Goal: Information Seeking & Learning: Compare options

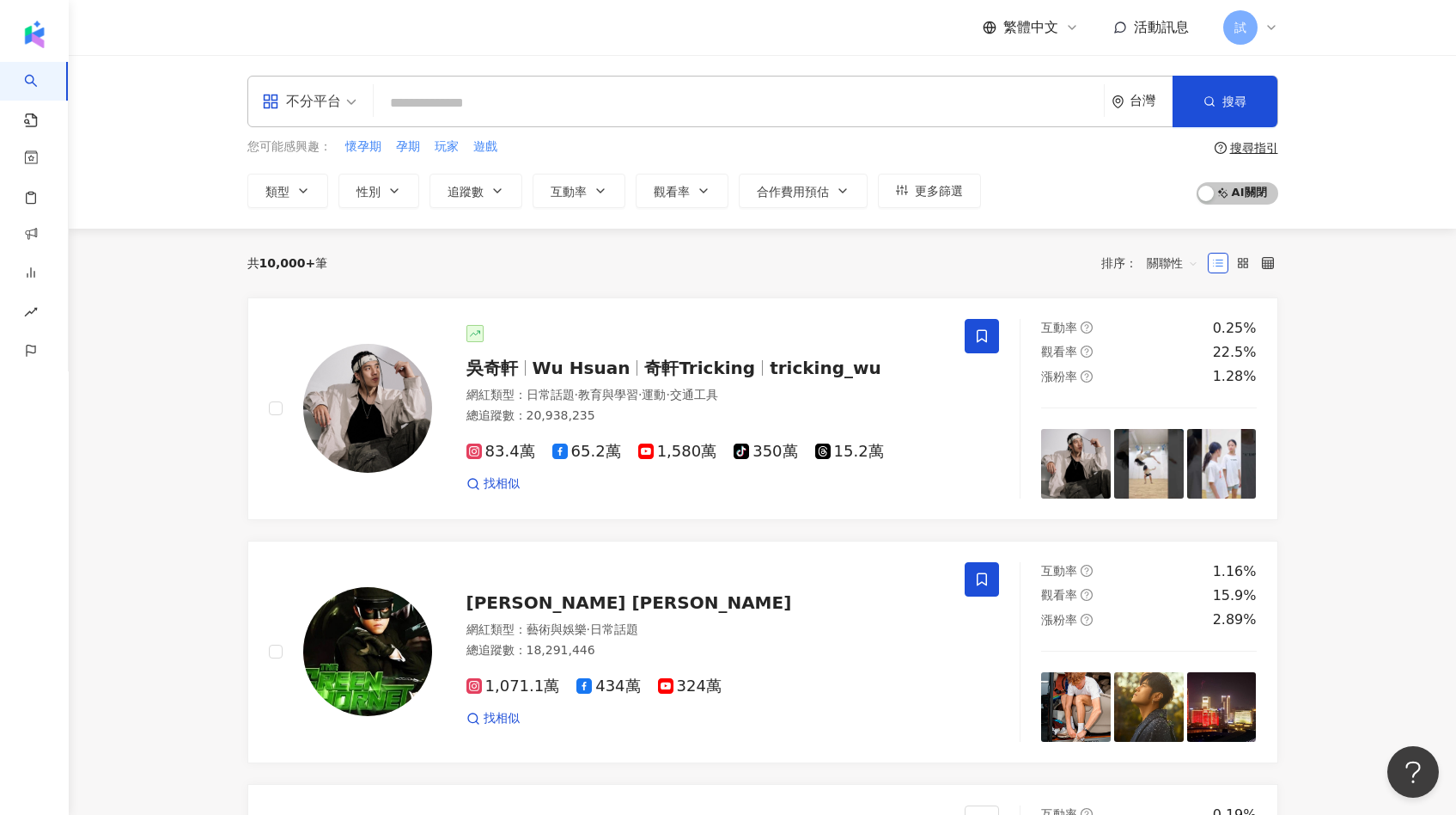
click at [452, 113] on input "search" at bounding box center [738, 102] width 716 height 32
click at [540, 91] on input "search" at bounding box center [738, 102] width 716 height 32
click at [731, 88] on input "search" at bounding box center [738, 102] width 716 height 32
type input "*"
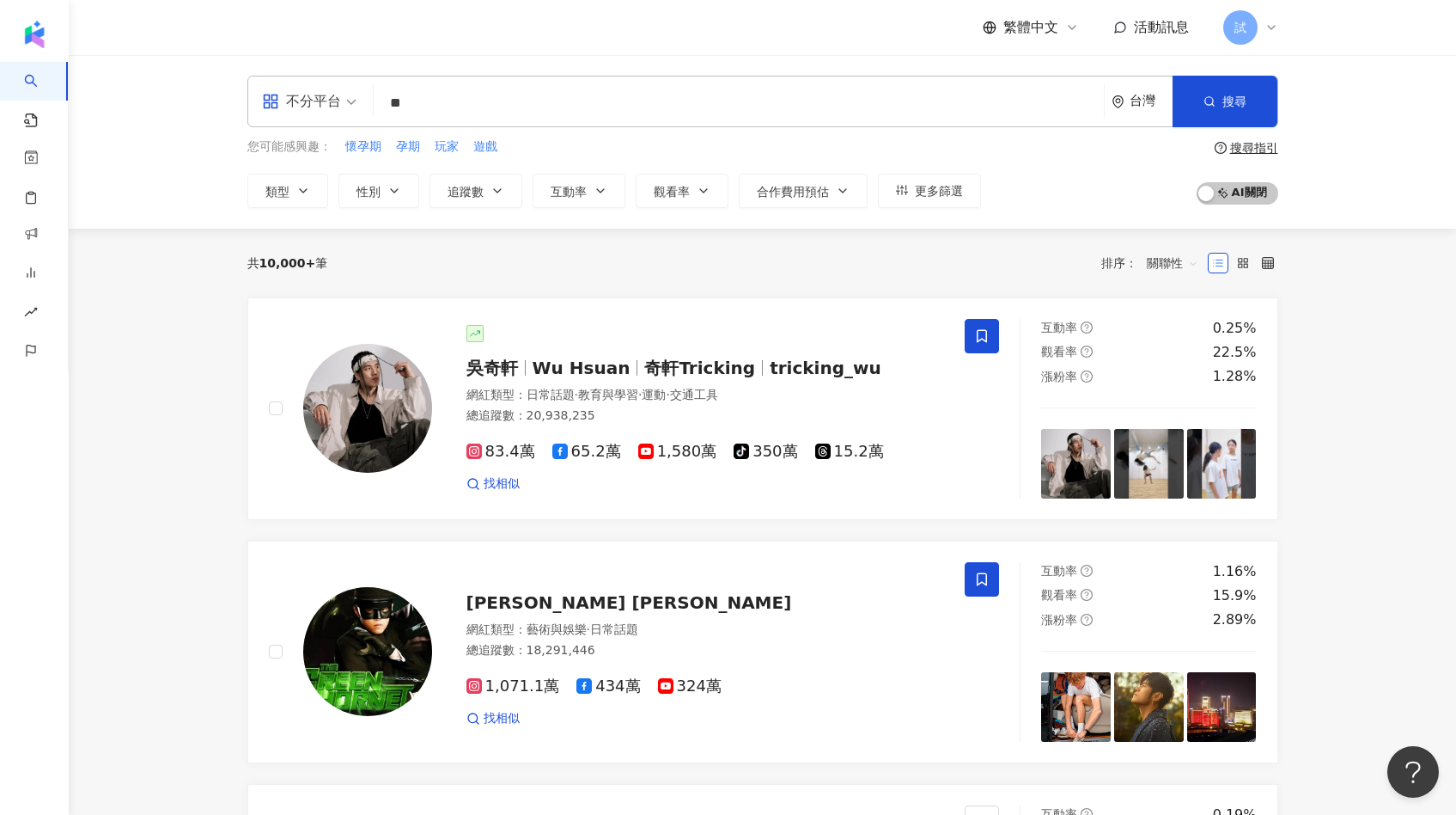
type input "*"
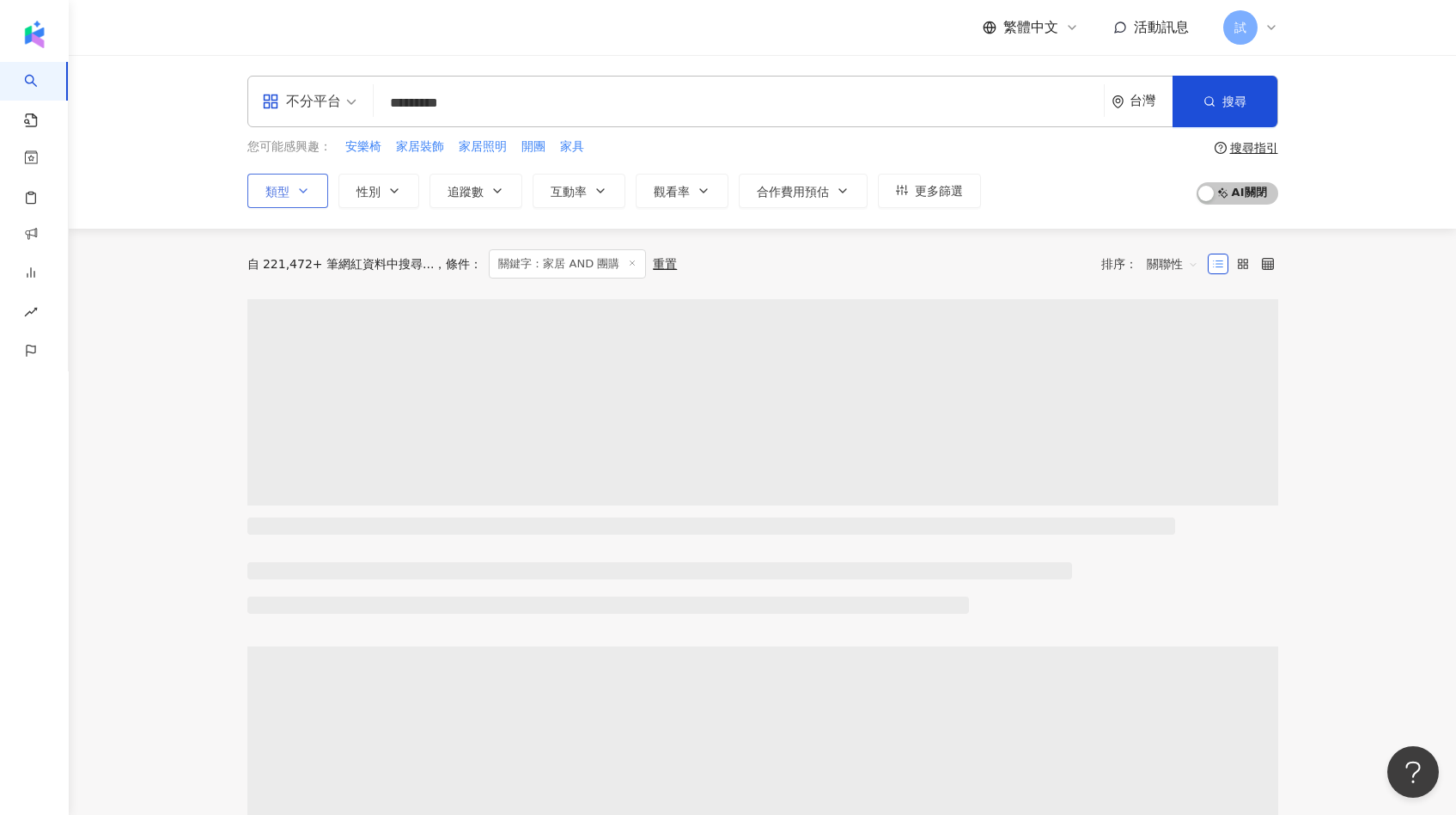
click at [277, 195] on span "類型" at bounding box center [277, 192] width 24 height 14
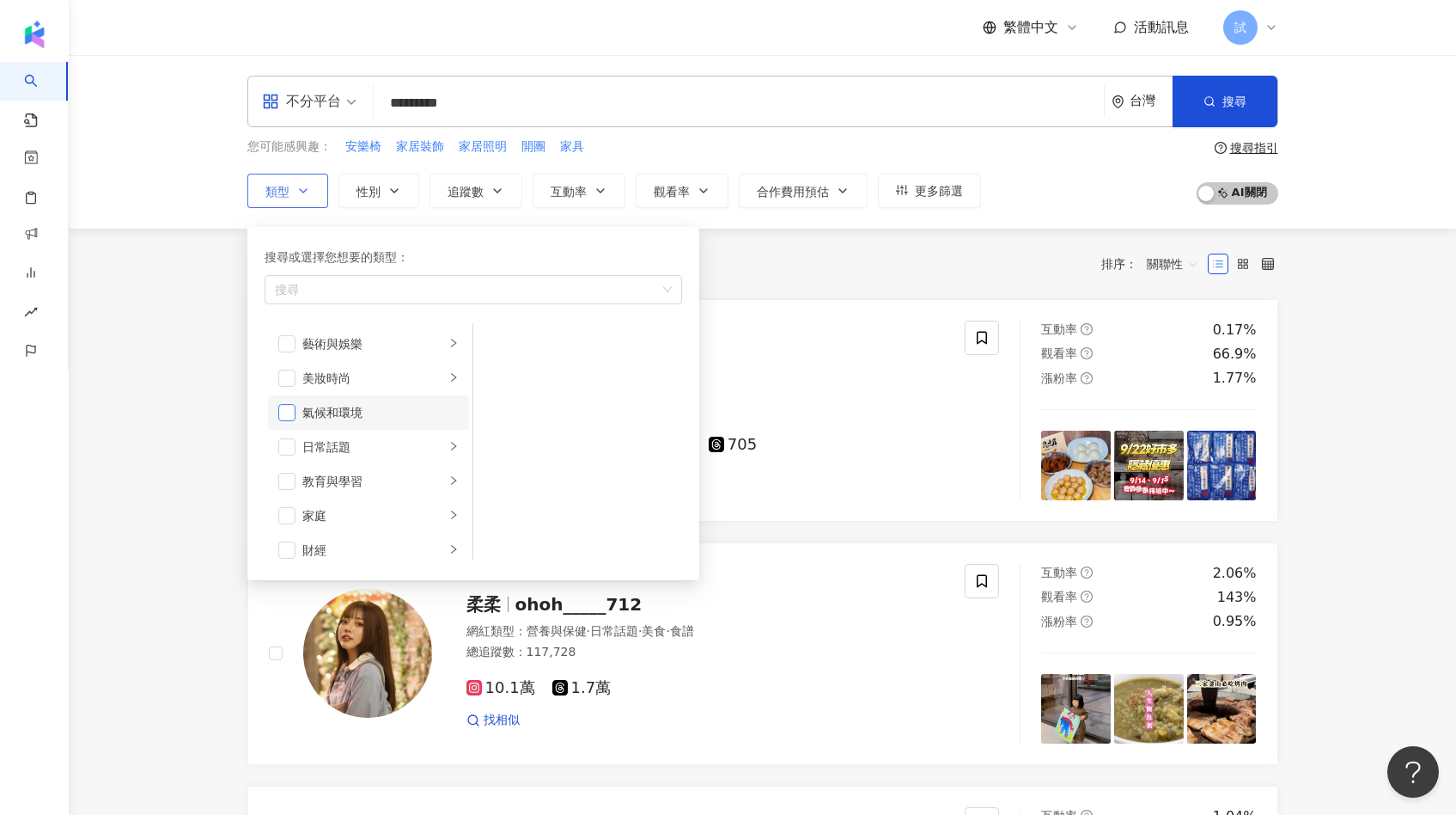
click at [291, 409] on span "button" at bounding box center [287, 413] width 17 height 17
click at [292, 406] on span "button" at bounding box center [287, 413] width 17 height 17
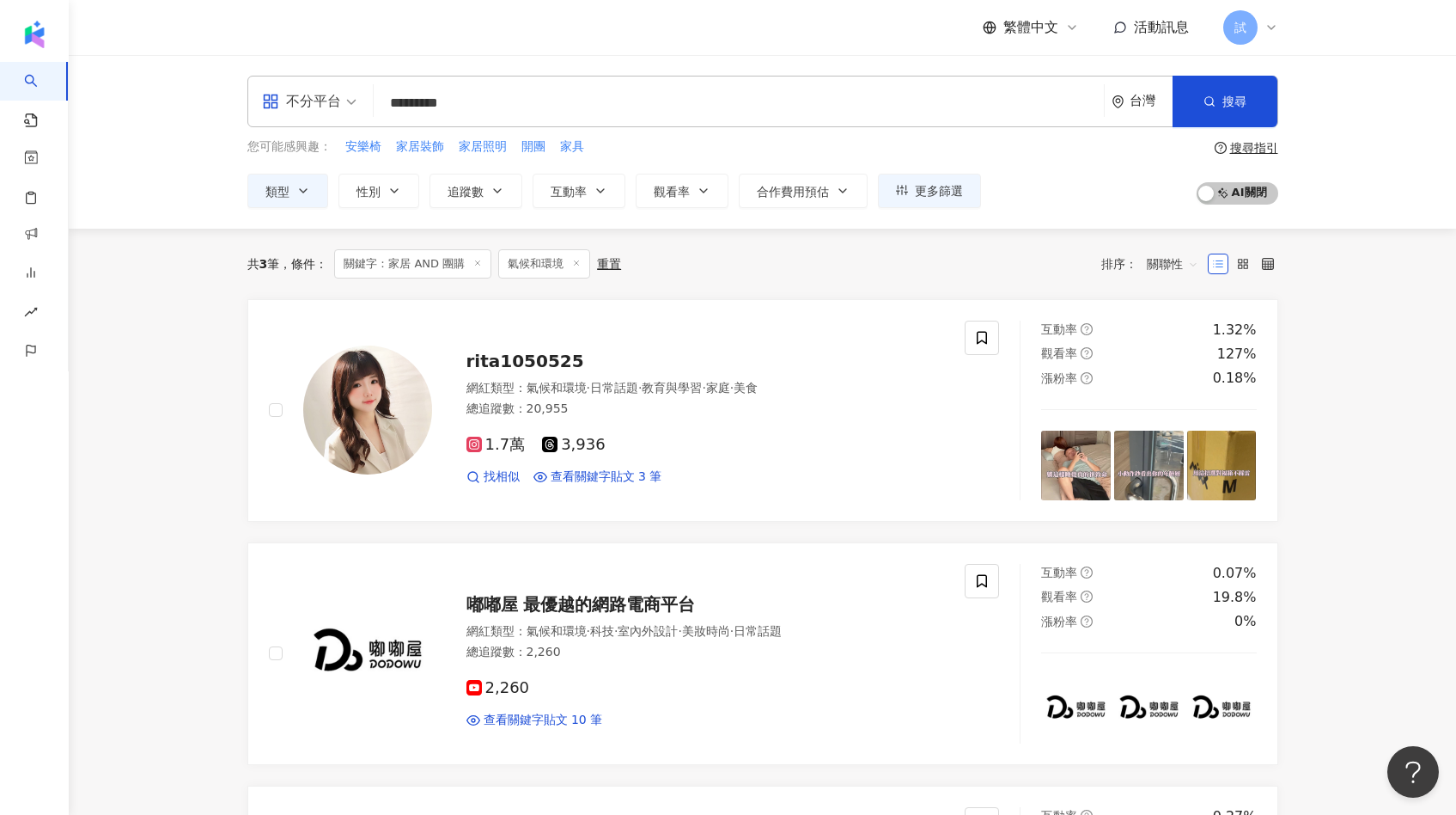
click at [579, 262] on line at bounding box center [577, 262] width 4 height 4
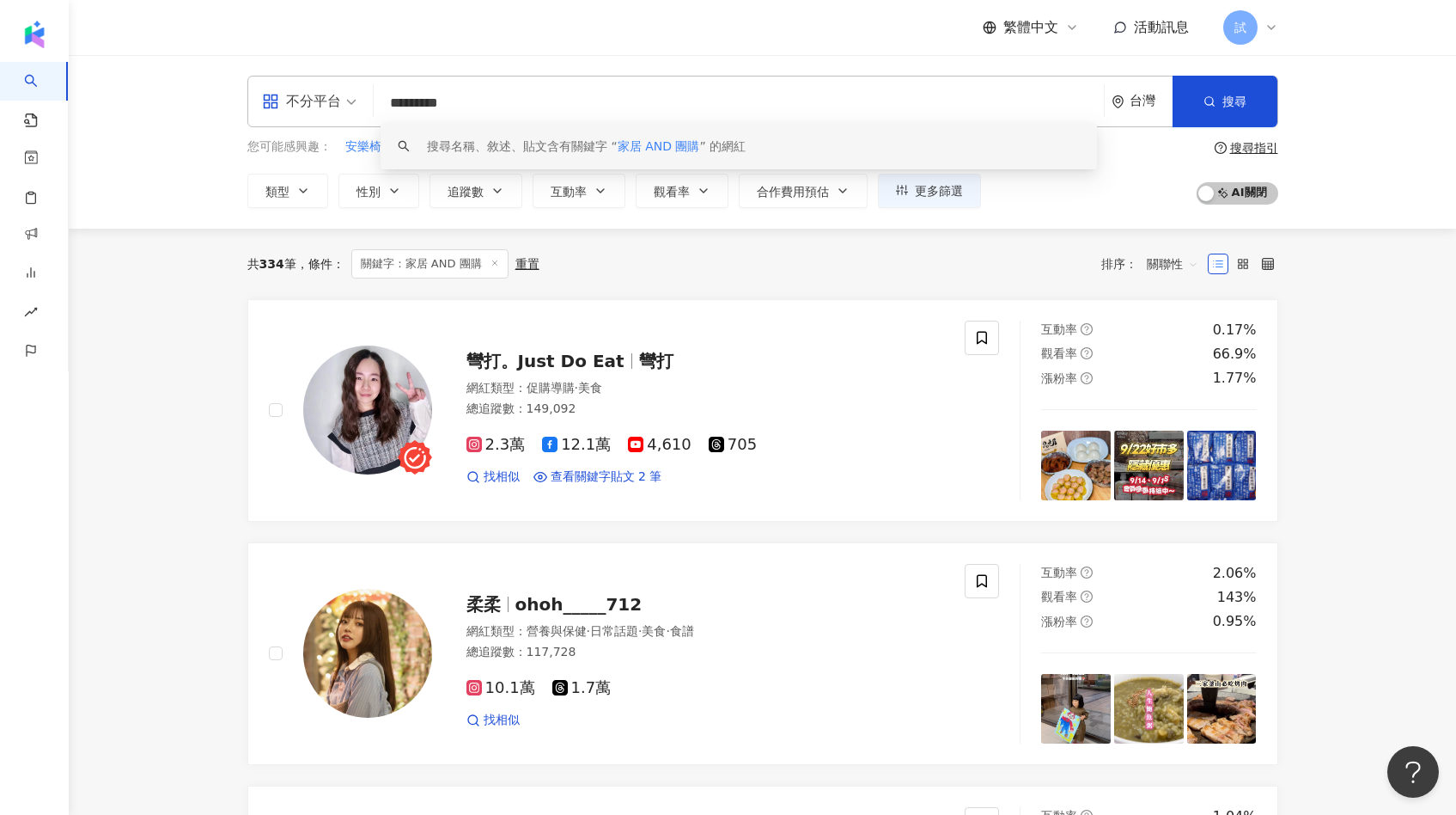
drag, startPoint x: 538, startPoint y: 106, endPoint x: 289, endPoint y: 101, distance: 249.1
click at [289, 101] on div "不分平台 ********* 台灣 搜尋 keyword 搜尋名稱、敘述、貼文含有關鍵字 “ 家居 AND 團購 ” 的網紅" at bounding box center [763, 101] width 1031 height 51
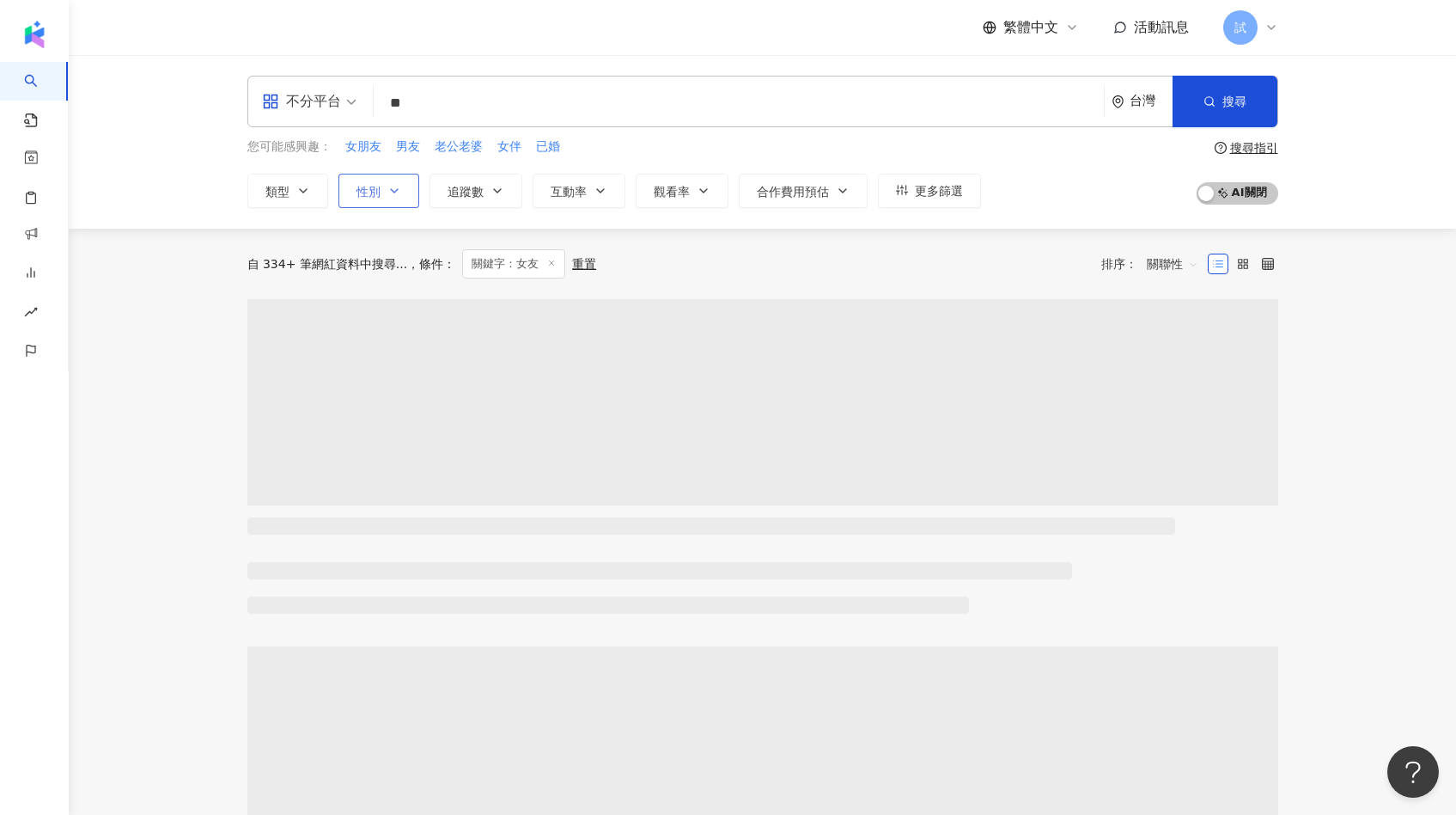
click at [352, 185] on button "性別" at bounding box center [379, 190] width 81 height 34
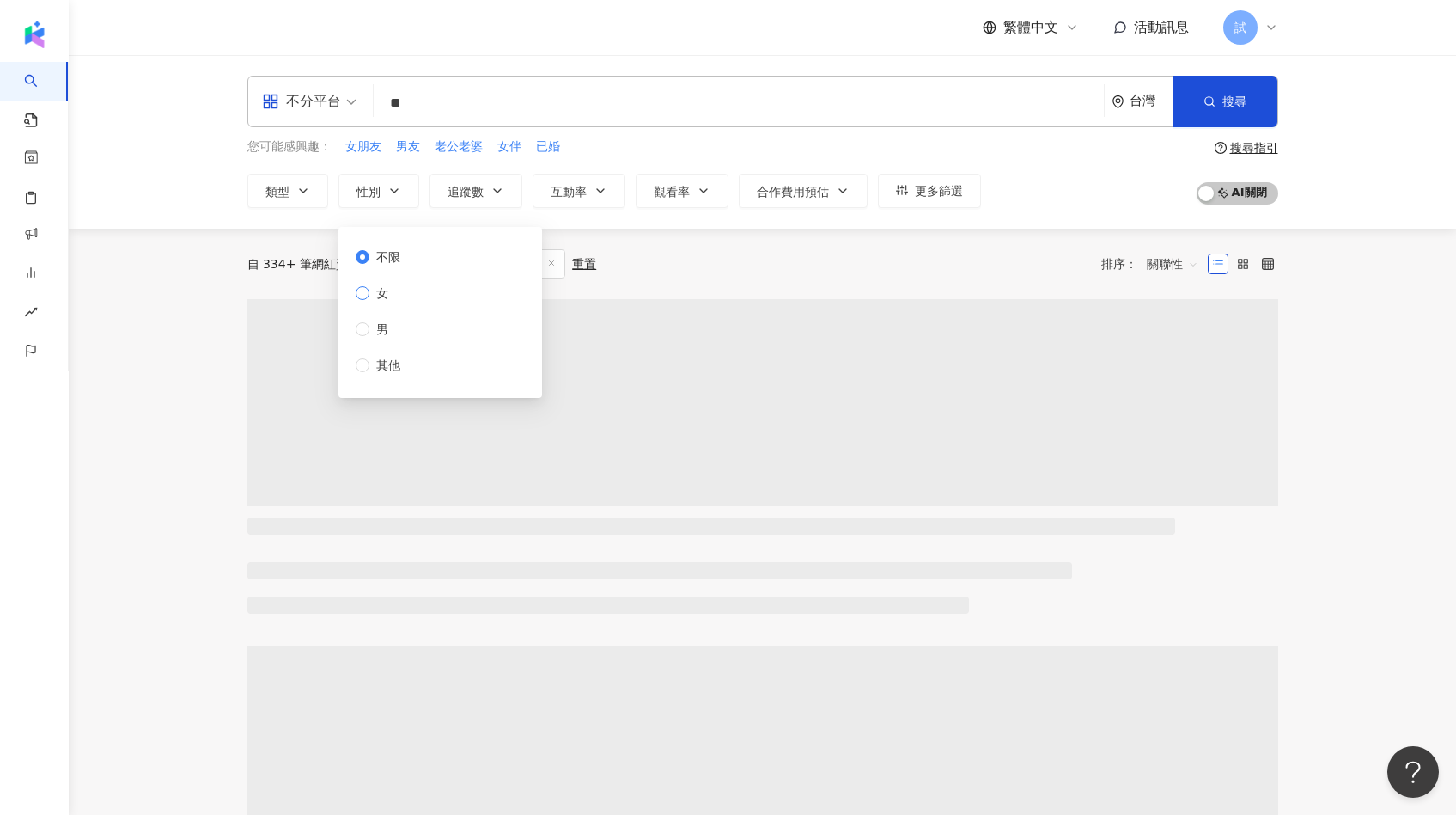
click at [384, 293] on span "女" at bounding box center [382, 293] width 26 height 19
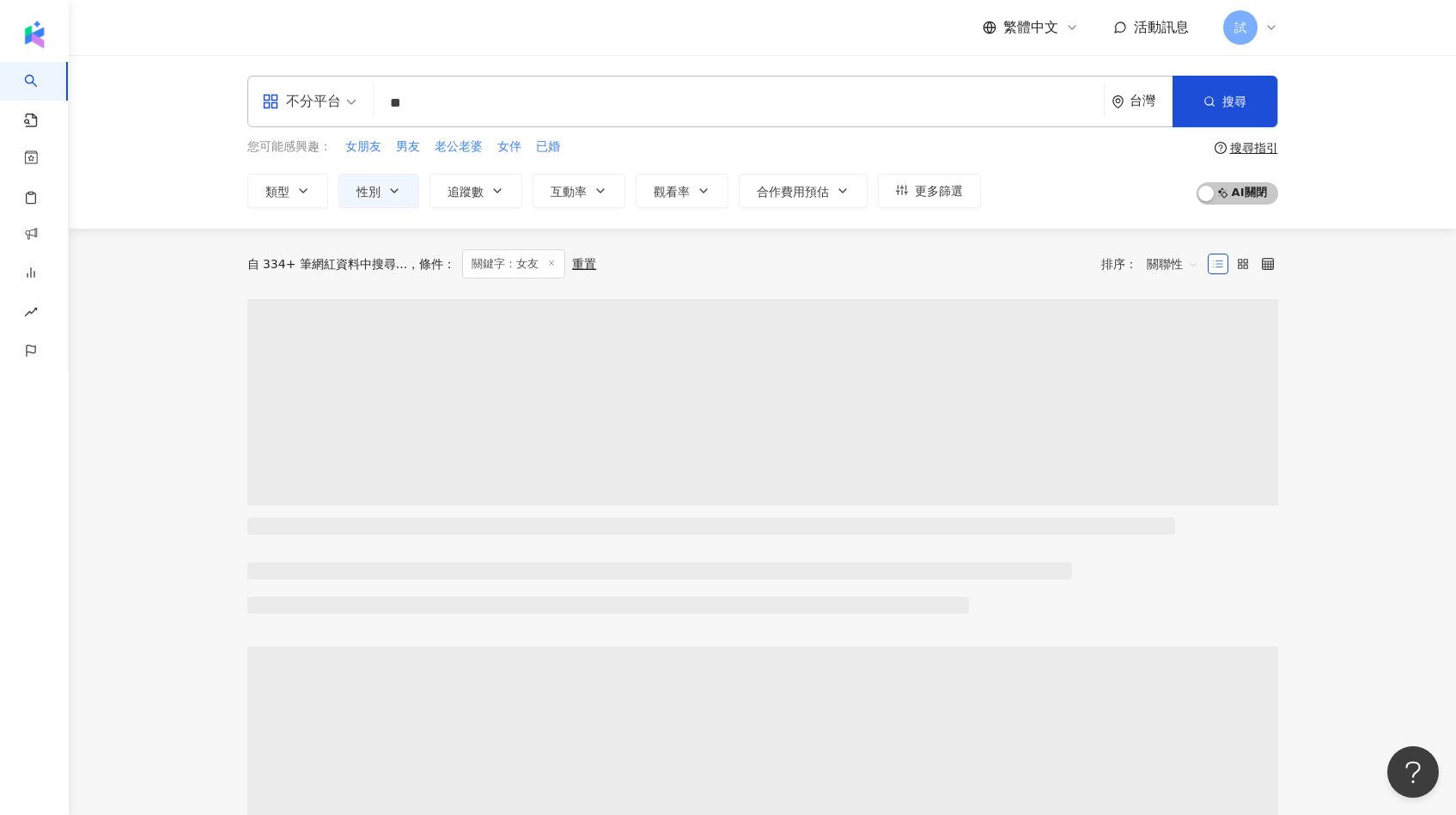
click at [734, 274] on div "自 334+ 筆網紅資料中搜尋... 條件 ： 關鍵字：女友 重置 排序： 關聯性" at bounding box center [763, 264] width 1031 height 29
click at [543, 106] on input "**" at bounding box center [738, 102] width 716 height 32
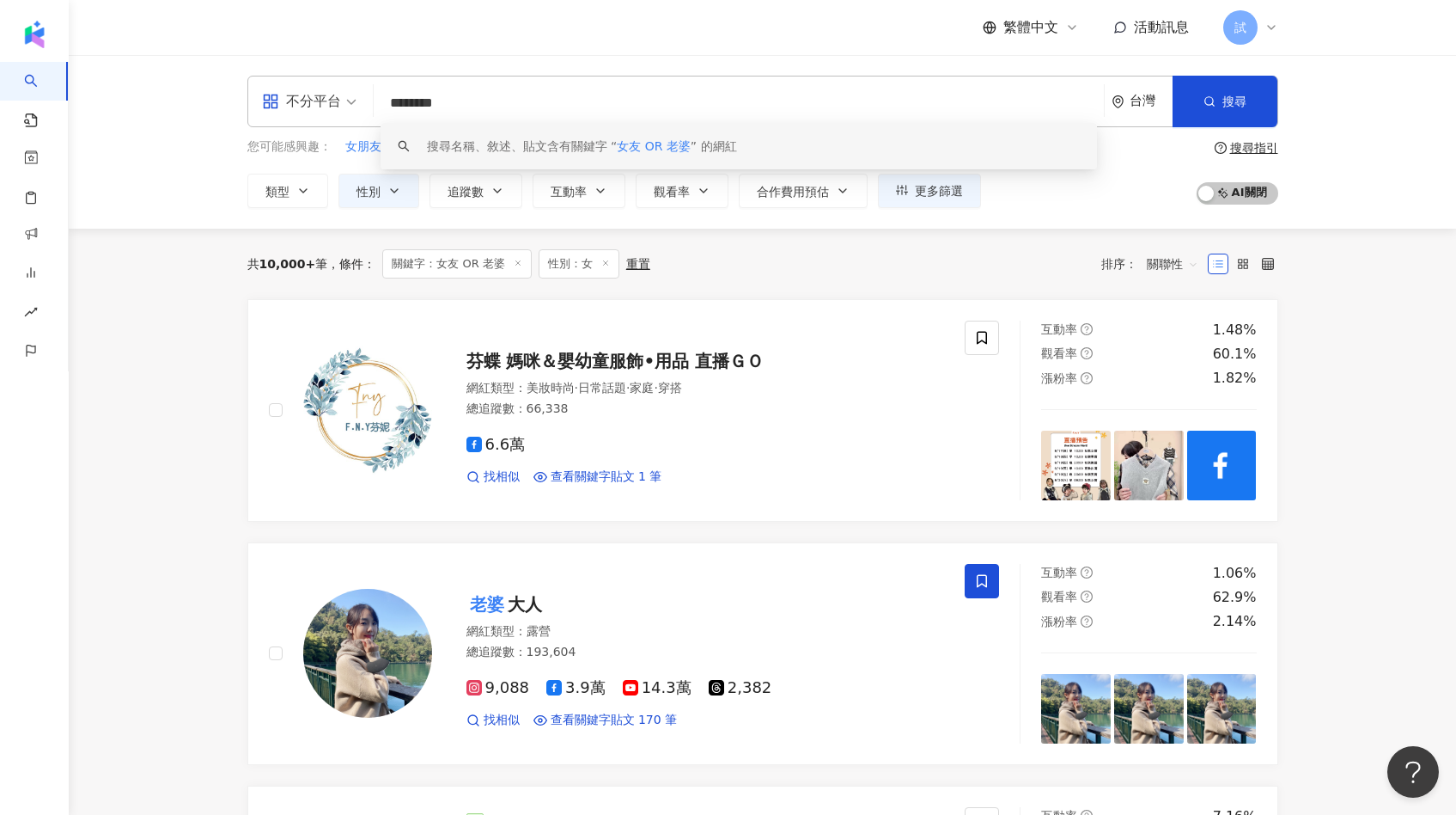
click at [1165, 267] on span "關聯性" at bounding box center [1172, 264] width 51 height 28
type input "********"
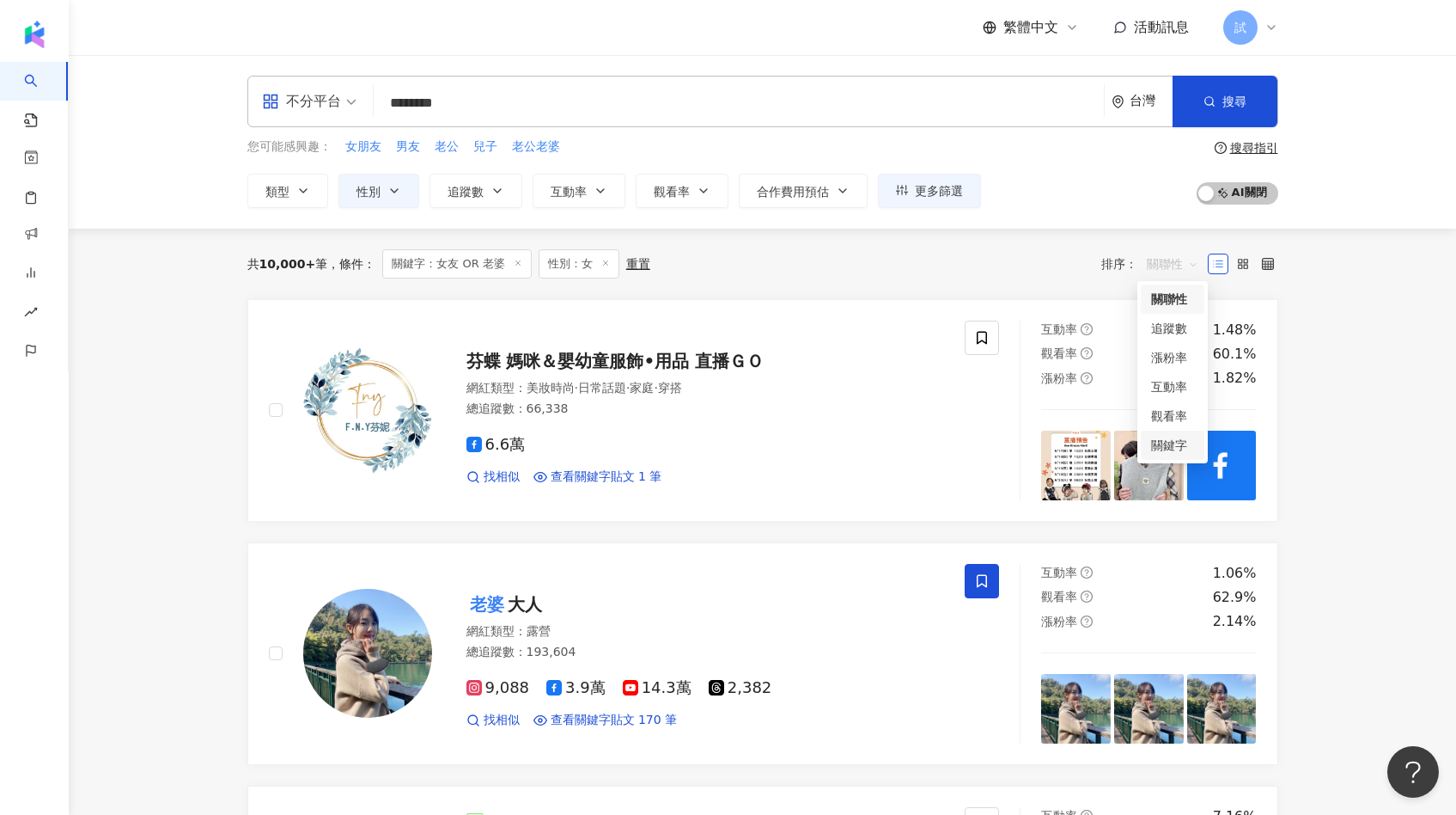
click at [1173, 435] on div "關鍵字" at bounding box center [1172, 445] width 43 height 19
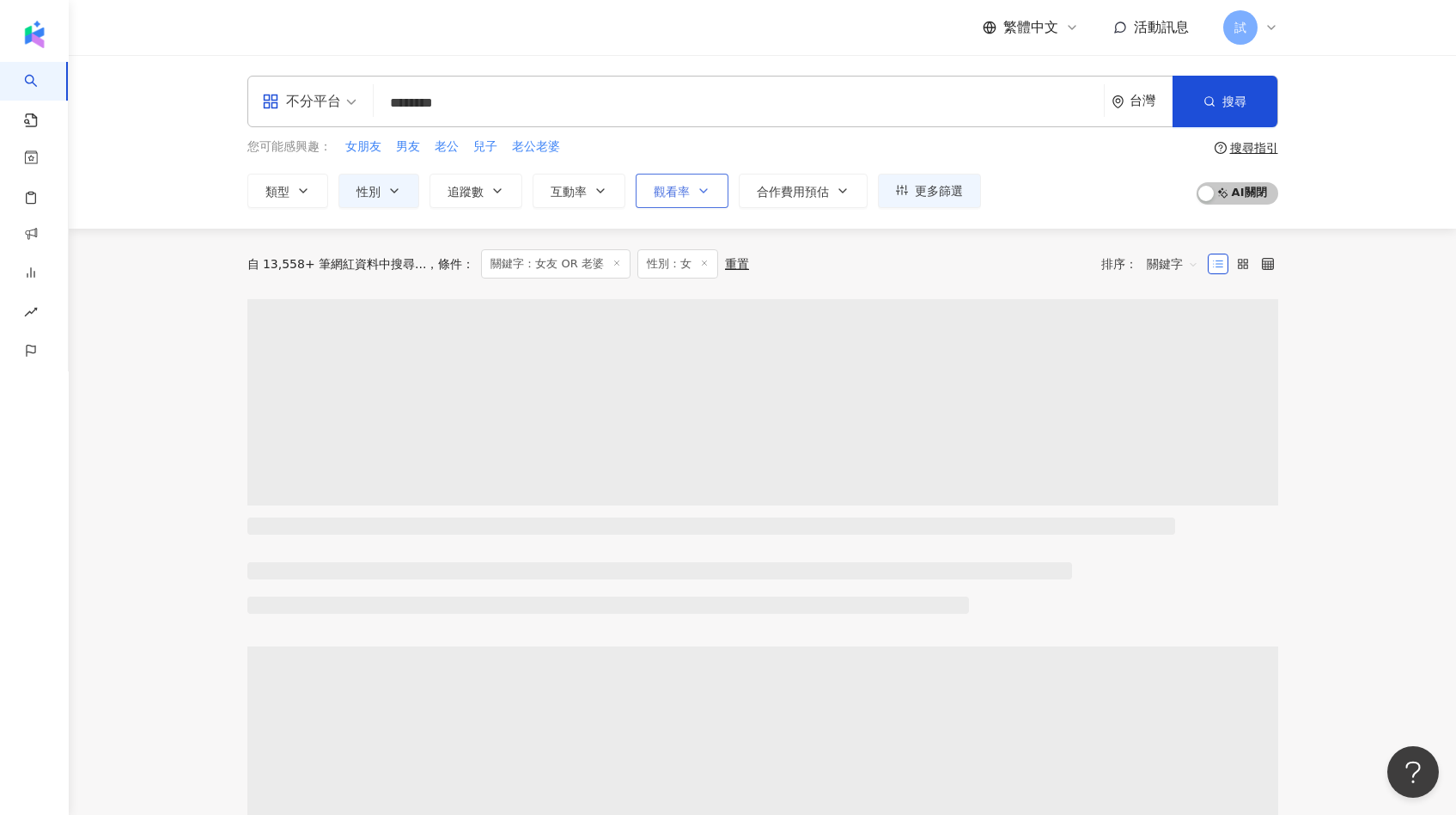
click at [694, 197] on button "觀看率" at bounding box center [682, 190] width 92 height 34
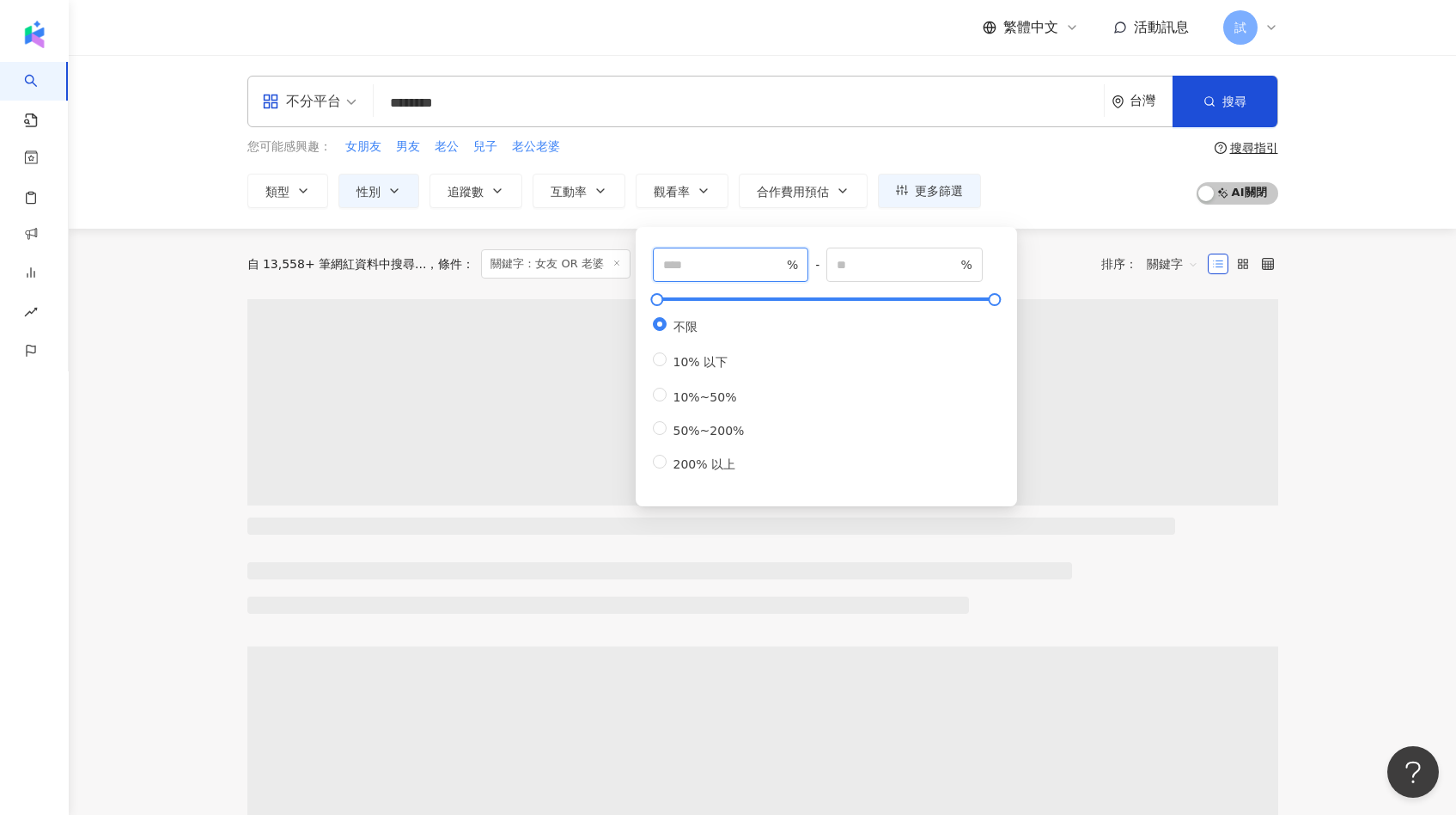
click at [694, 267] on input "number" at bounding box center [723, 264] width 120 height 19
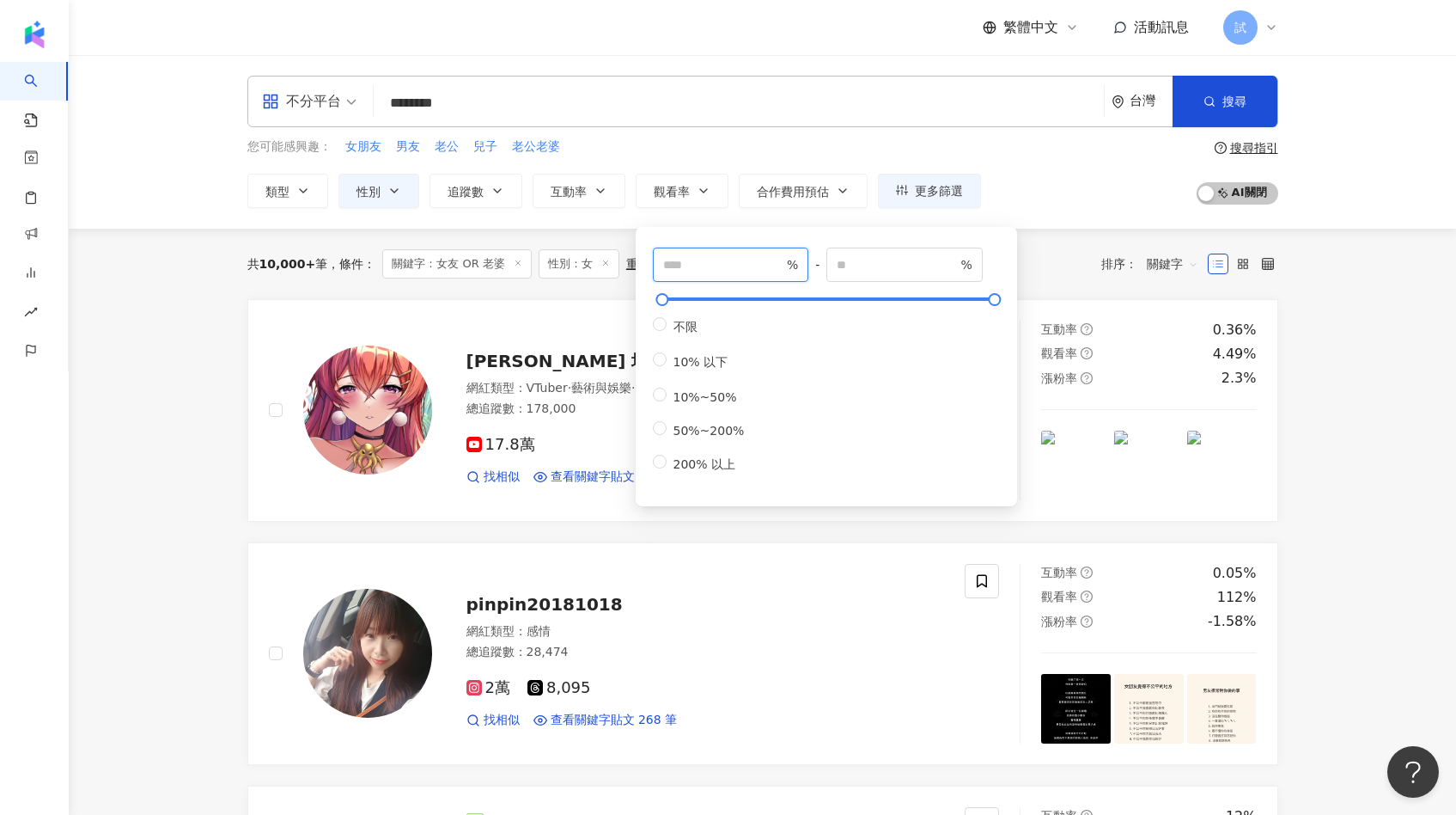
type input "***"
click at [1038, 276] on div "共 10,000+ 筆 條件 ： 關鍵字：女友 OR 老婆 性別：女 重置 排序： 關鍵字" at bounding box center [763, 264] width 1031 height 29
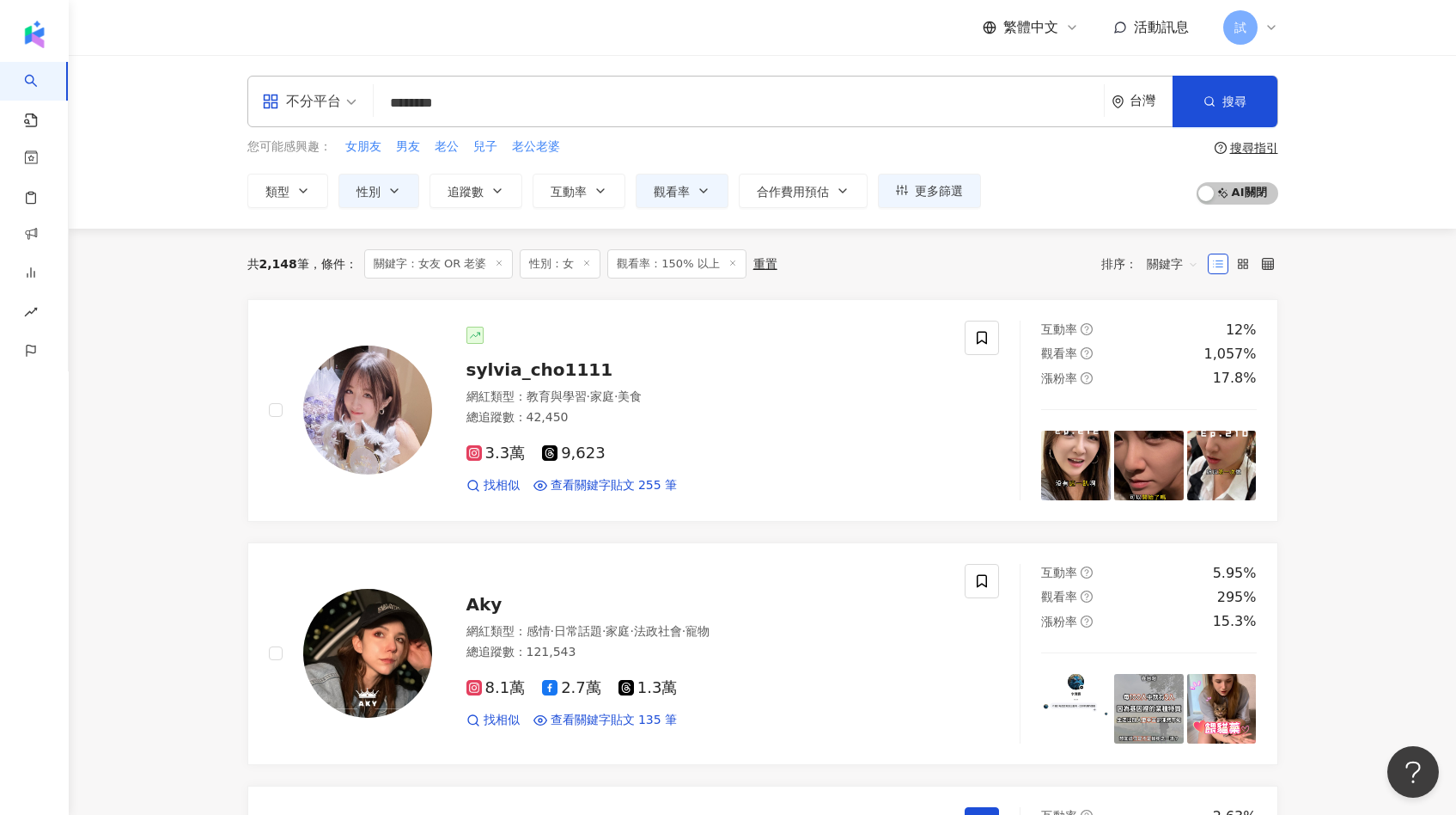
click at [393, 101] on input "********" at bounding box center [738, 102] width 716 height 32
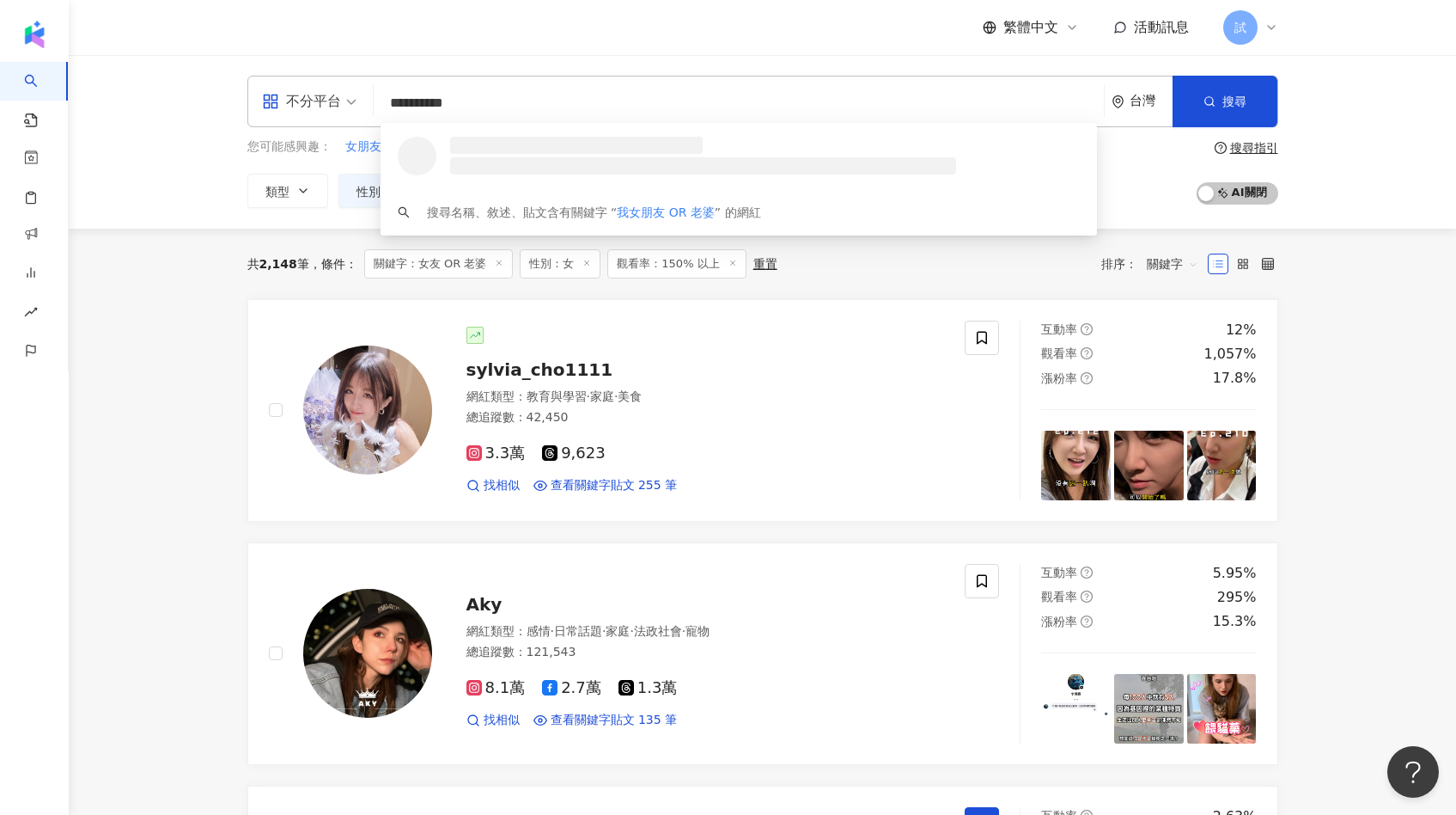
click at [473, 106] on input "**********" at bounding box center [738, 102] width 716 height 32
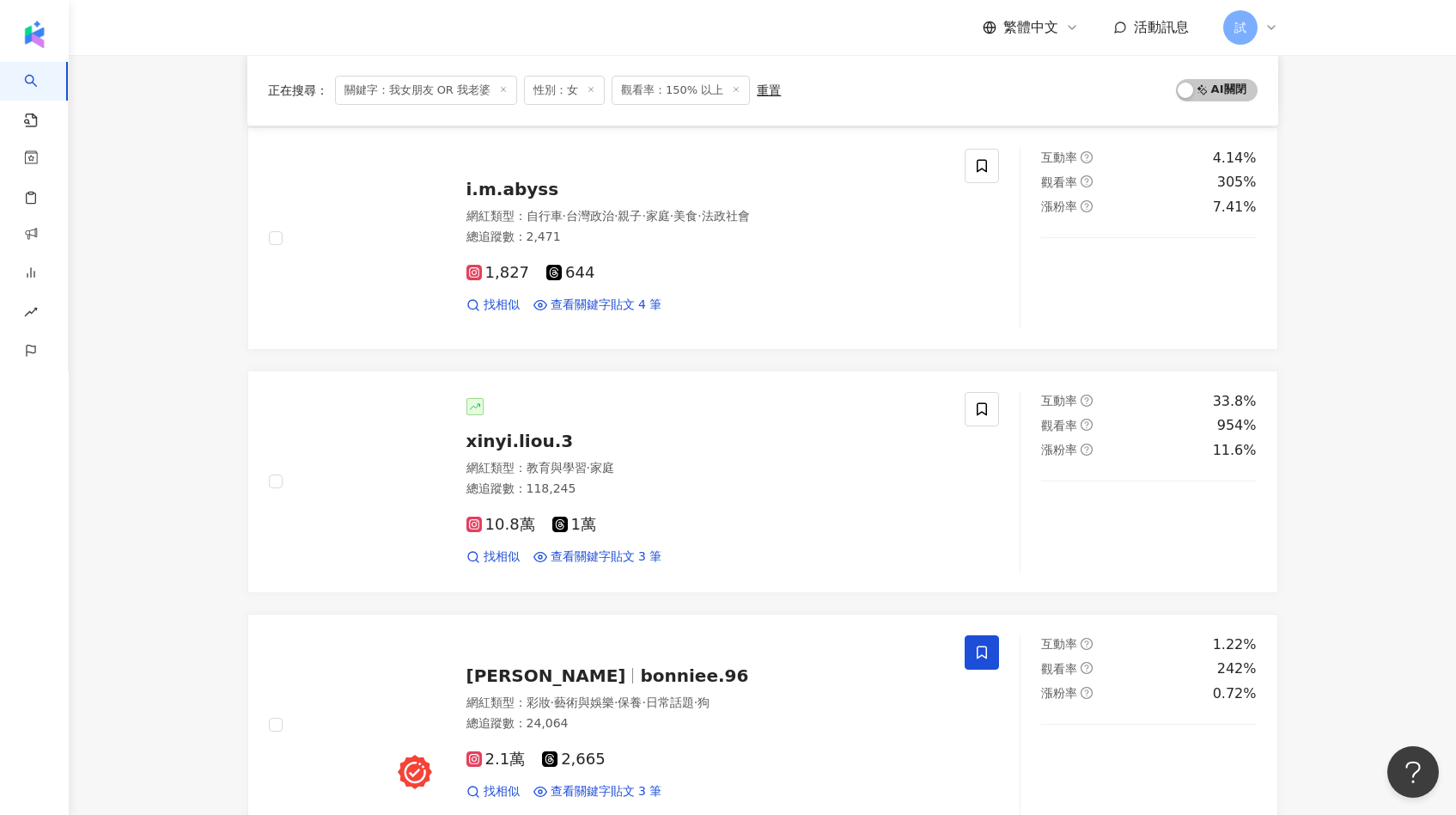
scroll to position [1191, 0]
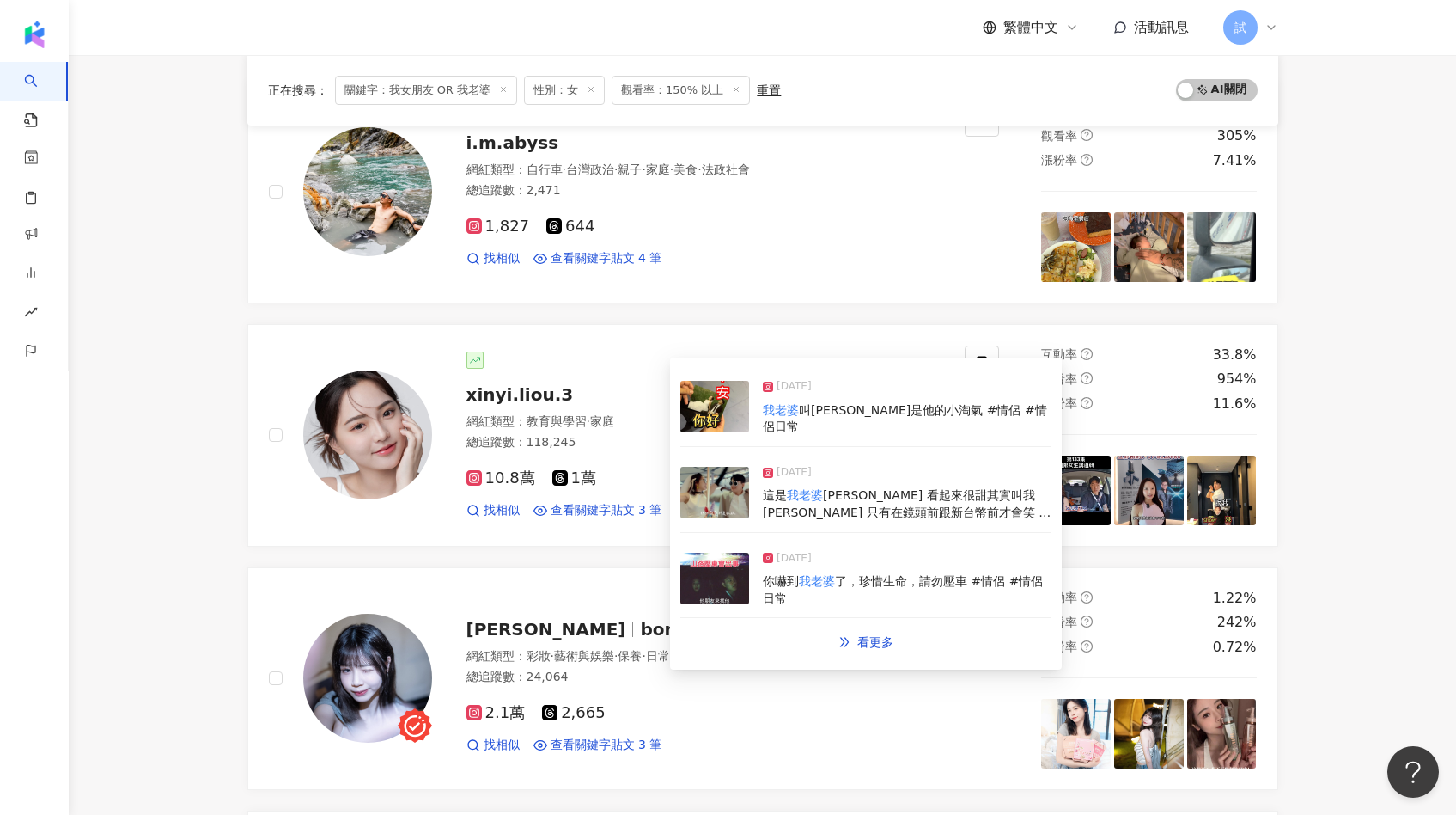
click at [714, 500] on img at bounding box center [714, 492] width 69 height 51
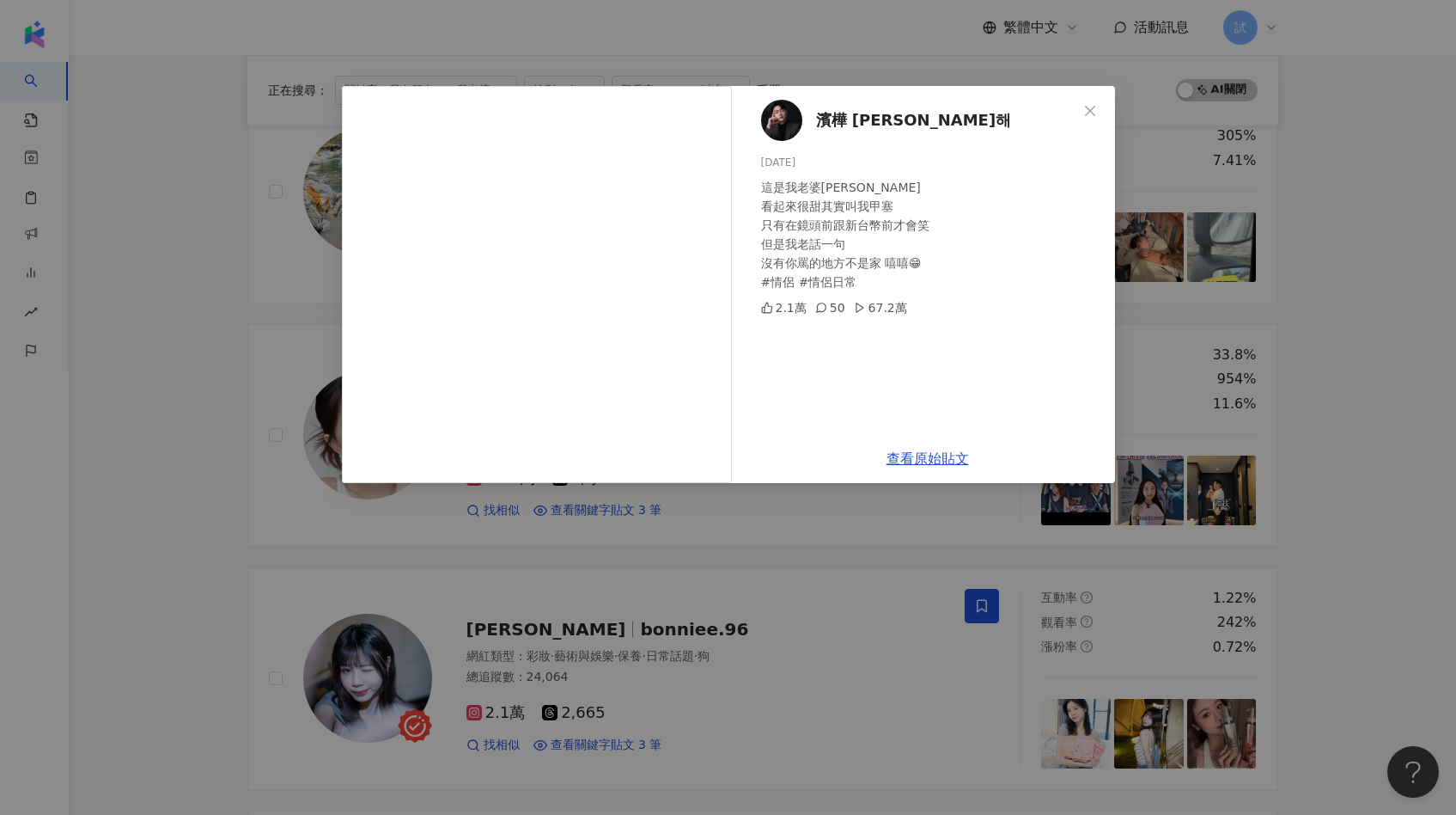
click at [640, 516] on div "濱樺 [PERSON_NAME] 김도해 [DATE] 這是我老婆[PERSON_NAME] 看起來很甜其實叫我甲塞 只有在鏡頭前跟新台幣前才會笑 但是我老話…" at bounding box center [728, 408] width 1456 height 815
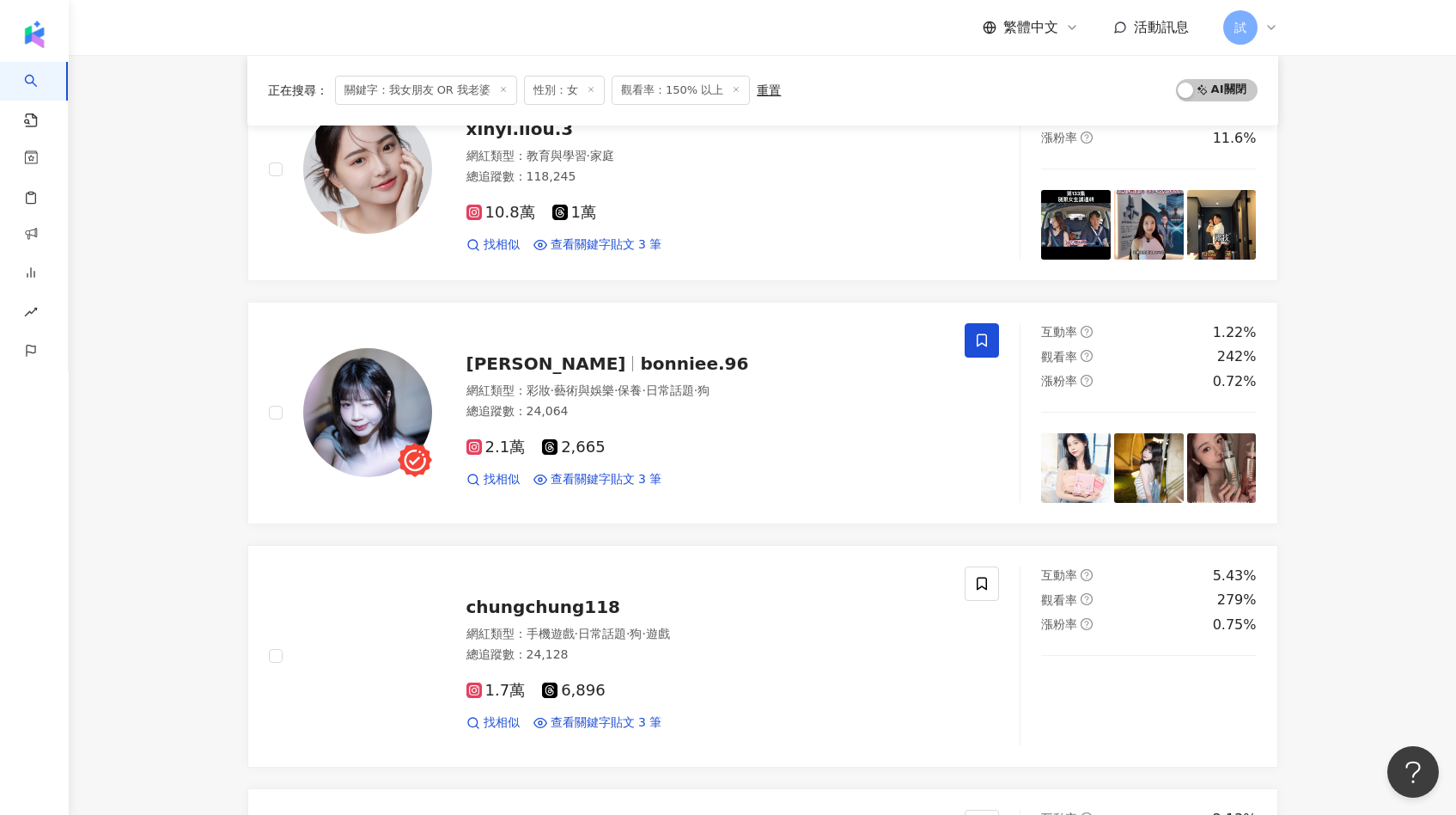
scroll to position [1462, 0]
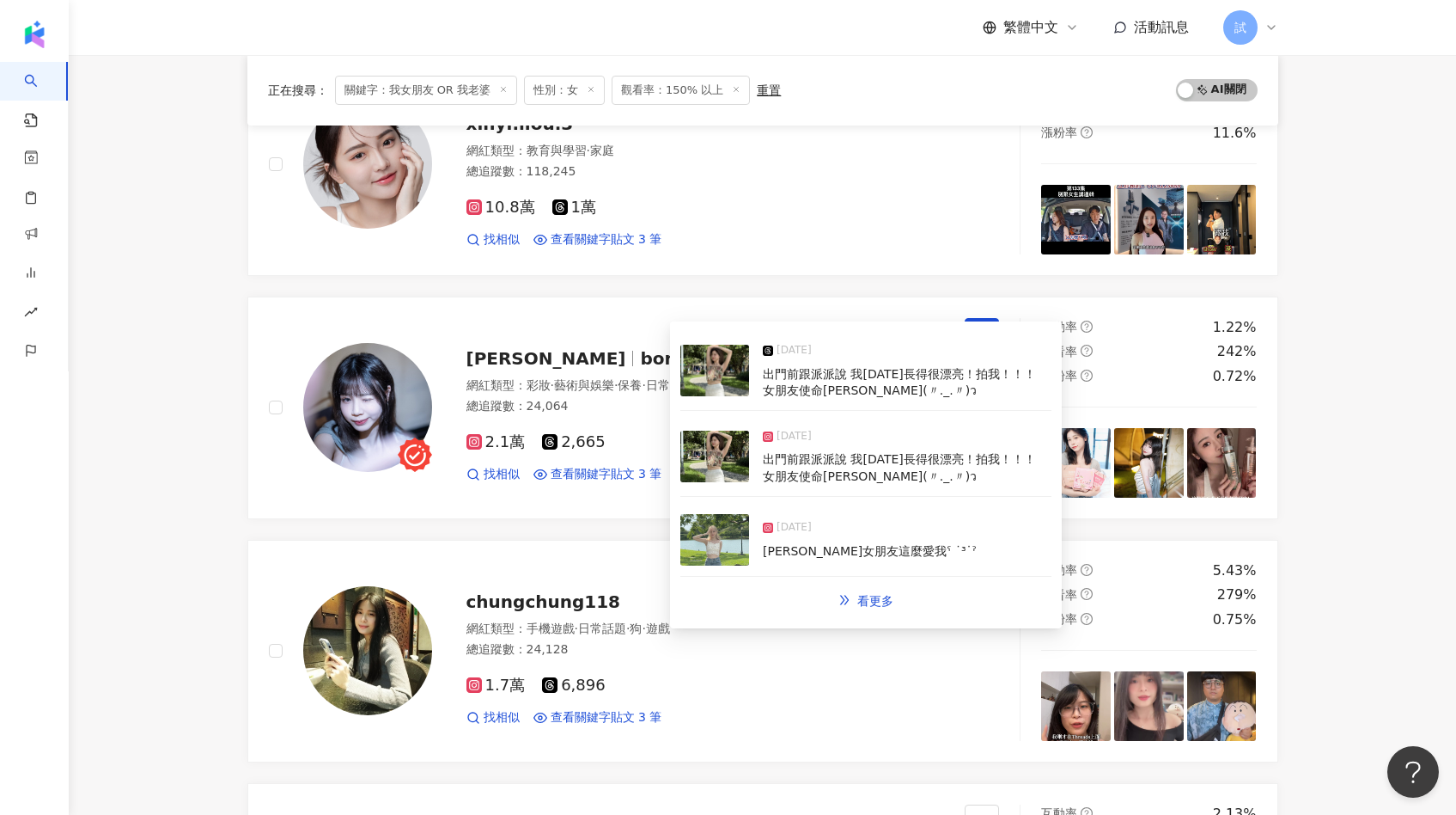
click at [729, 529] on img at bounding box center [714, 539] width 69 height 51
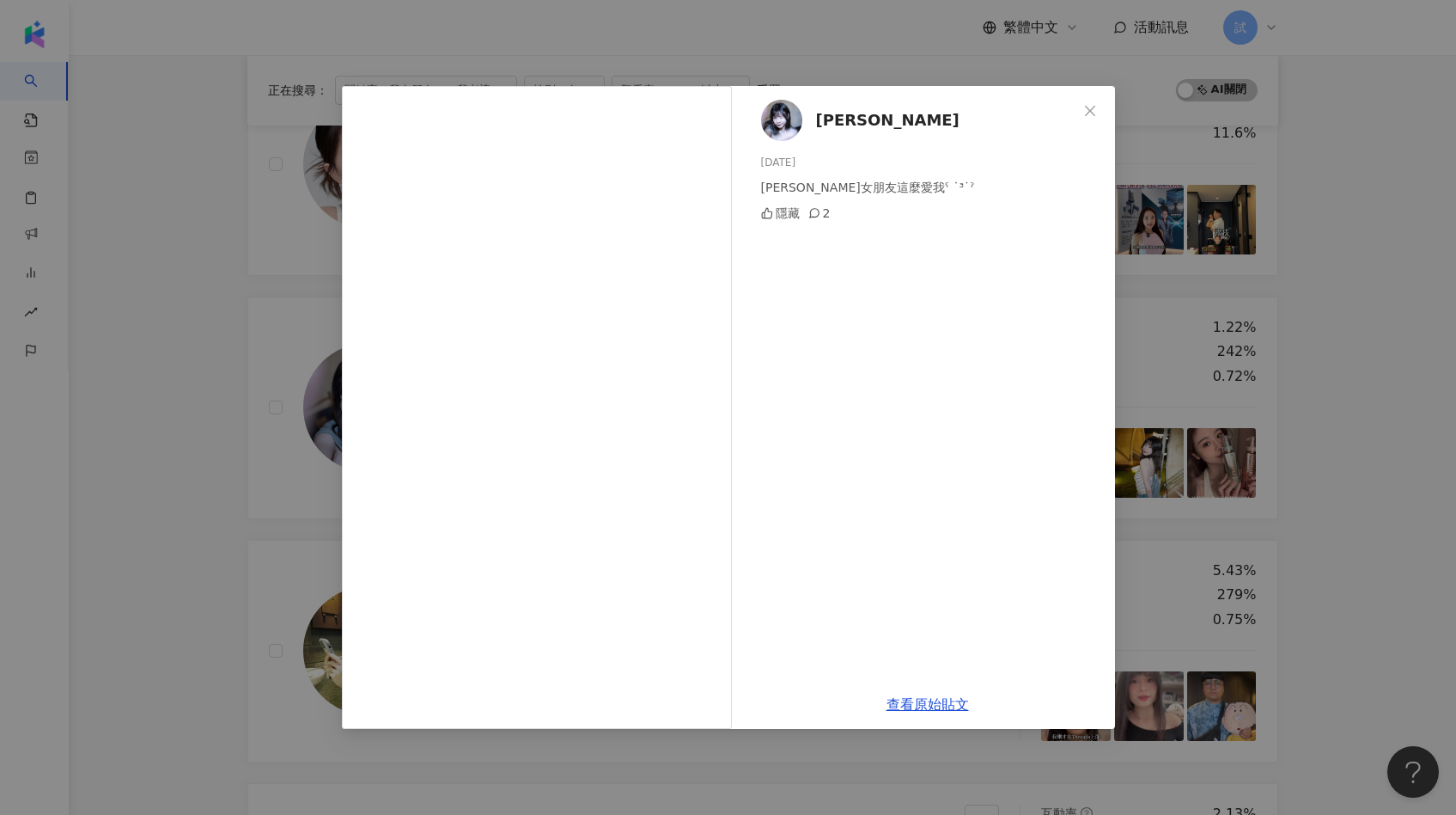
click at [295, 517] on div "[PERSON_NAME]子 [DATE] [PERSON_NAME]女朋友這麼愛我ˁ ˙³˙ˀ 隱藏 2 查看原始貼文" at bounding box center [728, 408] width 1456 height 815
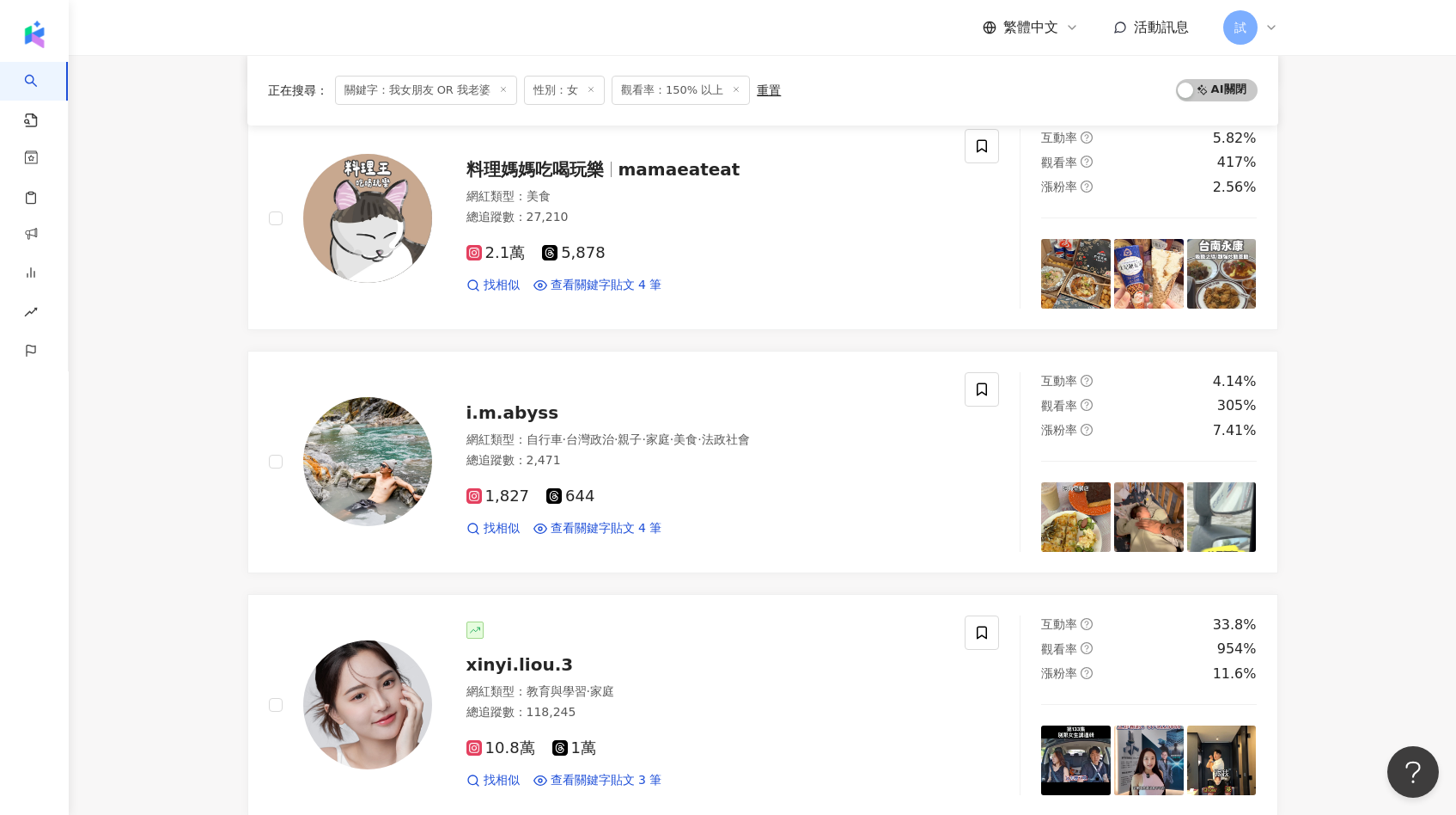
scroll to position [0, 0]
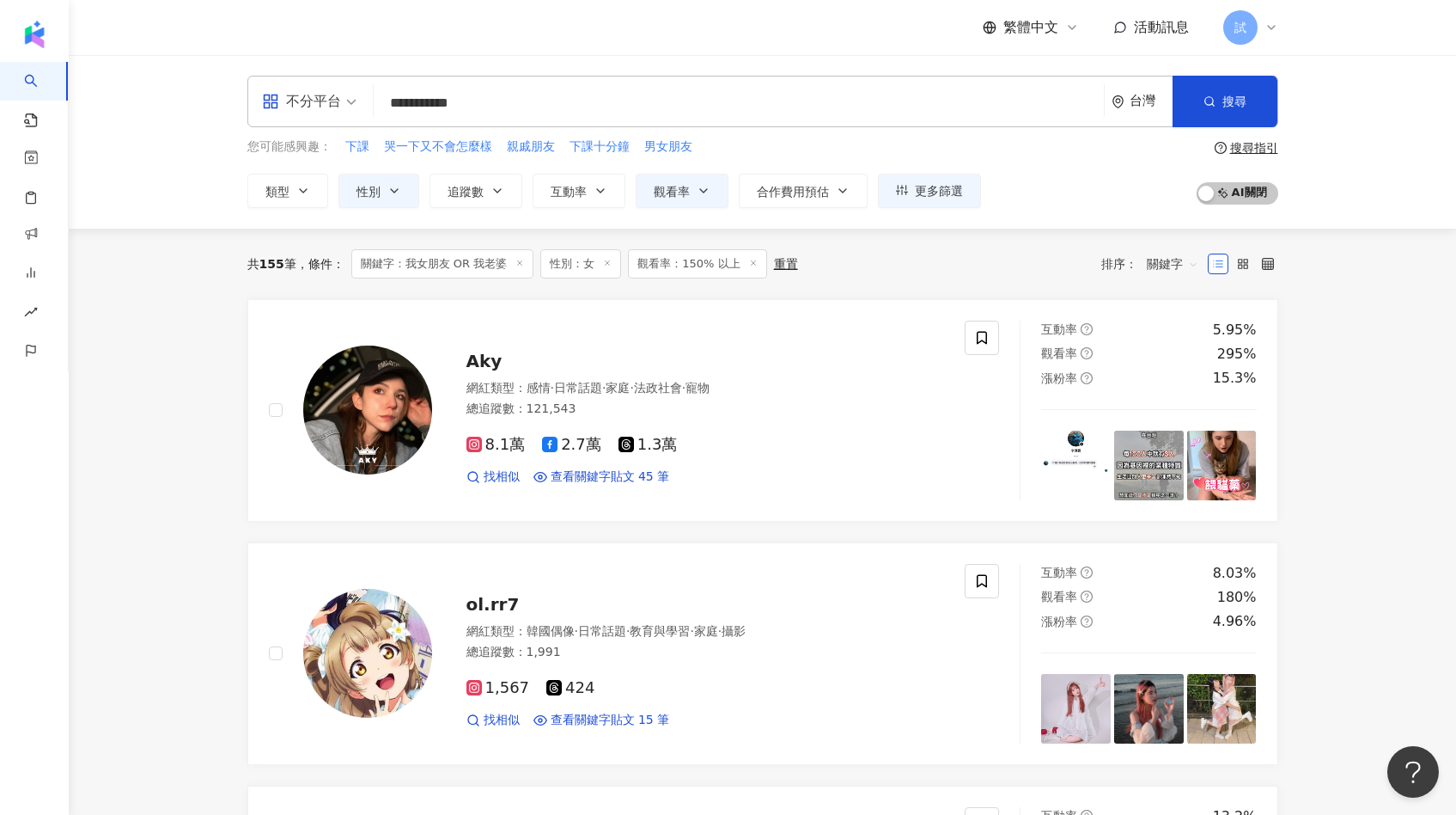
click at [546, 98] on input "**********" at bounding box center [738, 102] width 716 height 32
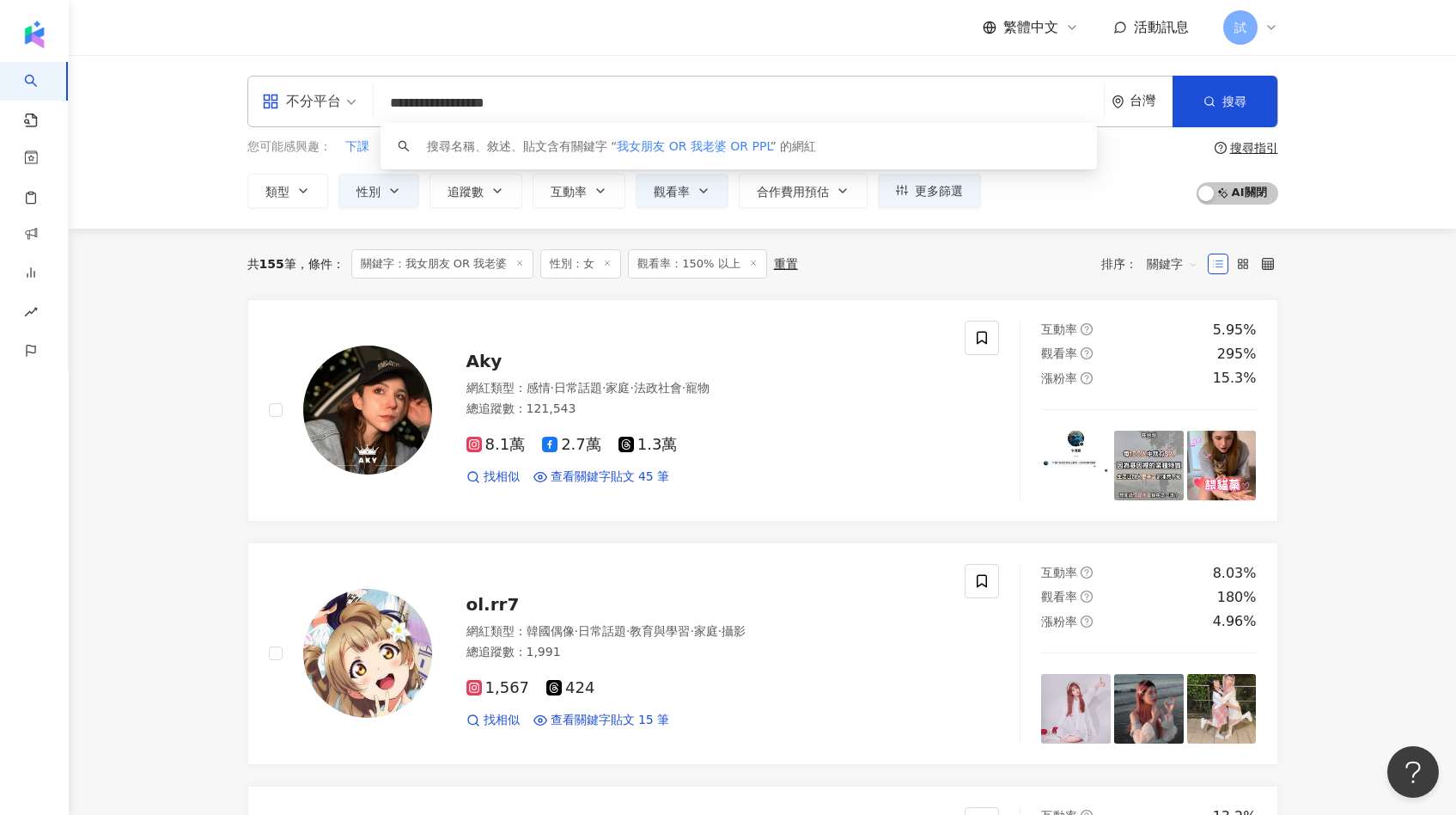
drag, startPoint x: 478, startPoint y: 99, endPoint x: 310, endPoint y: 99, distance: 168.0
click at [310, 99] on div "**********" at bounding box center [763, 101] width 1031 height 51
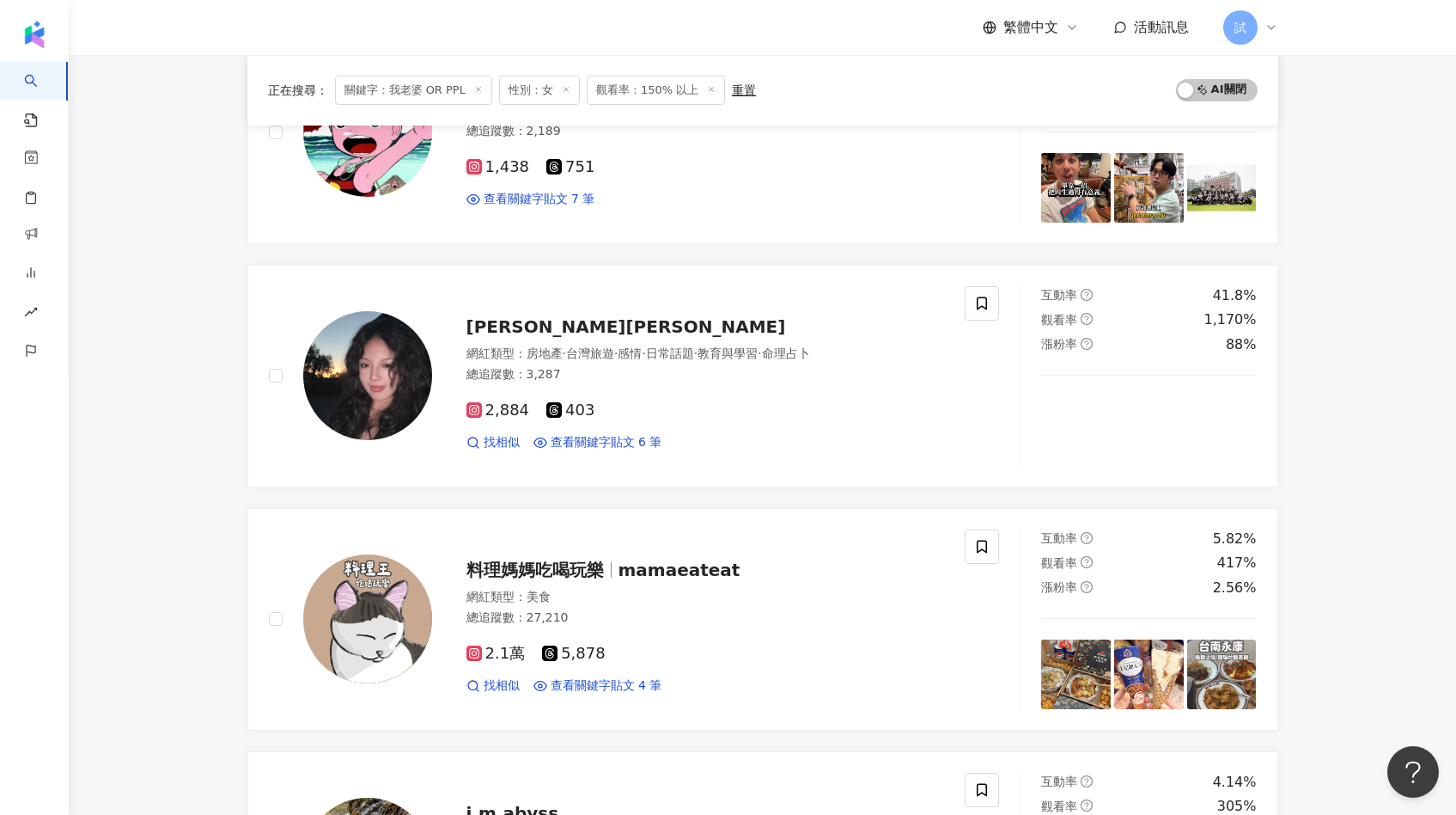
scroll to position [1260, 0]
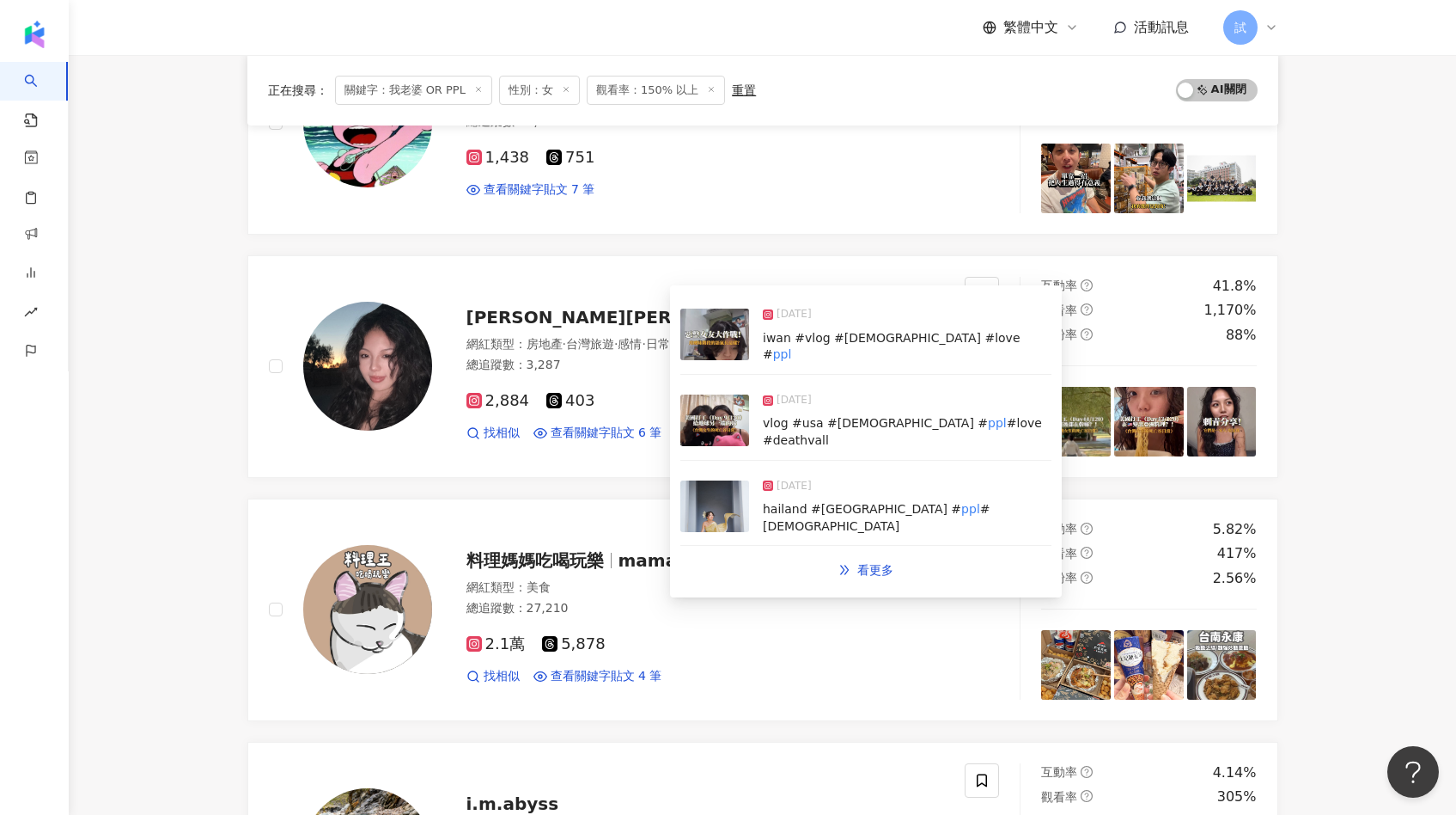
click at [710, 417] on img at bounding box center [714, 420] width 69 height 51
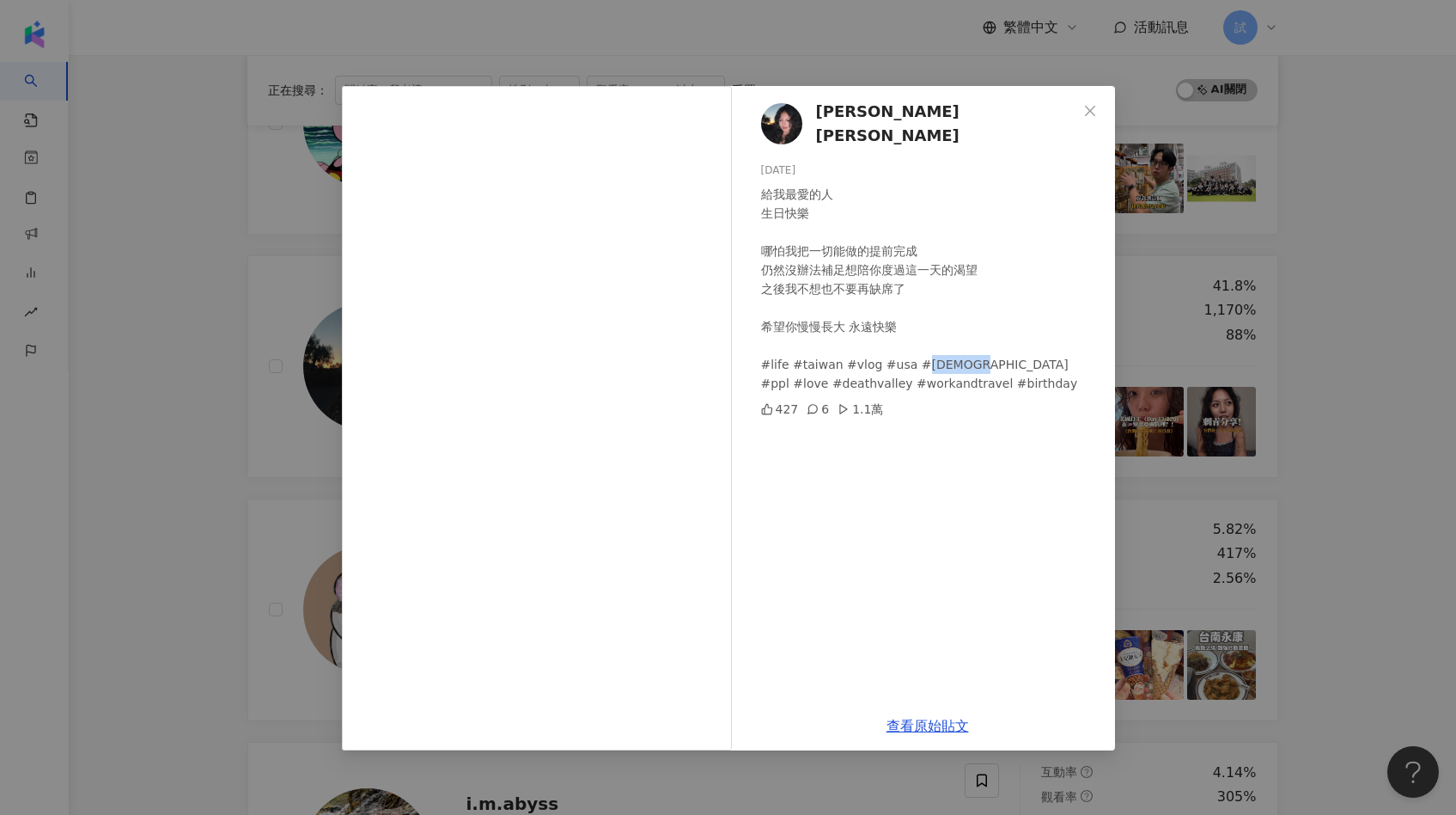
drag, startPoint x: 945, startPoint y: 360, endPoint x: 903, endPoint y: 359, distance: 42.0
click at [903, 359] on div "給我最愛的人 生日快樂 哪怕我把一切能做的提前完成 仍然沒辦法補足想陪你度過這一天的渴望 之後我不想也不要再缺席了 希望你慢慢長大 永遠快樂 #life #t…" at bounding box center [931, 289] width 340 height 208
copy div "[DEMOGRAPHIC_DATA]"
click at [279, 505] on div "[PERSON_NAME][PERSON_NAME] [DATE] 給我最愛的人 生日快樂 哪怕我把一切能做的提前完成 仍然沒辦法補足想陪你度過這一天的渴望 …" at bounding box center [728, 408] width 1456 height 815
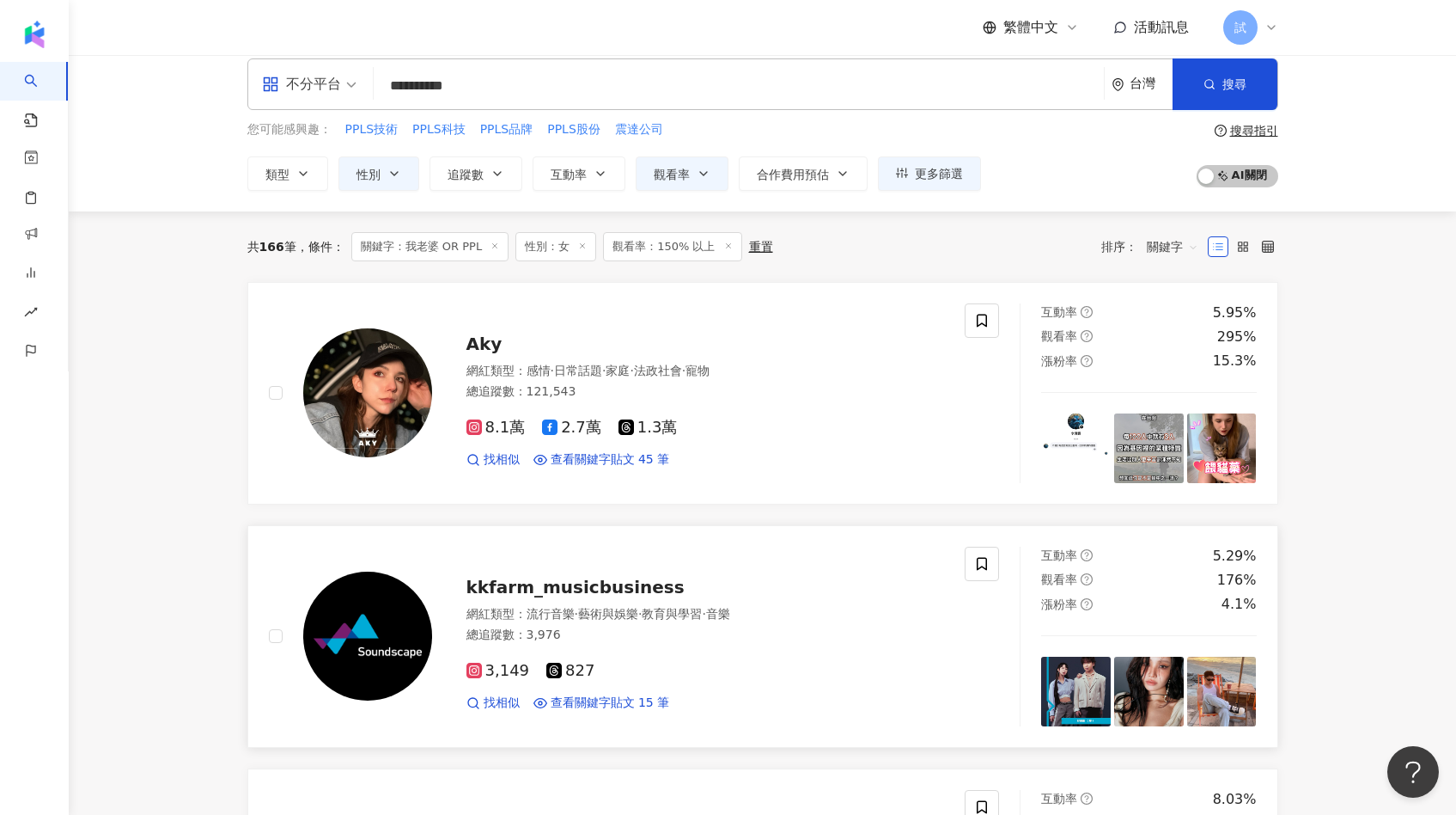
scroll to position [0, 0]
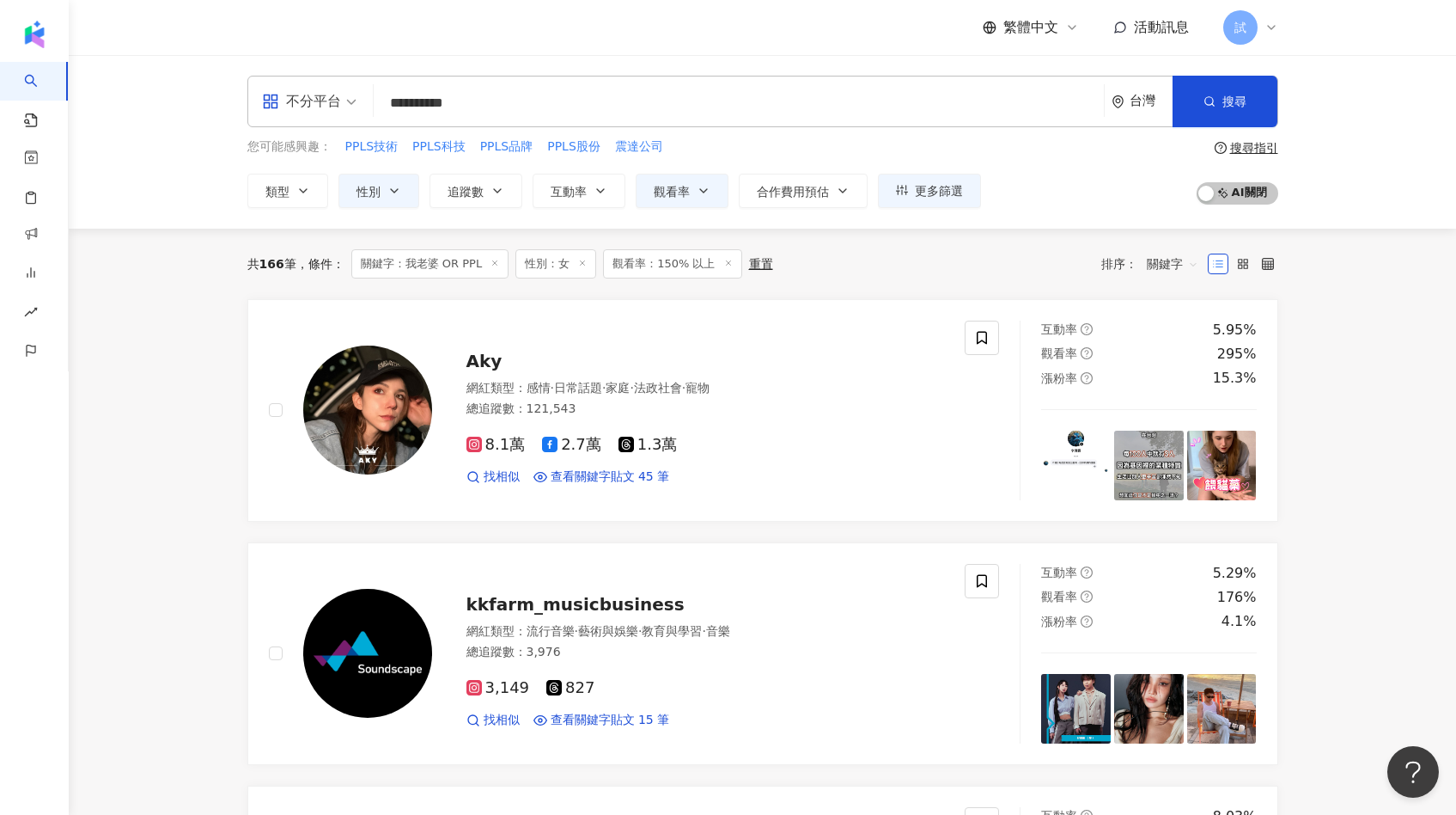
click at [1154, 272] on span "關鍵字" at bounding box center [1172, 264] width 51 height 28
click at [1171, 407] on div "觀看率" at bounding box center [1172, 416] width 43 height 19
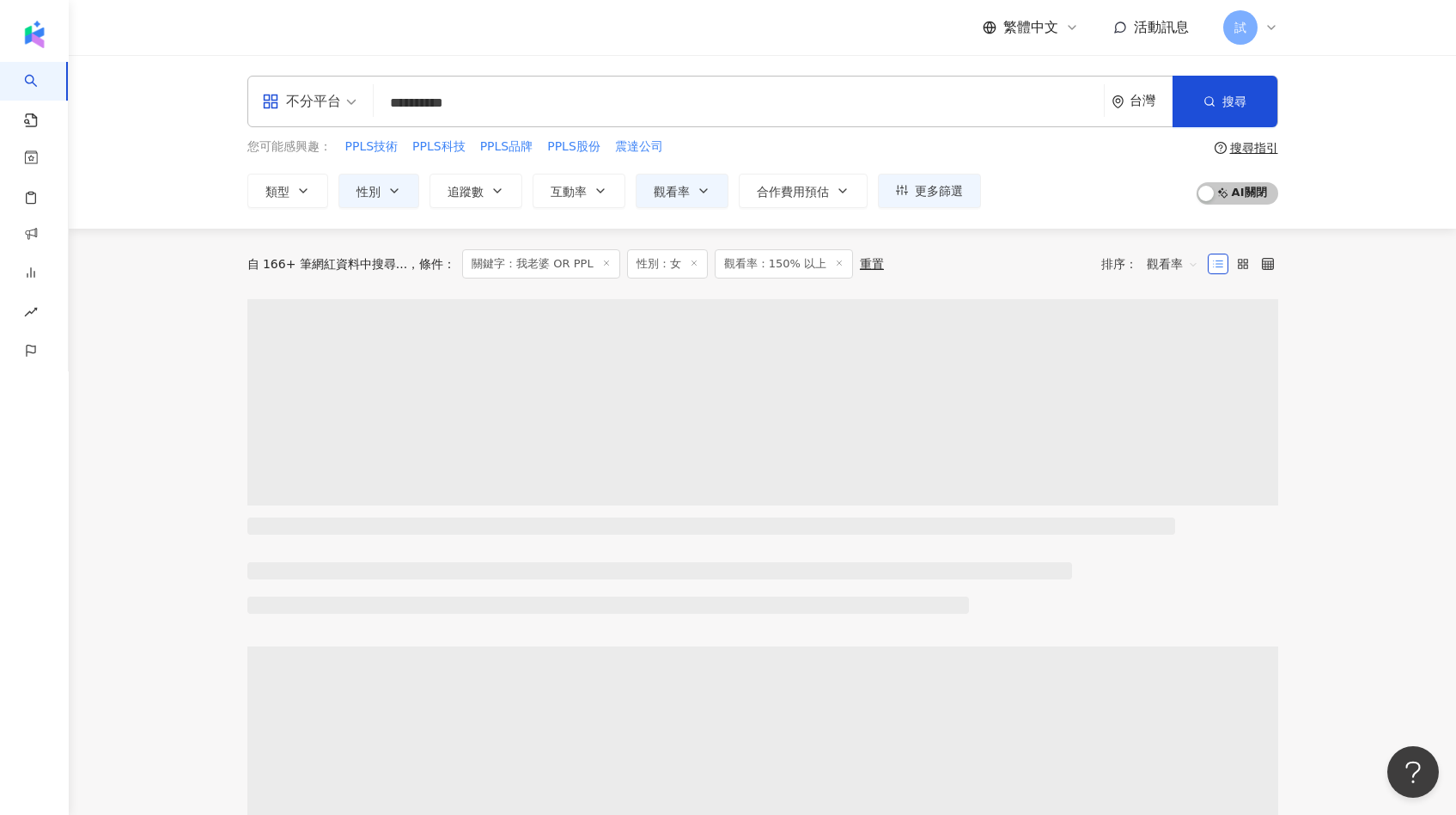
click at [600, 108] on input "**********" at bounding box center [738, 102] width 716 height 32
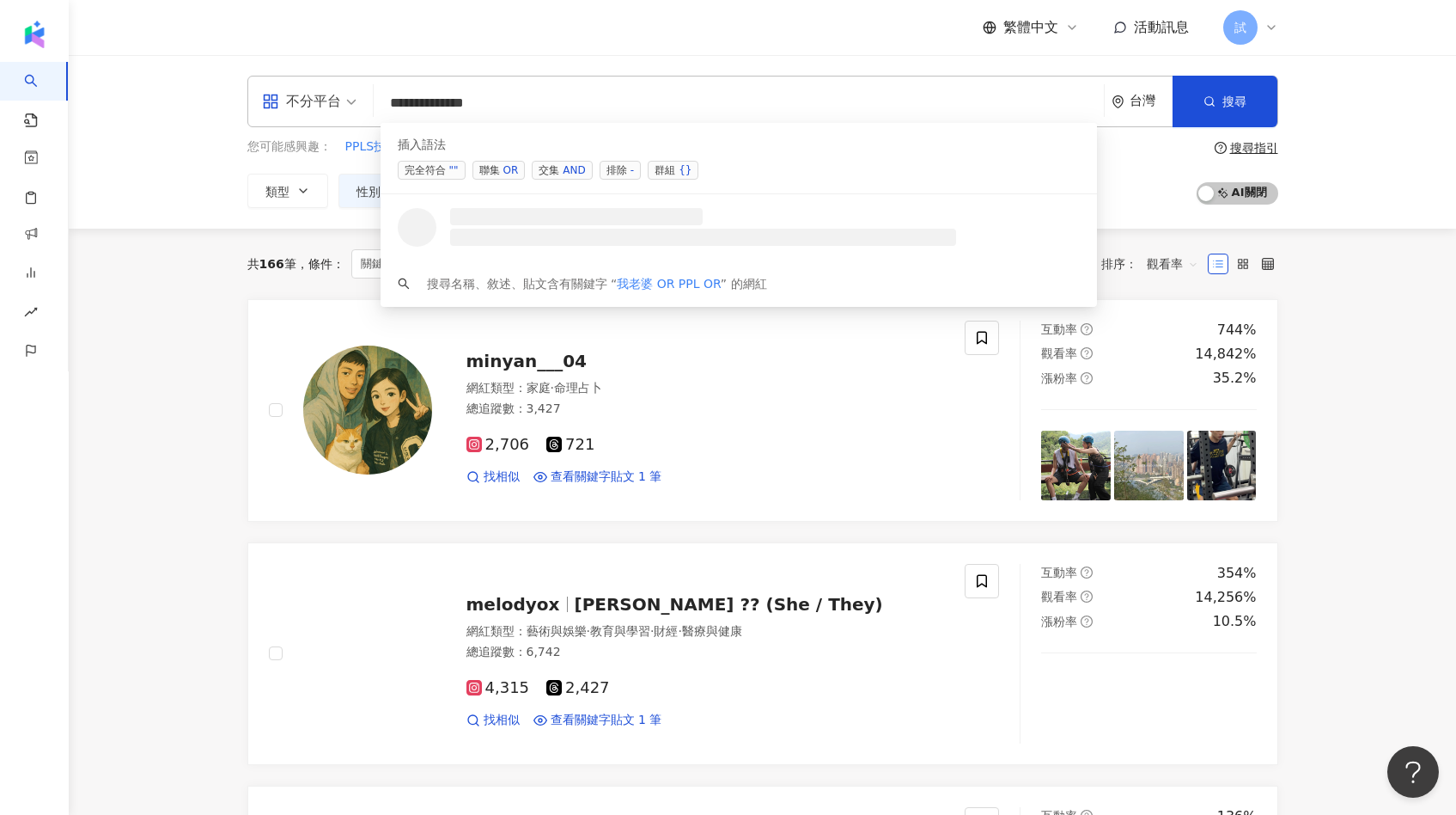
paste input "********"
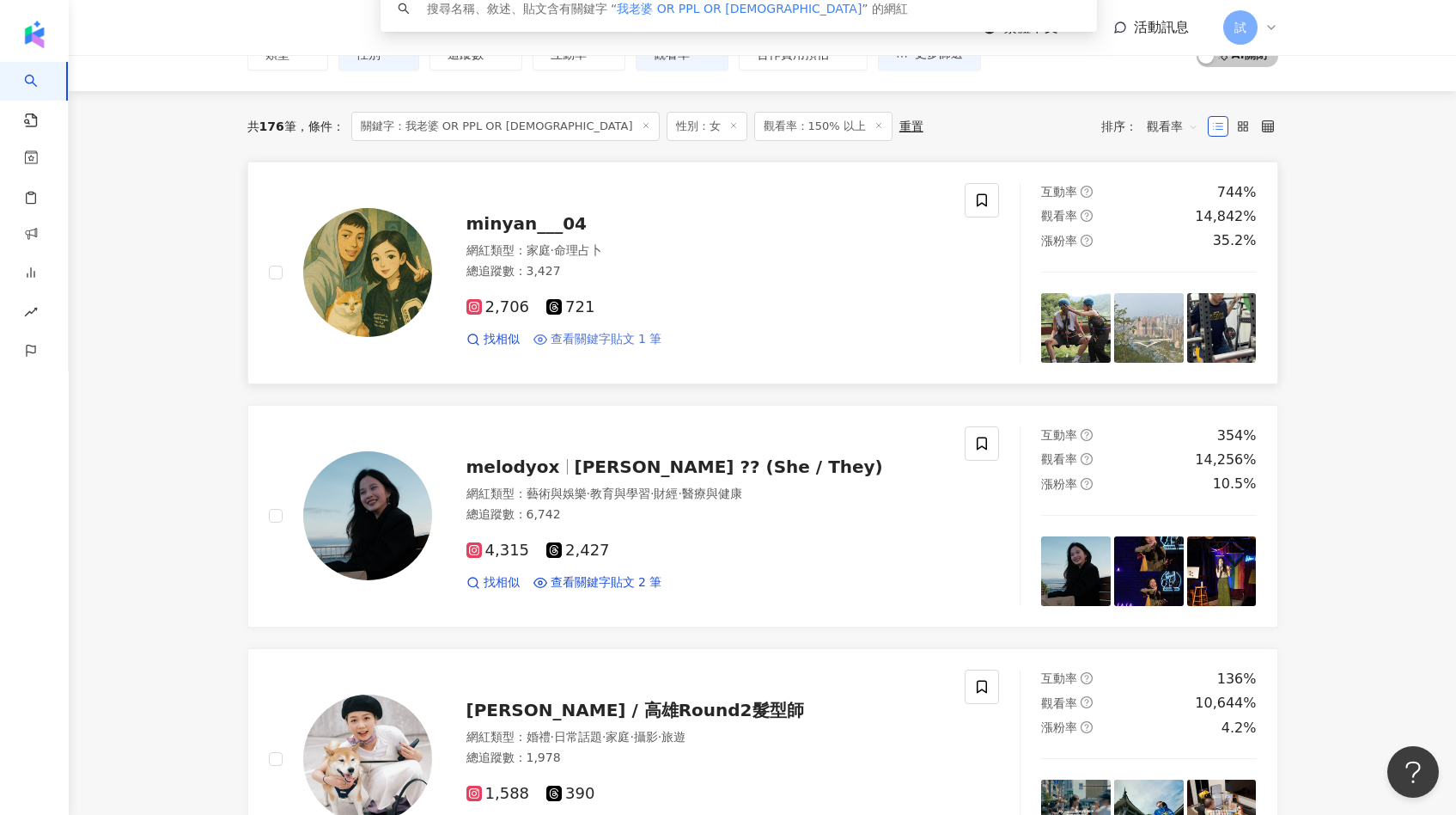
scroll to position [173, 0]
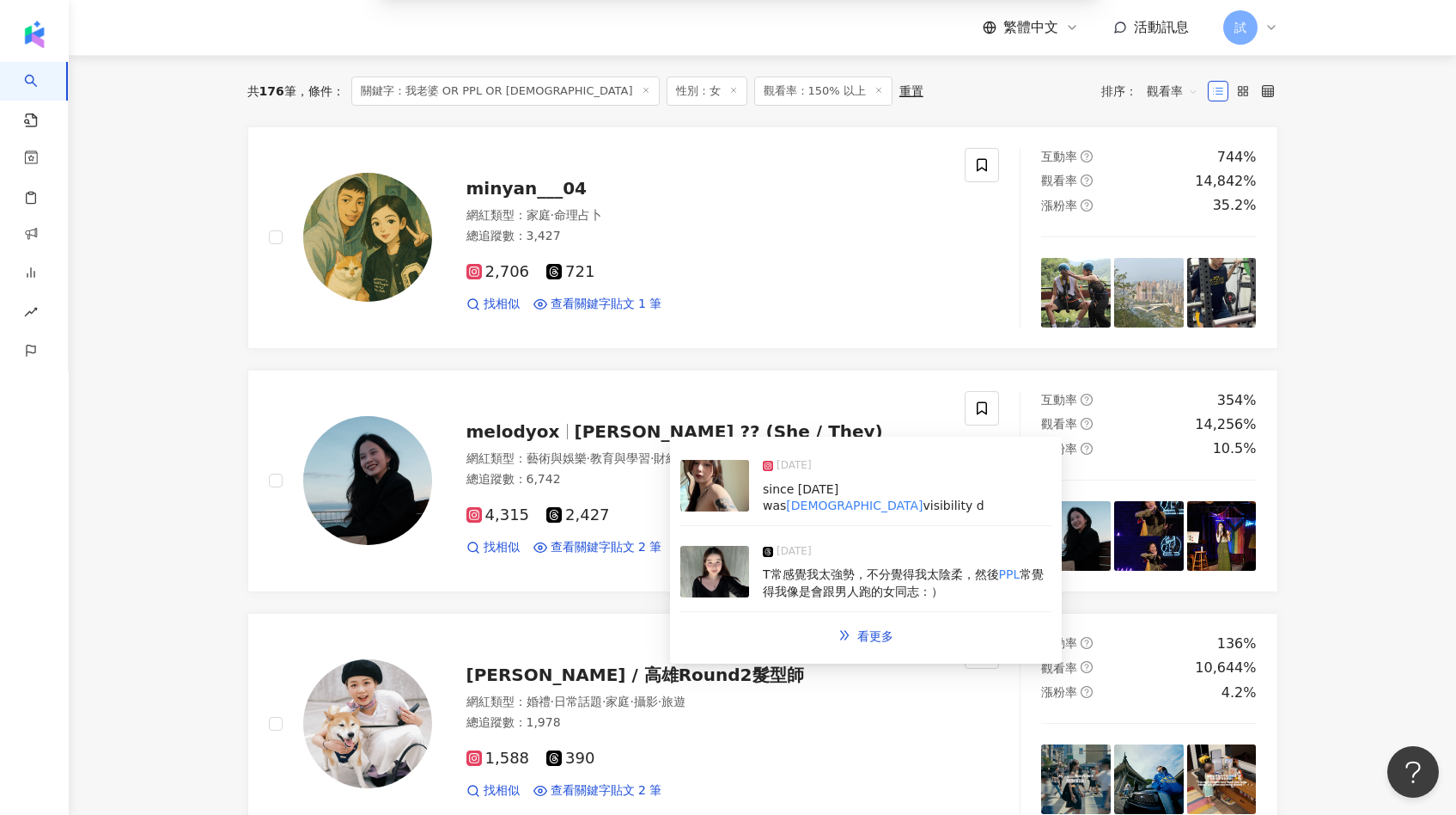
click at [733, 550] on img at bounding box center [714, 571] width 69 height 51
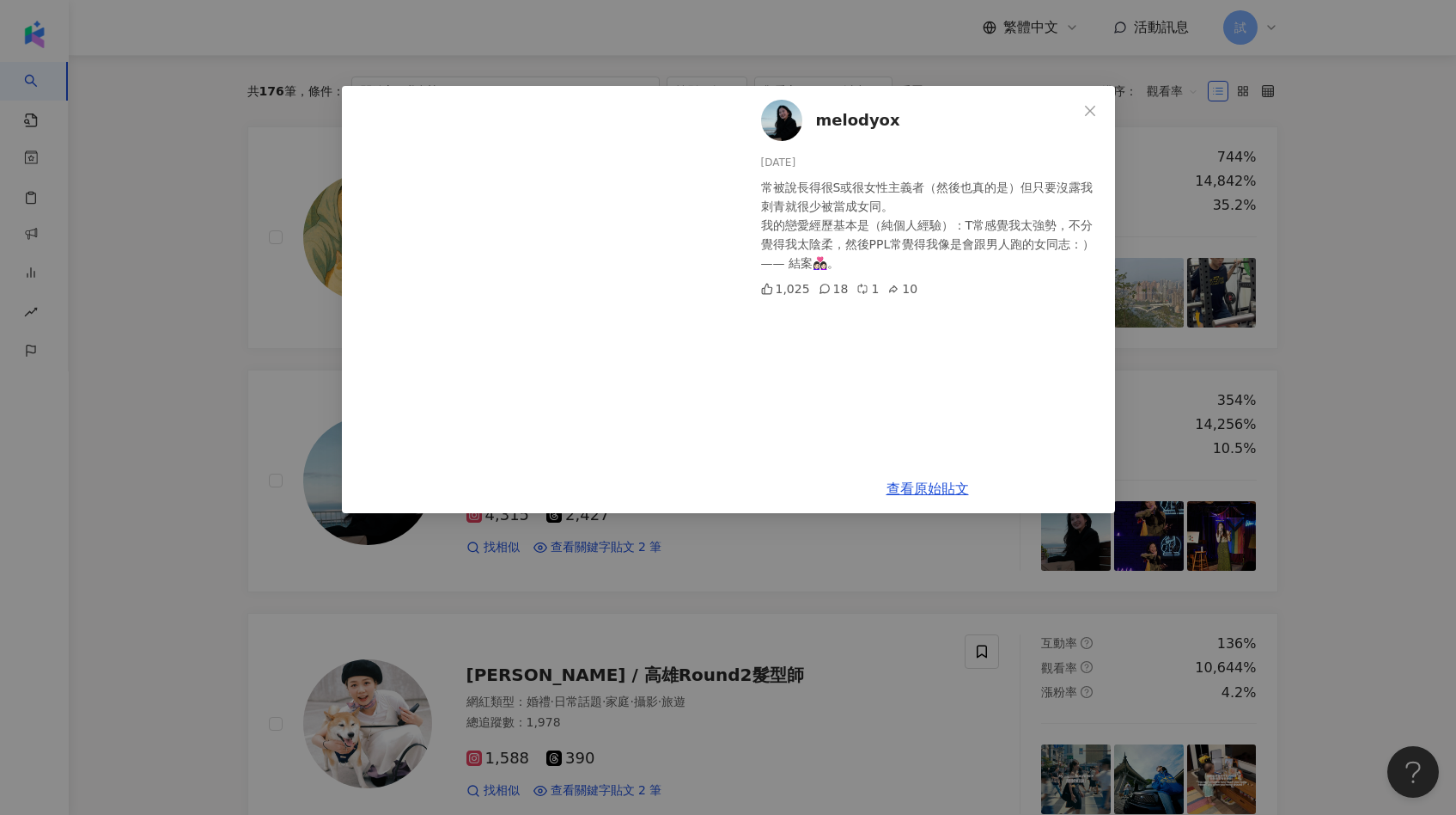
click at [701, 611] on div "melodyox [DATE] 常被說長得很S或很女性主義者（然後也真的是）但只要沒露我刺青就很少被當成女同。 我的戀愛經歷基本是（純個人經驗）：T常感覺我太…" at bounding box center [728, 408] width 1456 height 815
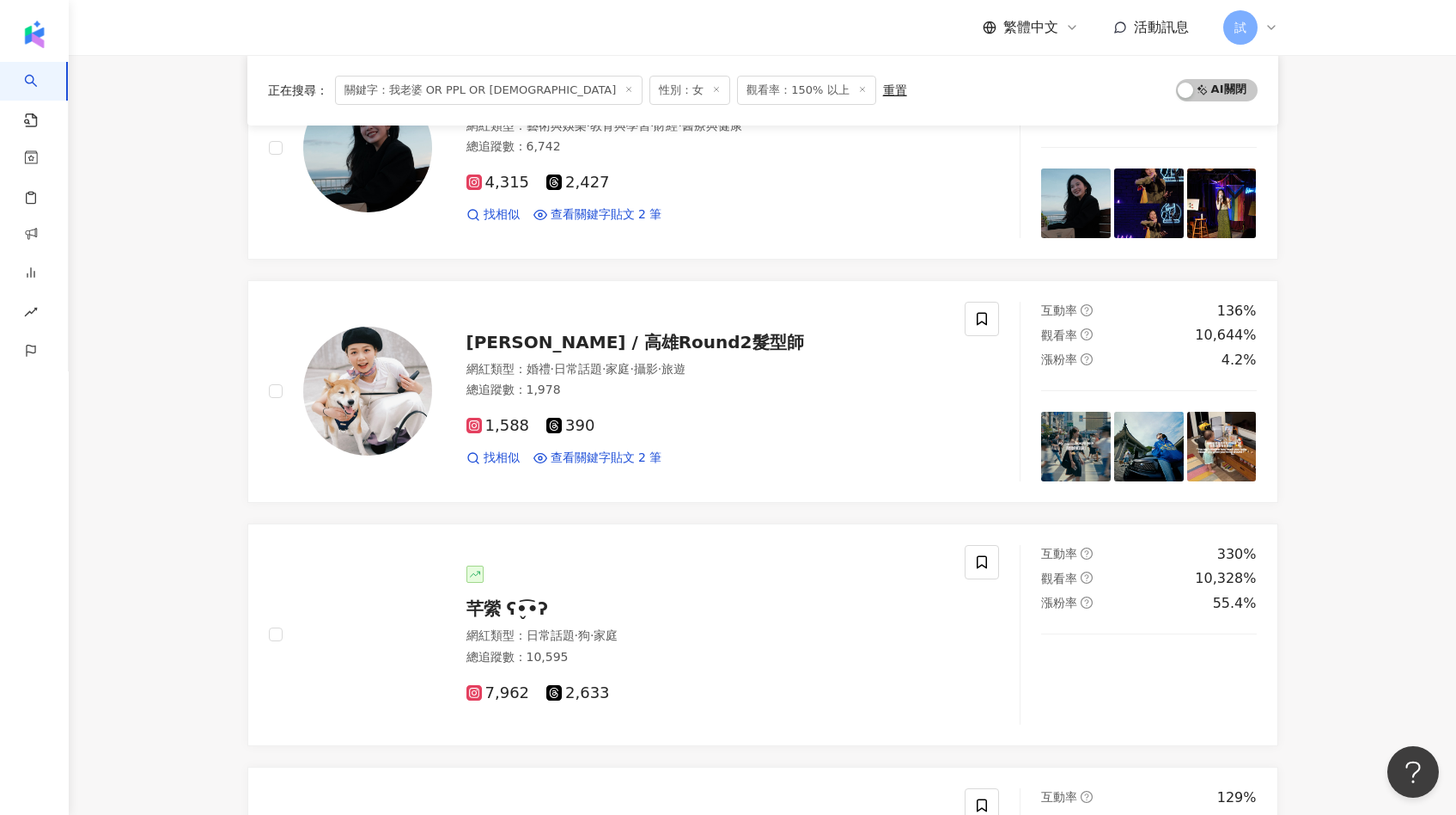
scroll to position [558, 0]
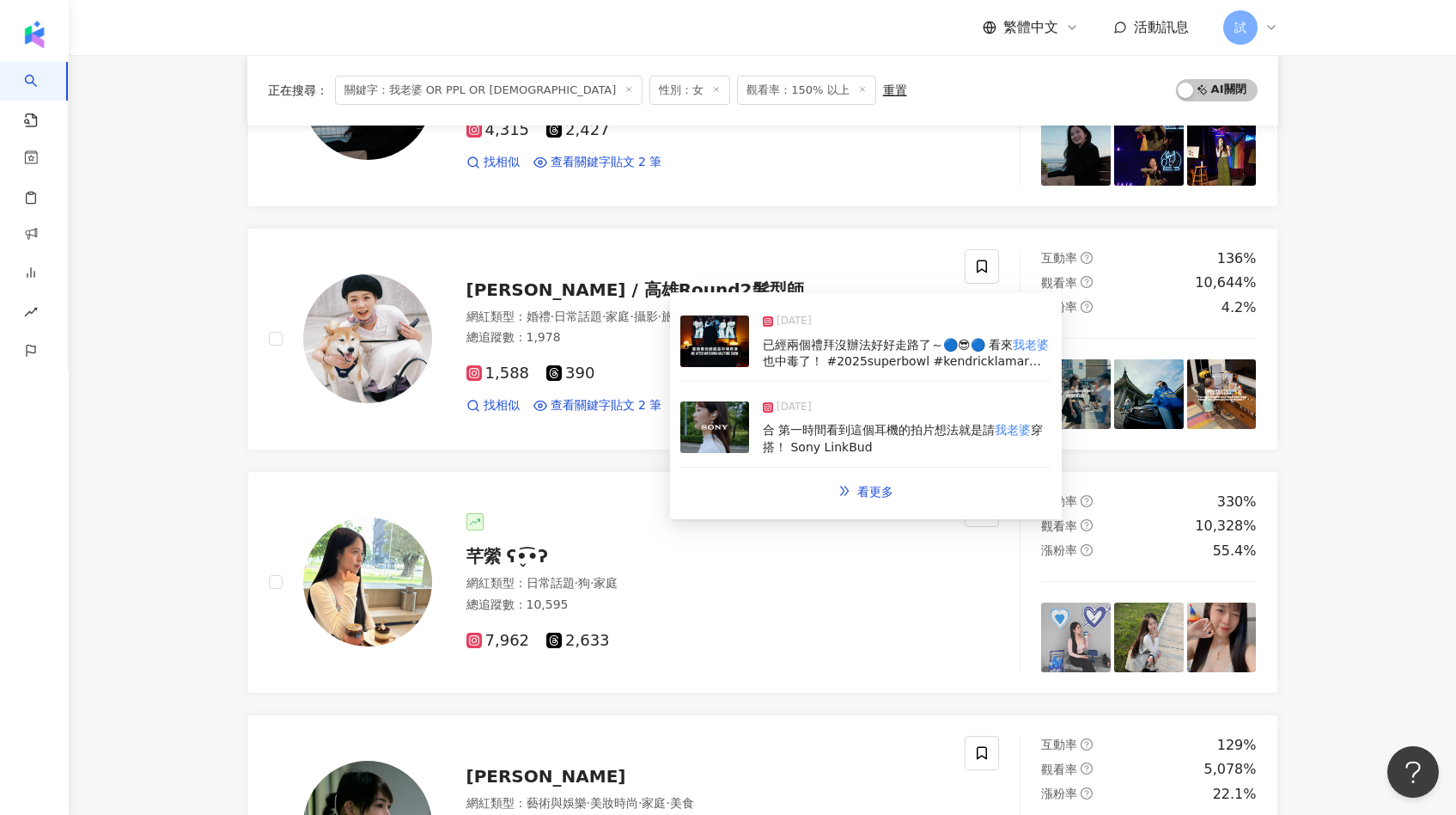
click at [729, 417] on img at bounding box center [714, 427] width 69 height 51
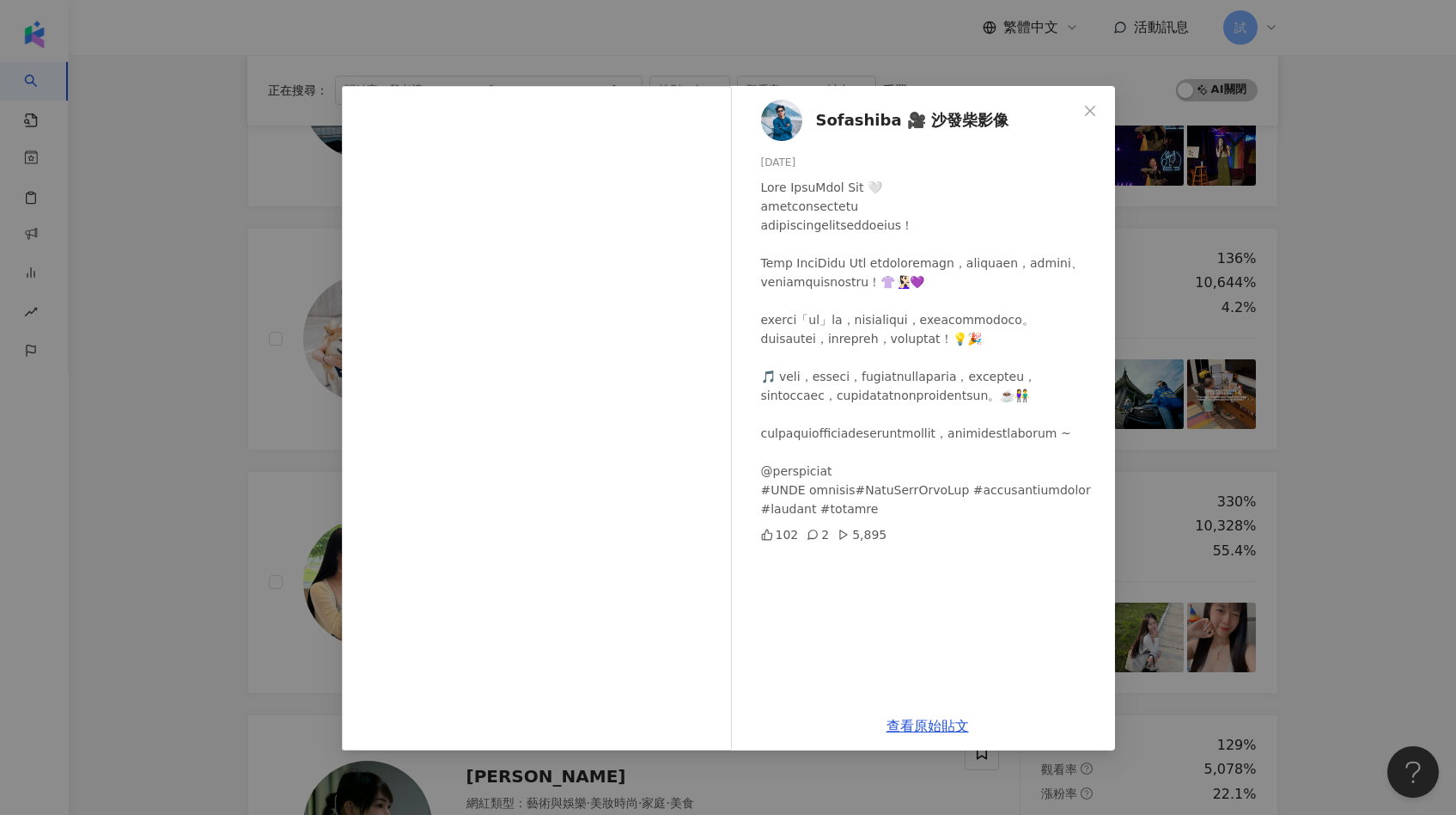
click at [338, 423] on div "Sofashiba 🎥 沙發柴影像 [DATE] 102 2 5,895 查看原始貼文" at bounding box center [728, 408] width 1456 height 815
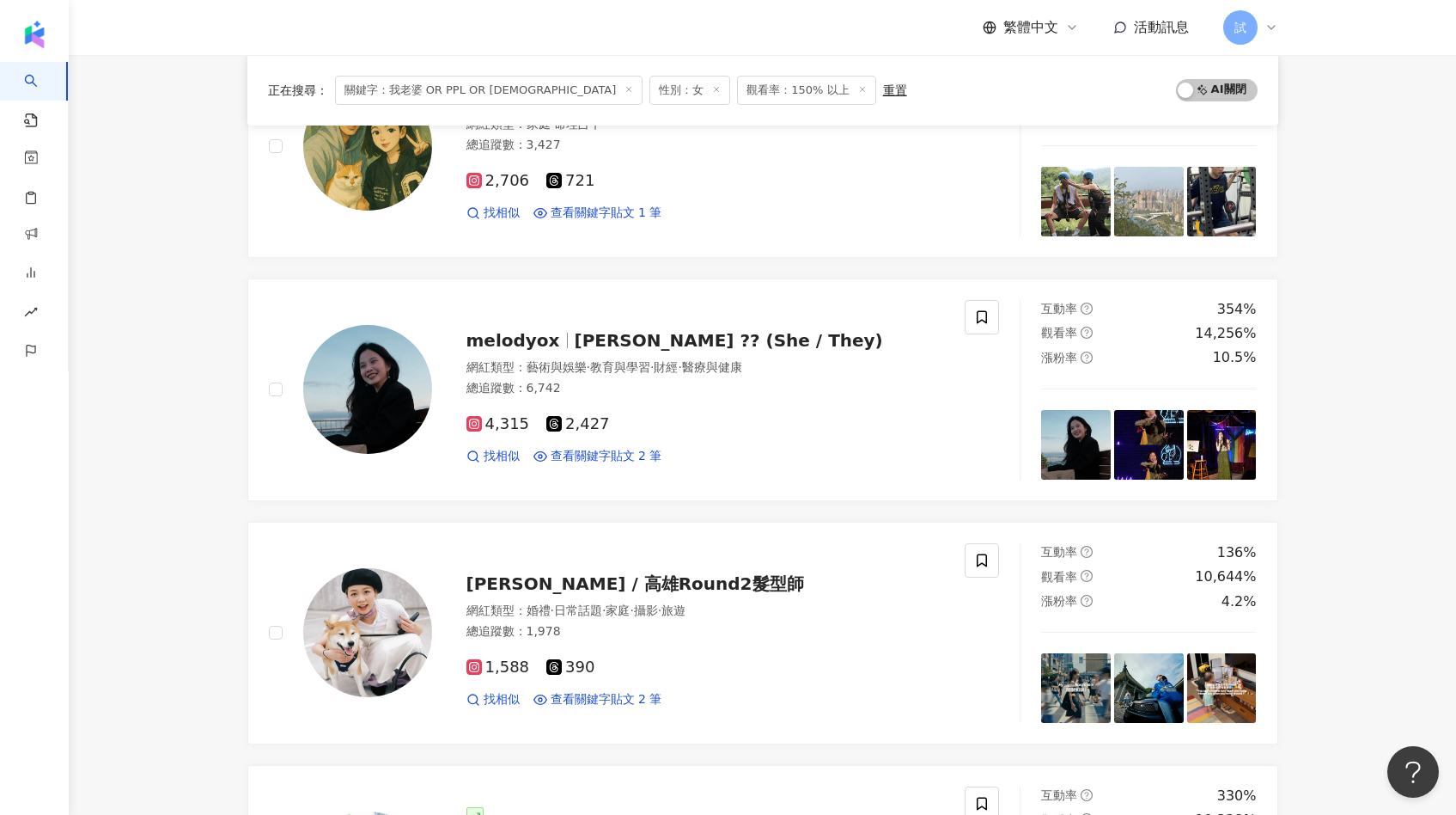
scroll to position [0, 0]
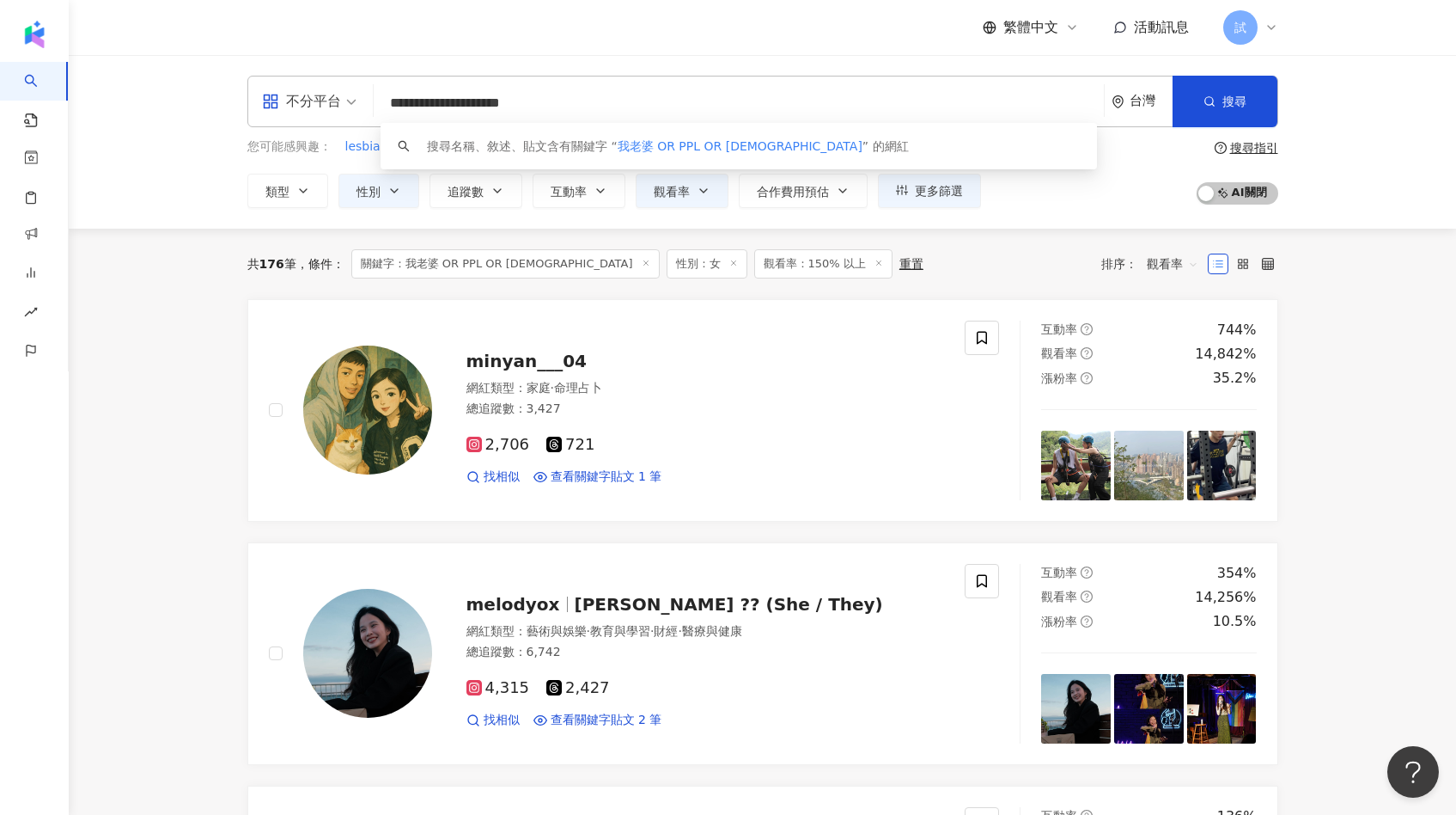
drag, startPoint x: 463, startPoint y: 103, endPoint x: 336, endPoint y: 98, distance: 127.1
click at [339, 99] on div "**********" at bounding box center [763, 101] width 1031 height 51
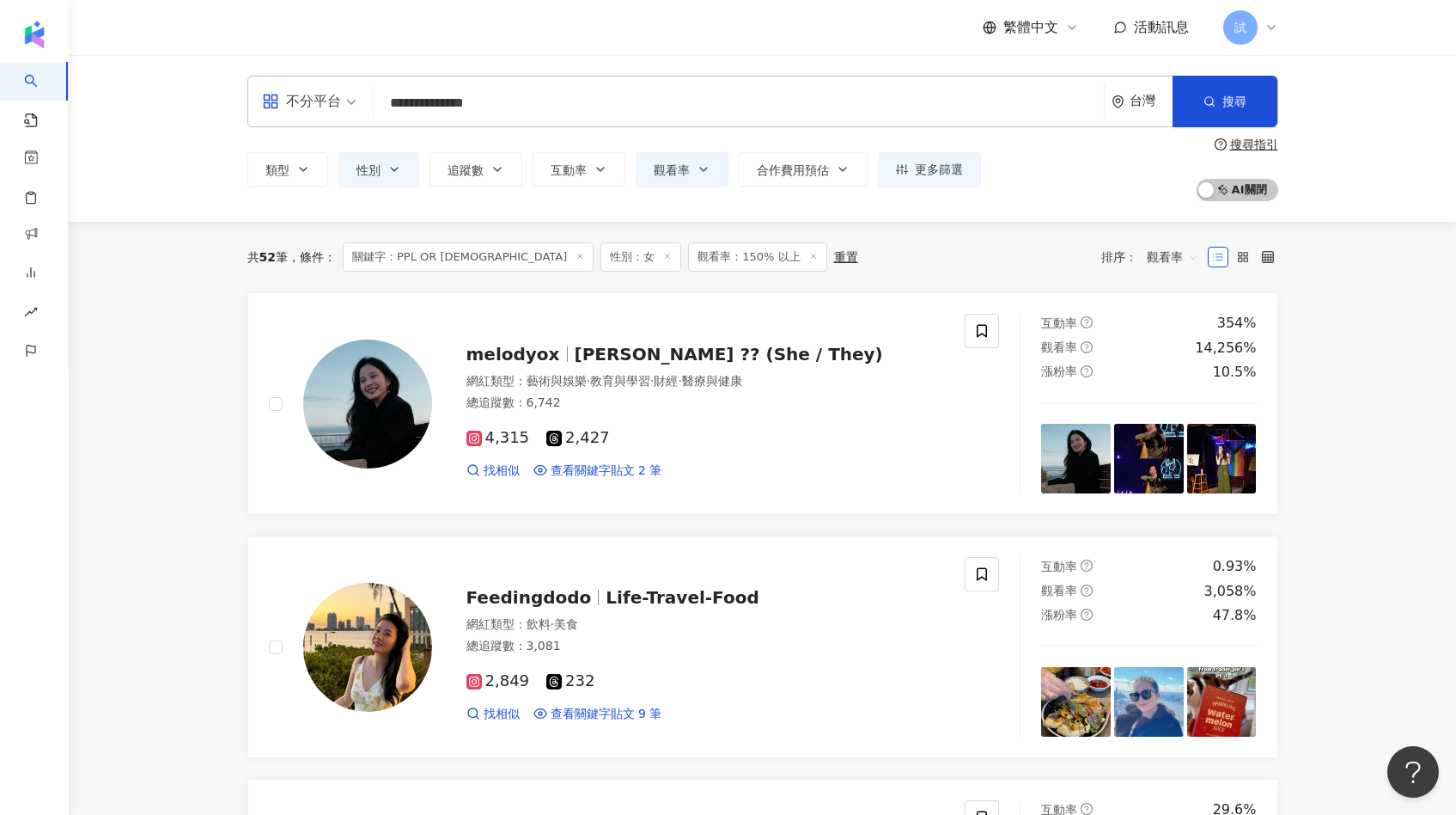
click at [1146, 250] on div "觀看率" at bounding box center [1172, 257] width 71 height 28
click at [1159, 285] on div "關聯性" at bounding box center [1172, 292] width 43 height 19
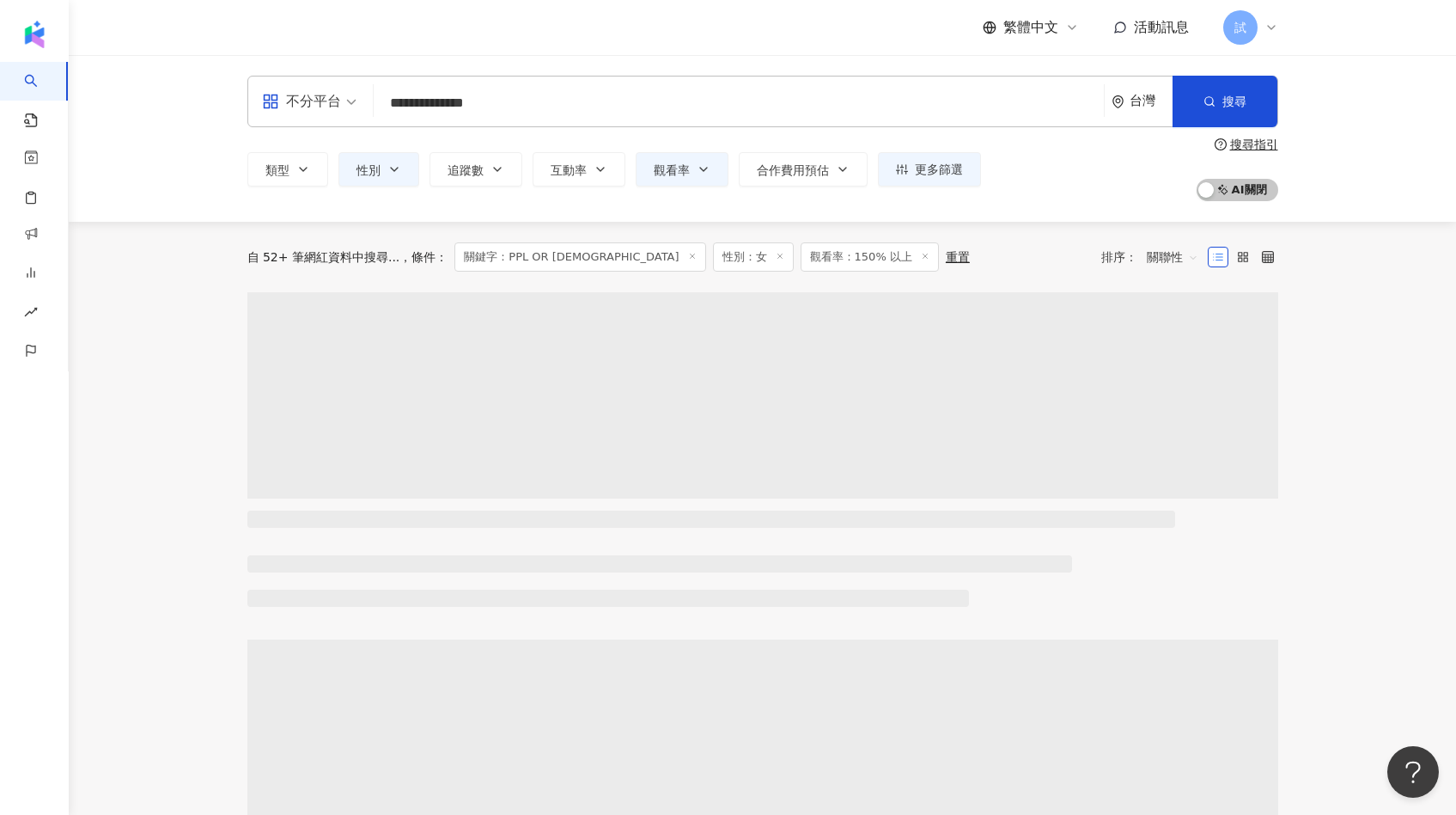
click at [675, 107] on input "**********" at bounding box center [738, 102] width 716 height 32
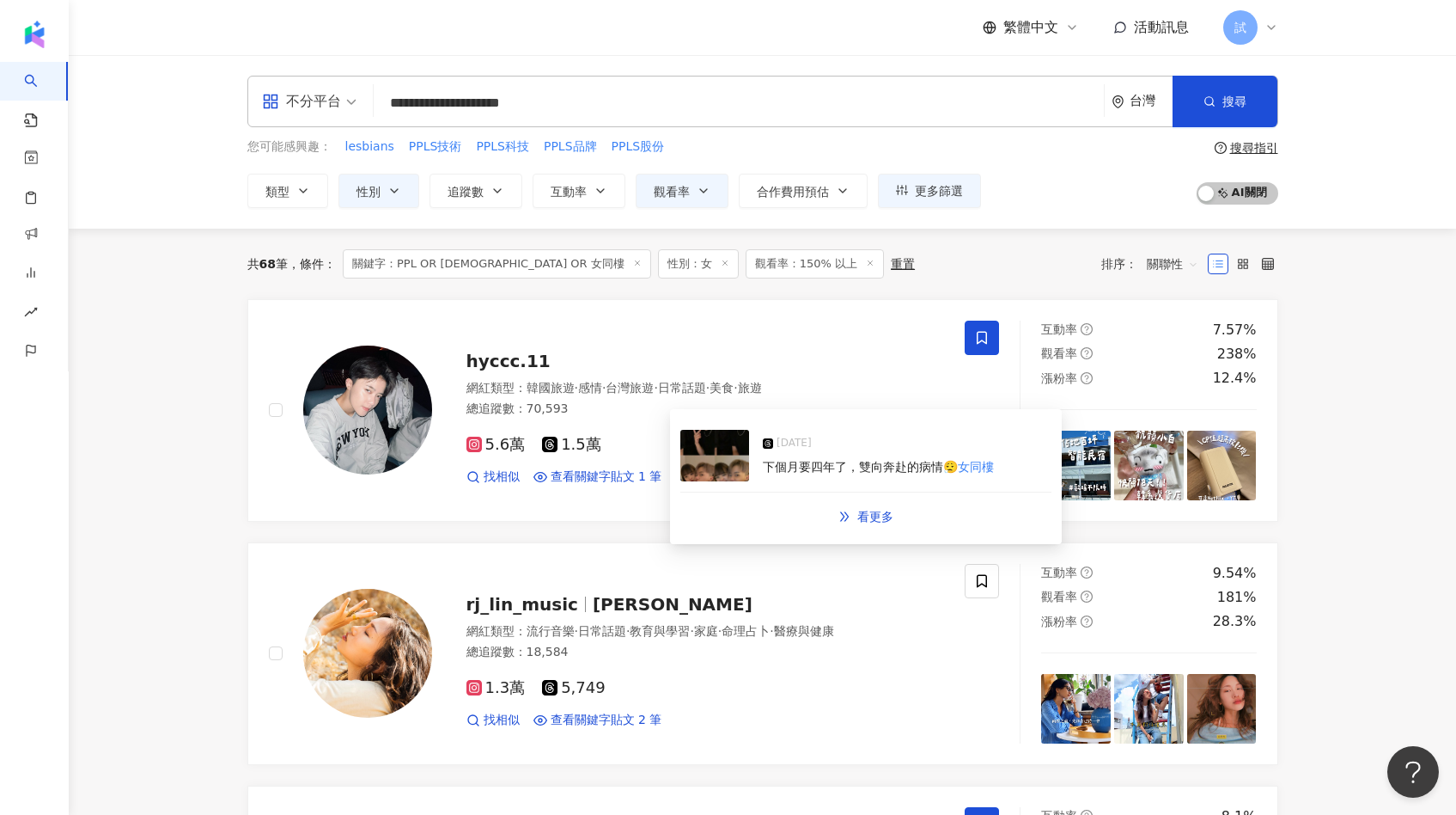
click at [710, 460] on img at bounding box center [714, 455] width 69 height 51
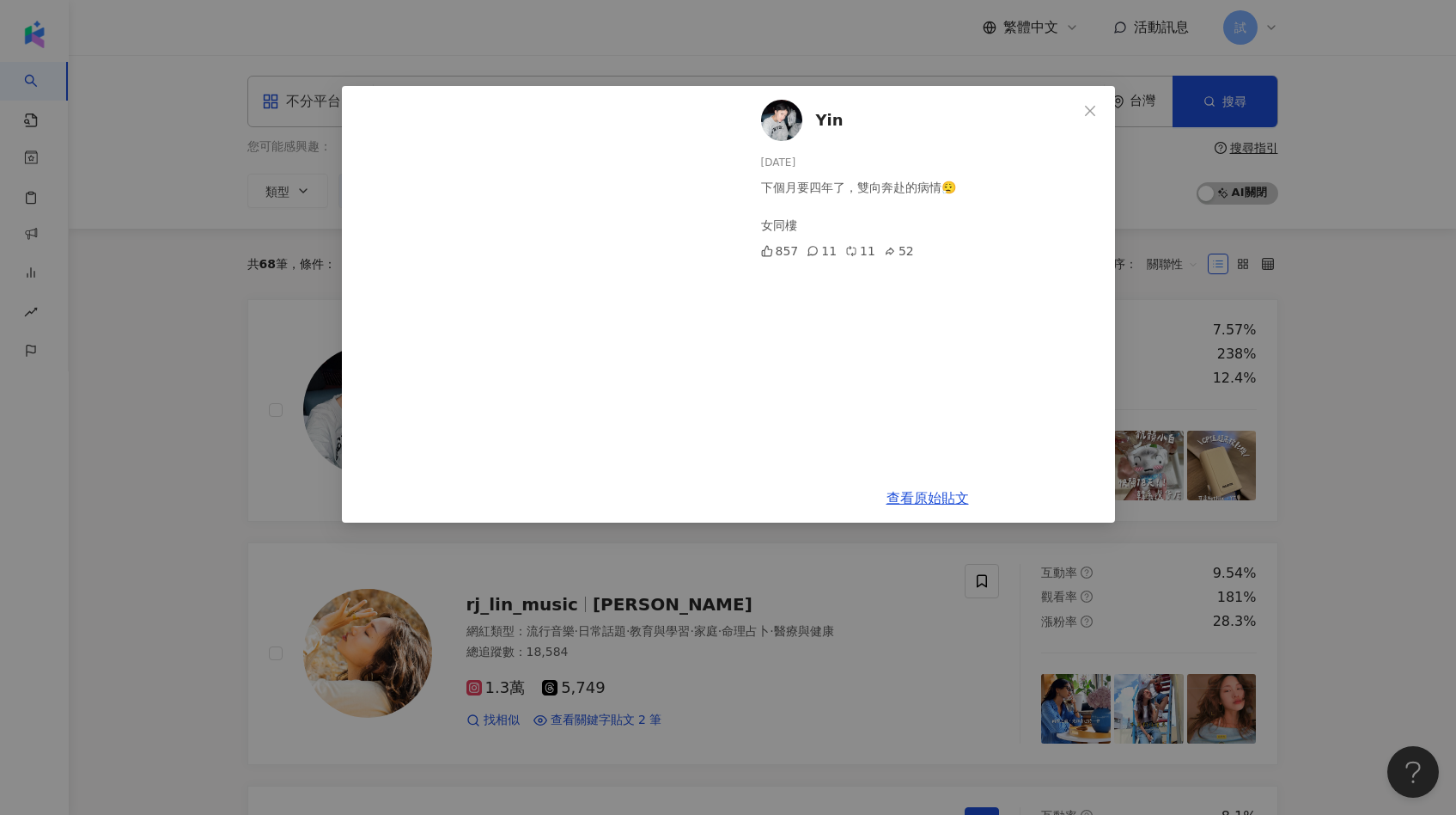
click at [290, 509] on div "Yin [DATE] 下個月要四年了，雙向奔赴的病情😮‍💨 女同樓 857 11 11 52 查看原始貼文" at bounding box center [728, 408] width 1456 height 815
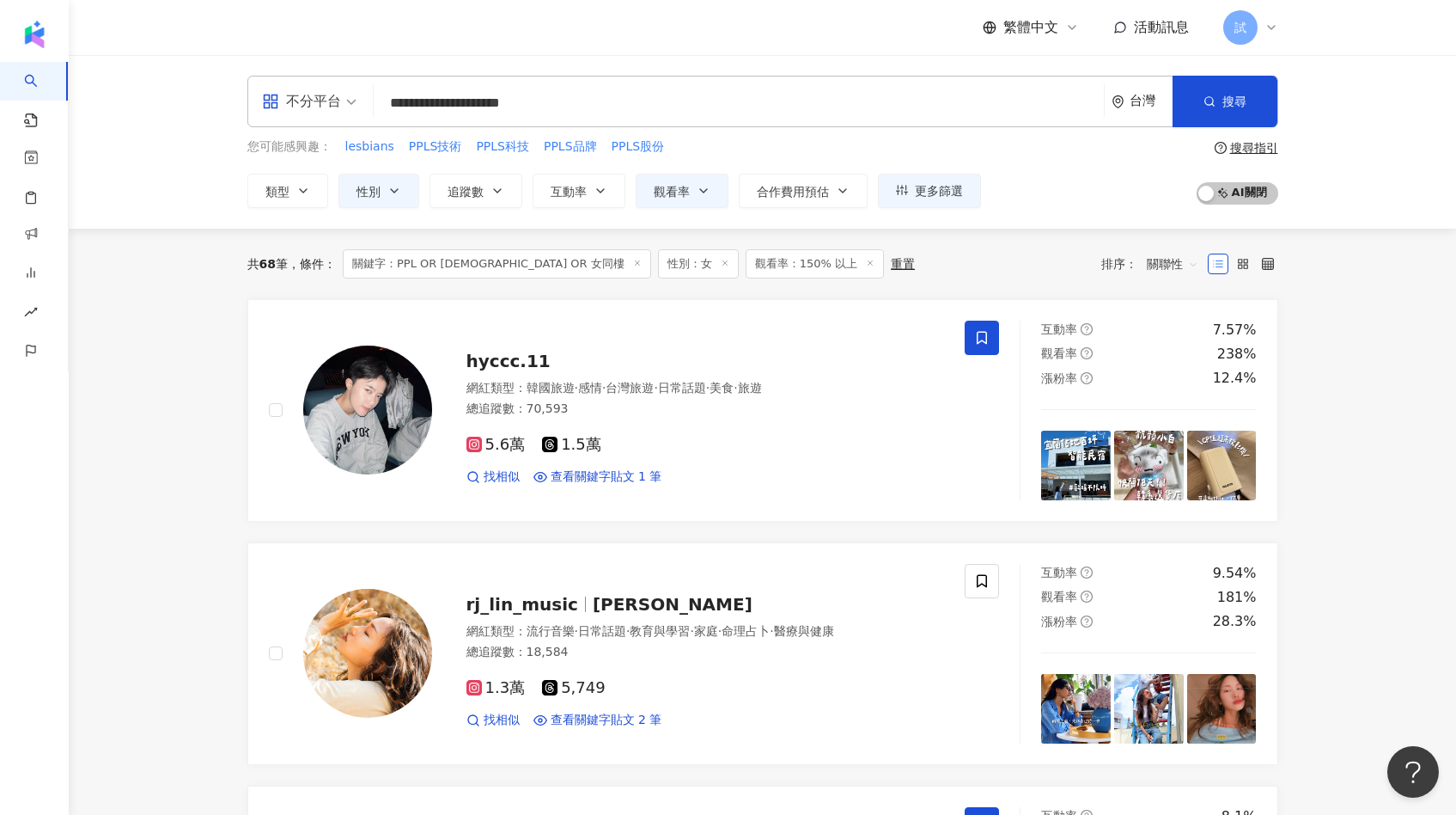
click at [576, 99] on input "**********" at bounding box center [738, 102] width 716 height 32
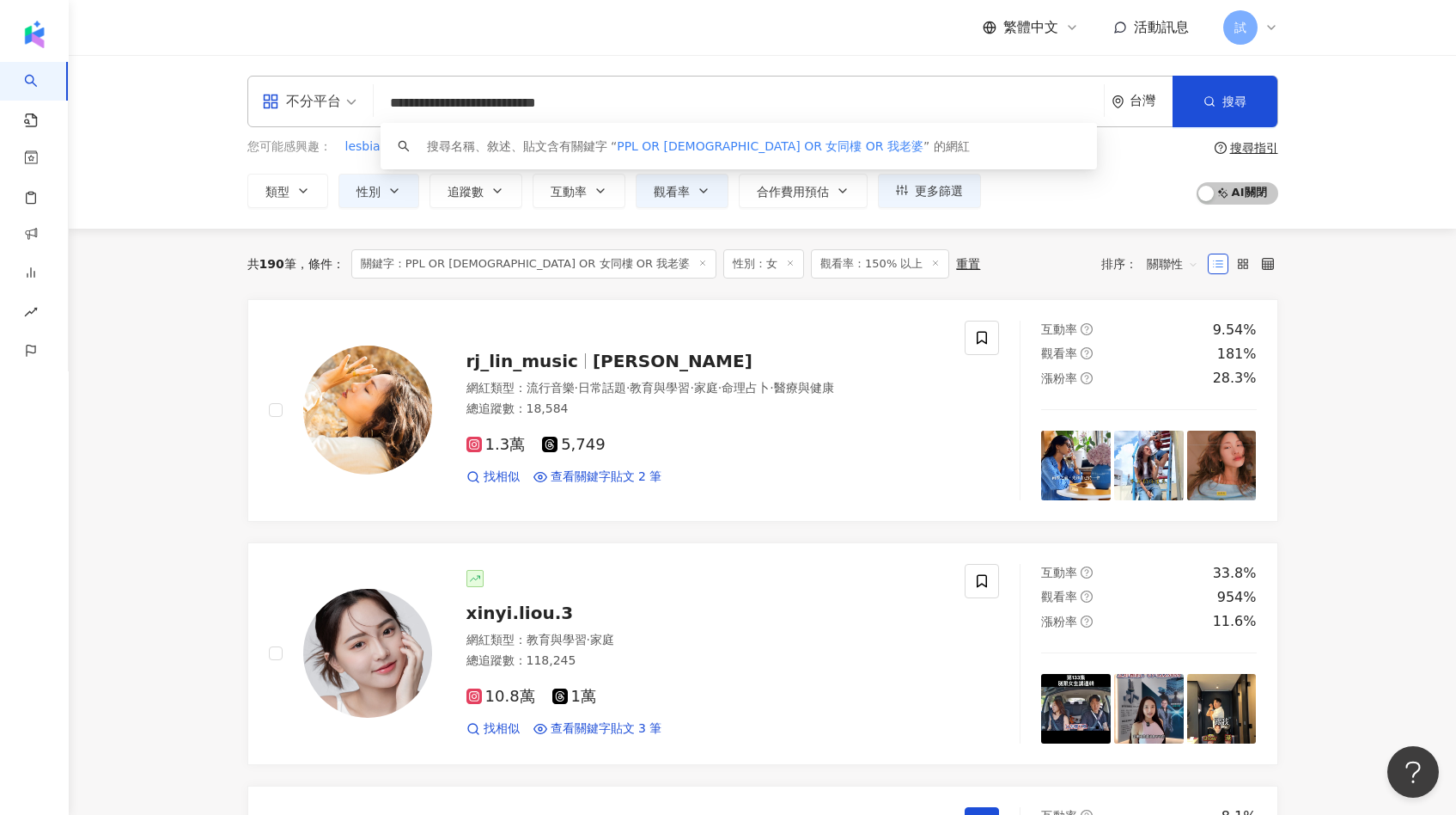
drag, startPoint x: 557, startPoint y: 98, endPoint x: 687, endPoint y: 98, distance: 130.0
click at [680, 98] on input "**********" at bounding box center [738, 102] width 716 height 32
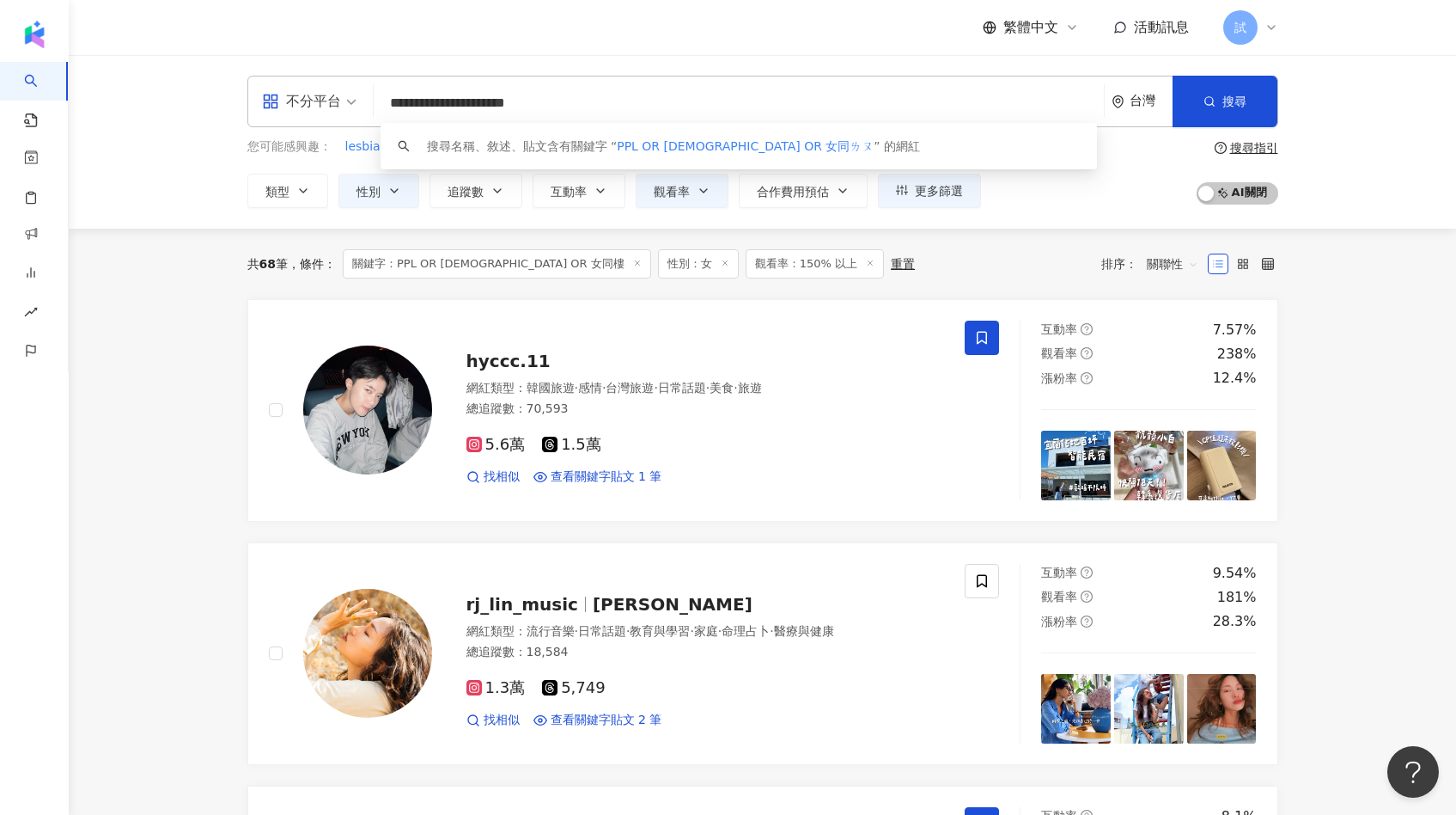
type input "**********"
click at [361, 202] on button "性別" at bounding box center [379, 190] width 81 height 34
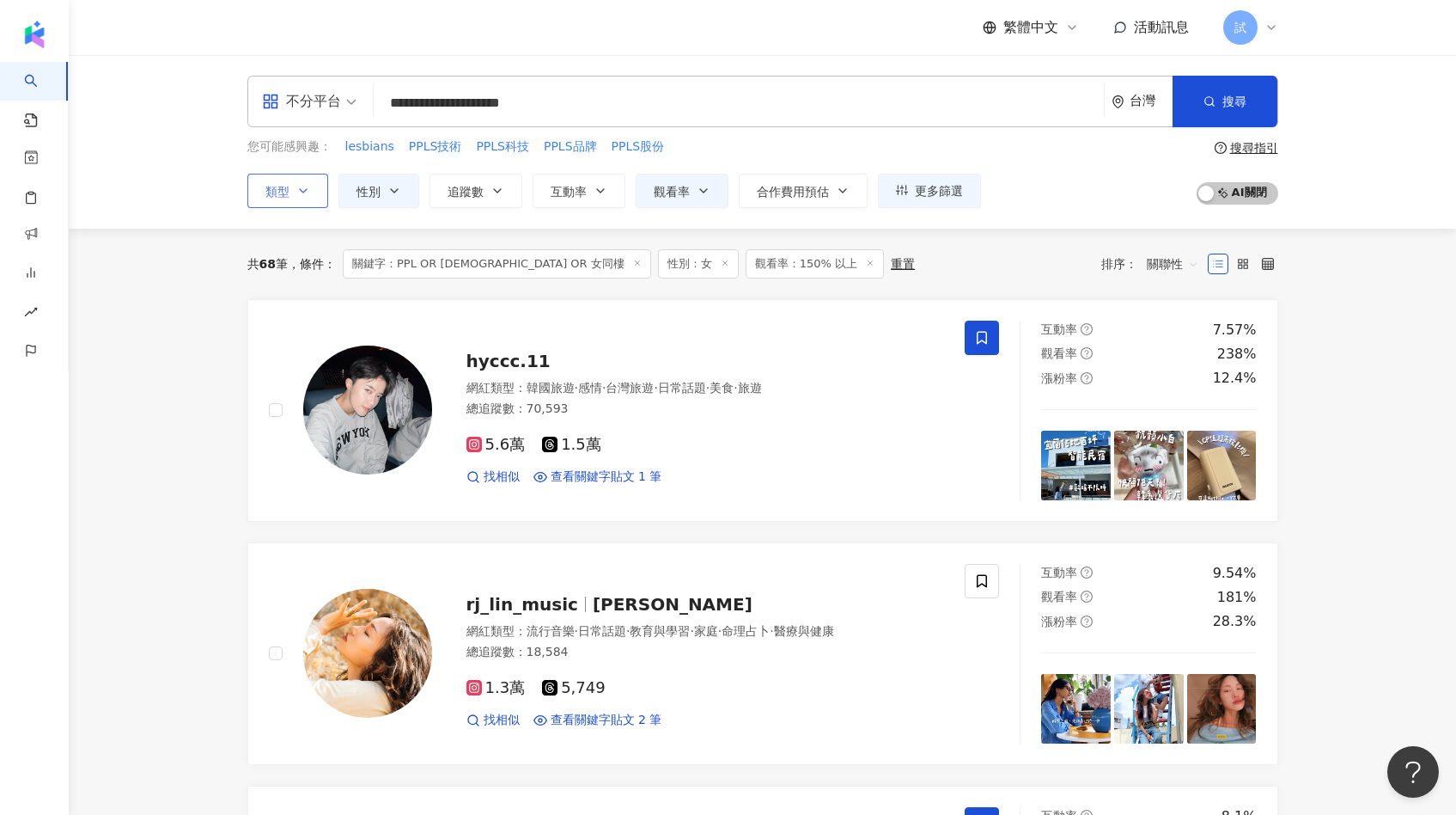
click at [305, 199] on button "類型" at bounding box center [288, 190] width 81 height 34
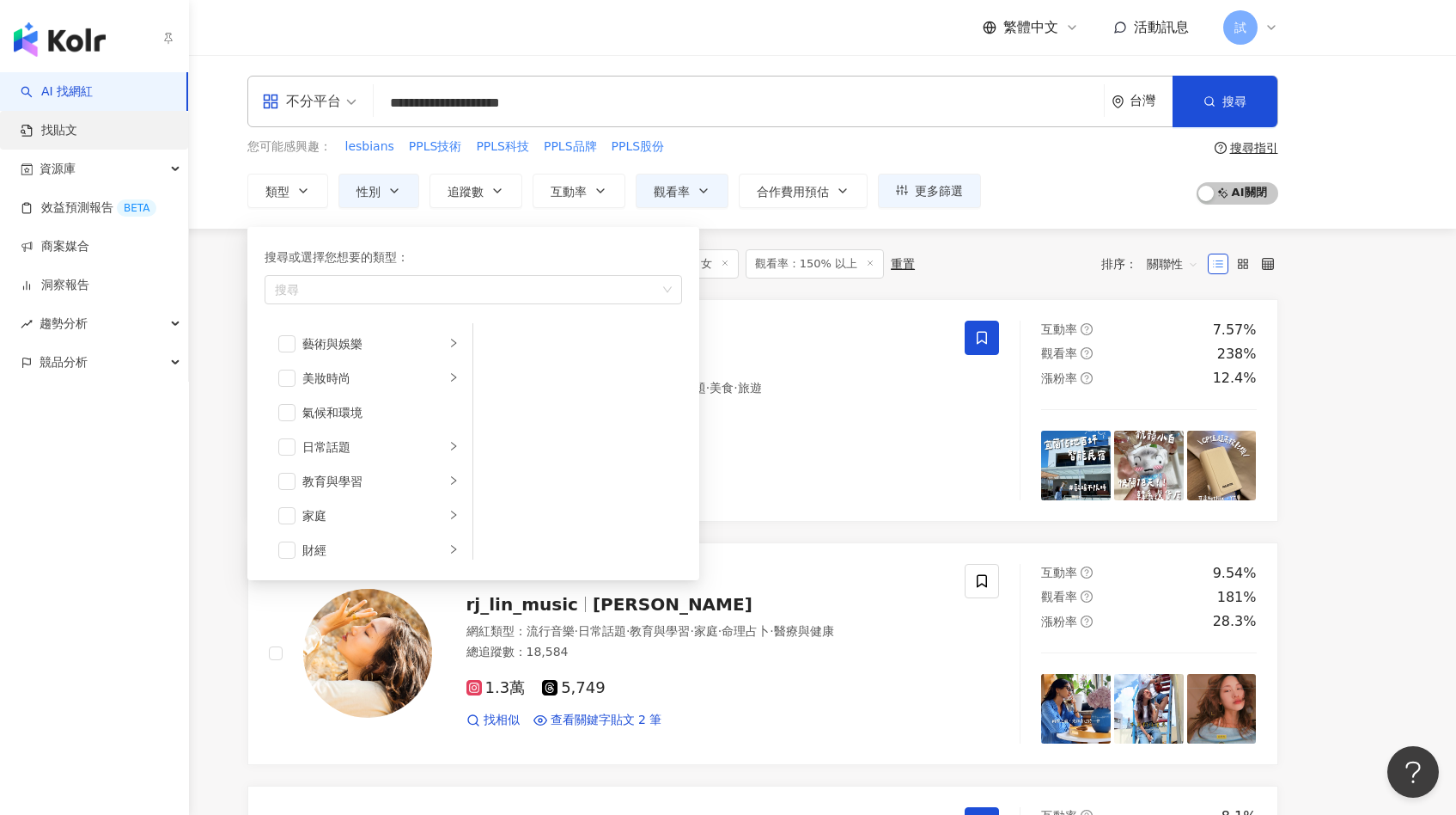
click at [29, 122] on link "找貼文" at bounding box center [49, 131] width 57 height 17
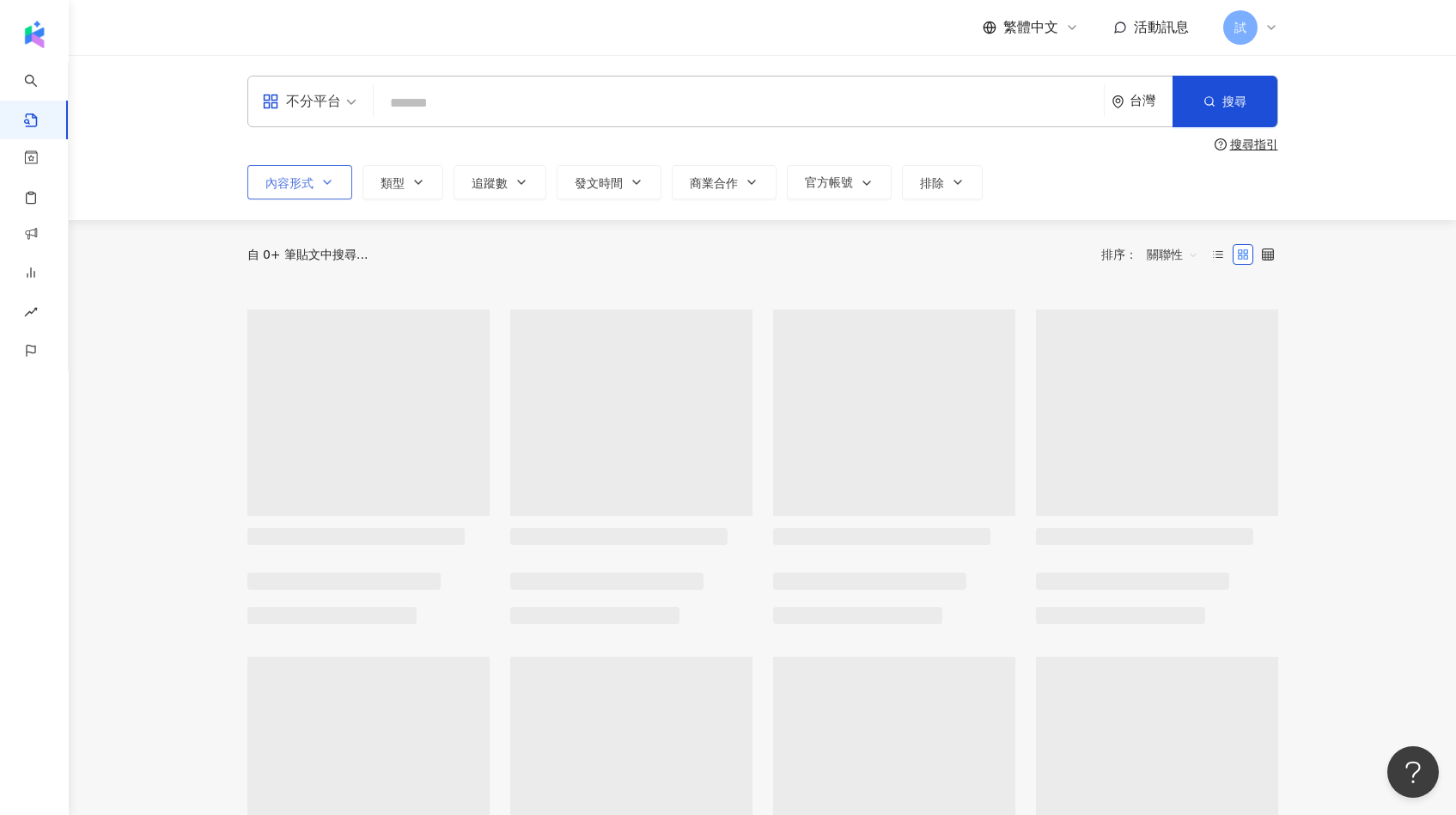
click at [276, 183] on span "內容形式" at bounding box center [289, 183] width 48 height 14
click at [400, 185] on span "類型" at bounding box center [393, 183] width 24 height 14
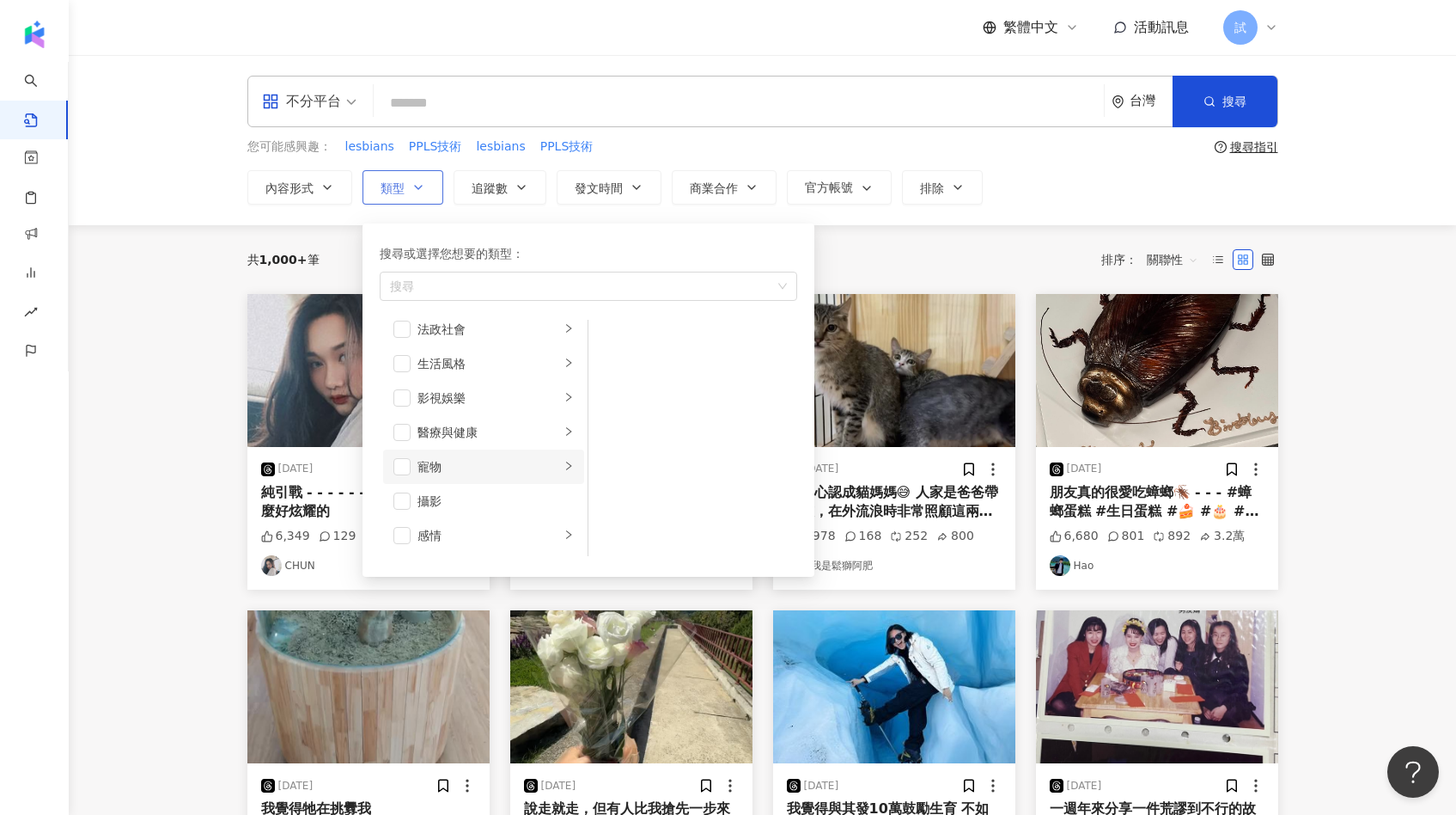
scroll to position [426, 0]
click at [472, 466] on div "感情" at bounding box center [489, 464] width 142 height 19
click at [608, 344] on span "button" at bounding box center [611, 340] width 17 height 17
click at [854, 248] on div "共 1,000+ 筆 排序： 關聯性" at bounding box center [763, 260] width 1031 height 28
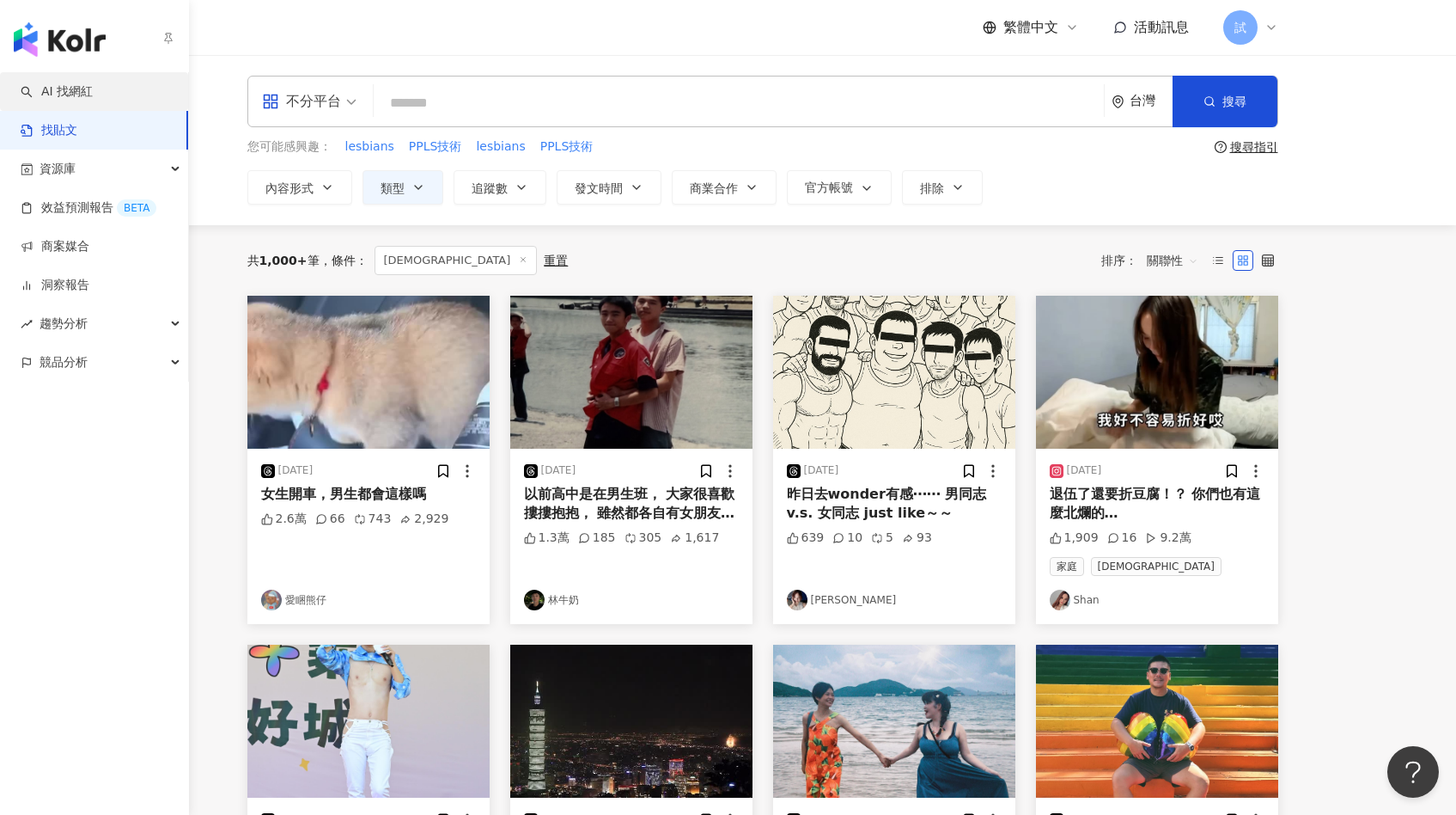
click at [44, 84] on link "AI 找網紅" at bounding box center [57, 92] width 72 height 17
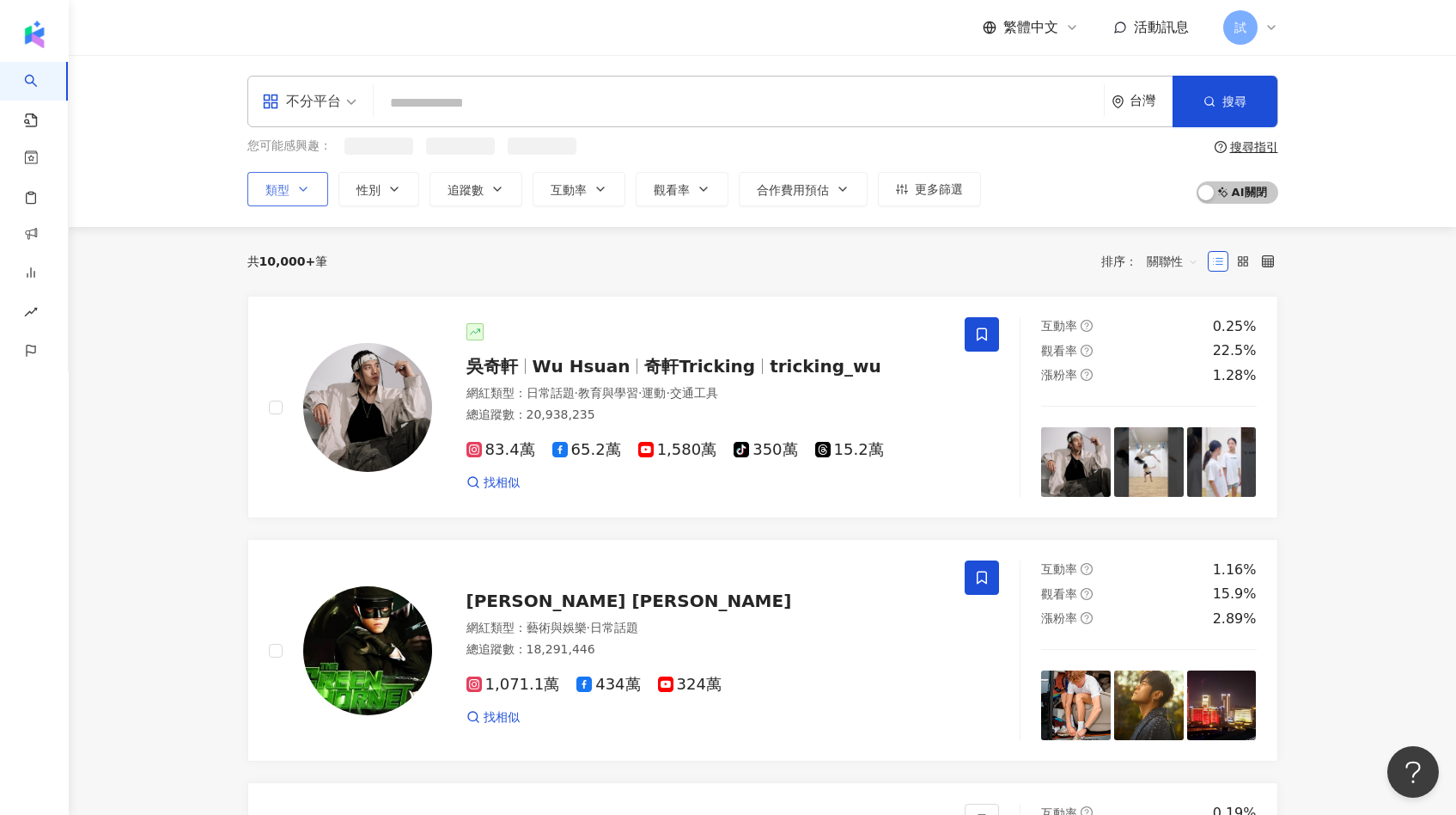
click at [297, 183] on icon "button" at bounding box center [304, 189] width 14 height 14
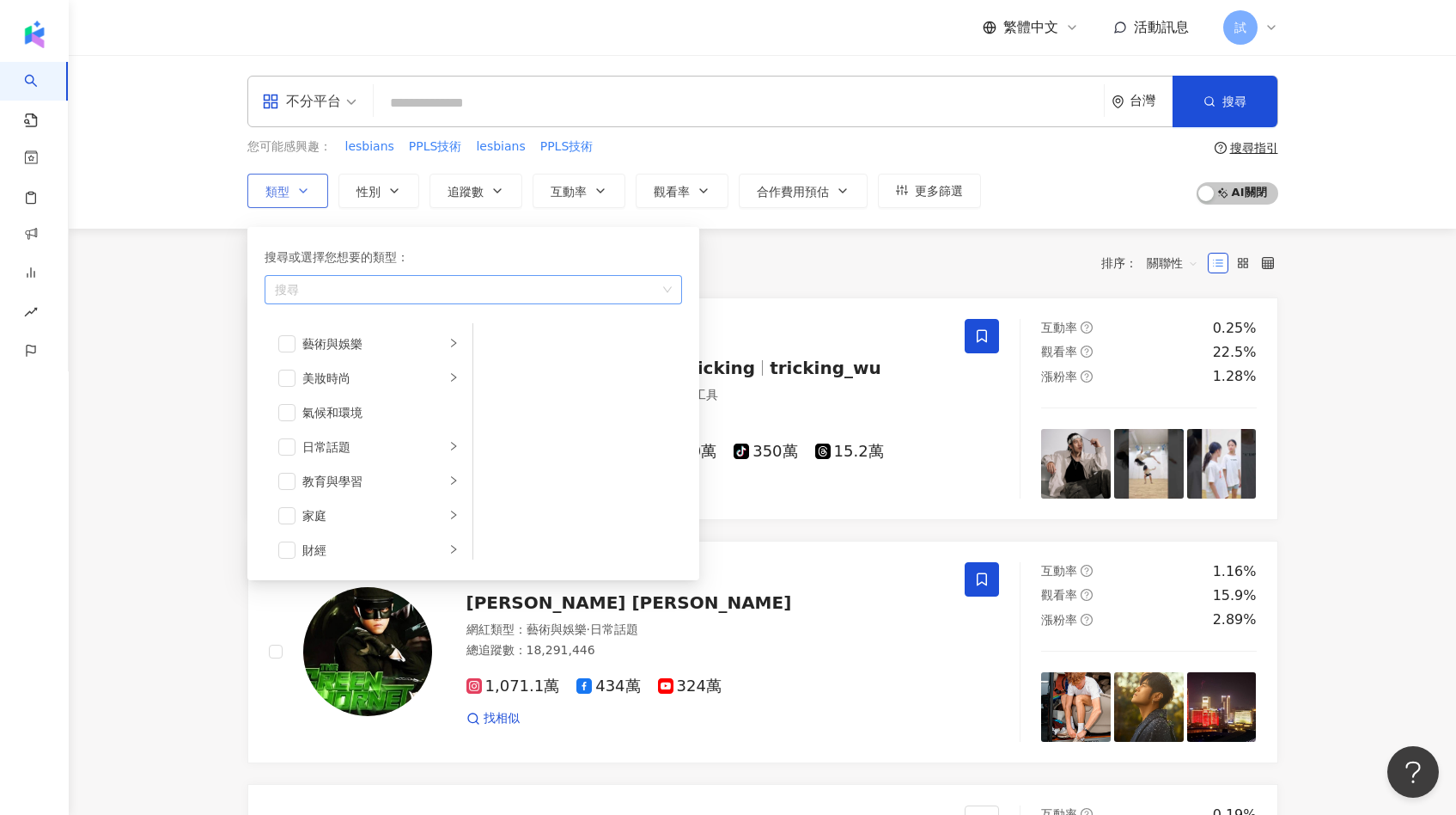
click at [367, 284] on div "button" at bounding box center [464, 289] width 393 height 13
type input "**"
click at [342, 320] on span "BT" at bounding box center [340, 326] width 16 height 14
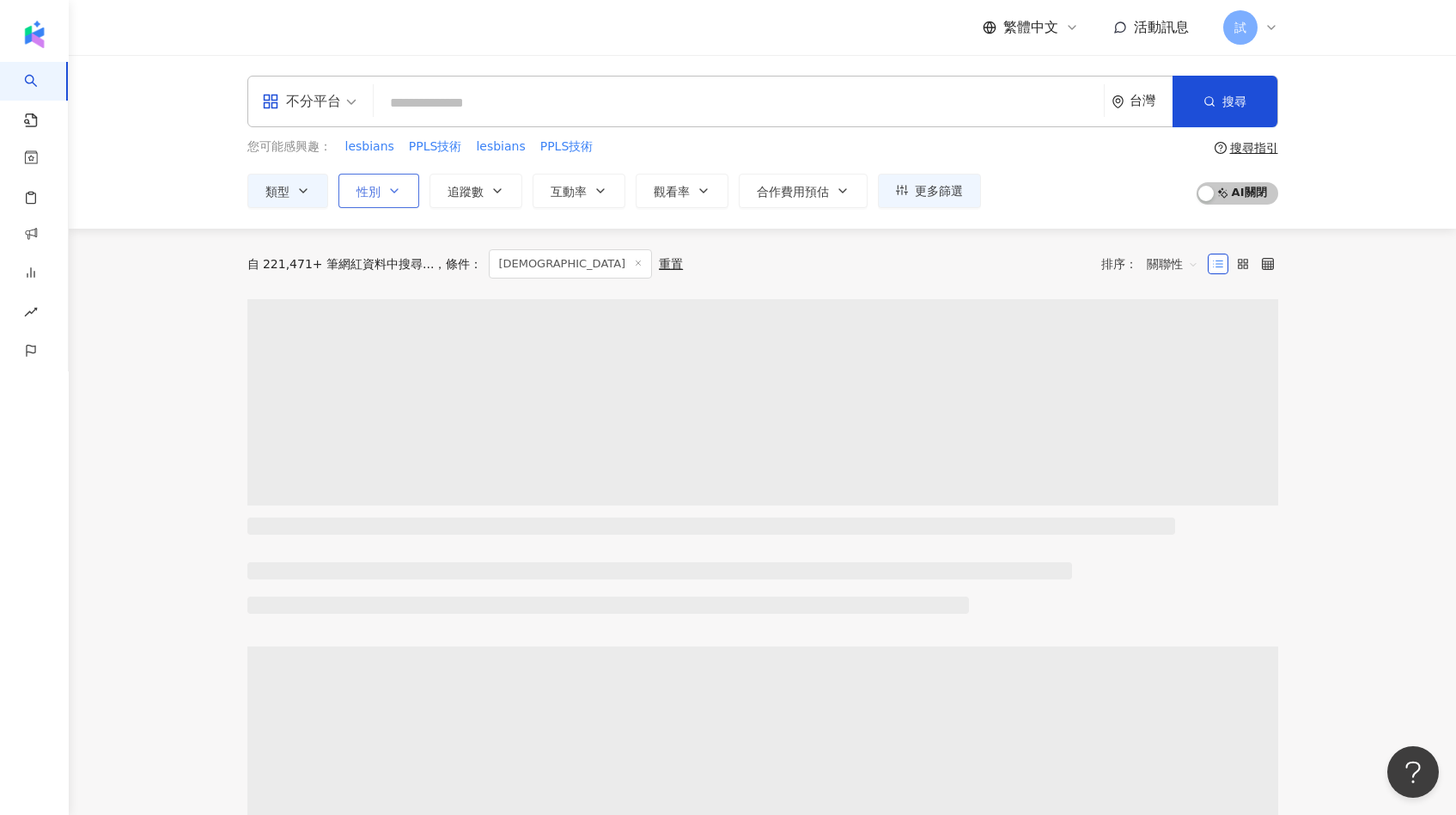
click at [370, 198] on button "性別" at bounding box center [379, 190] width 81 height 34
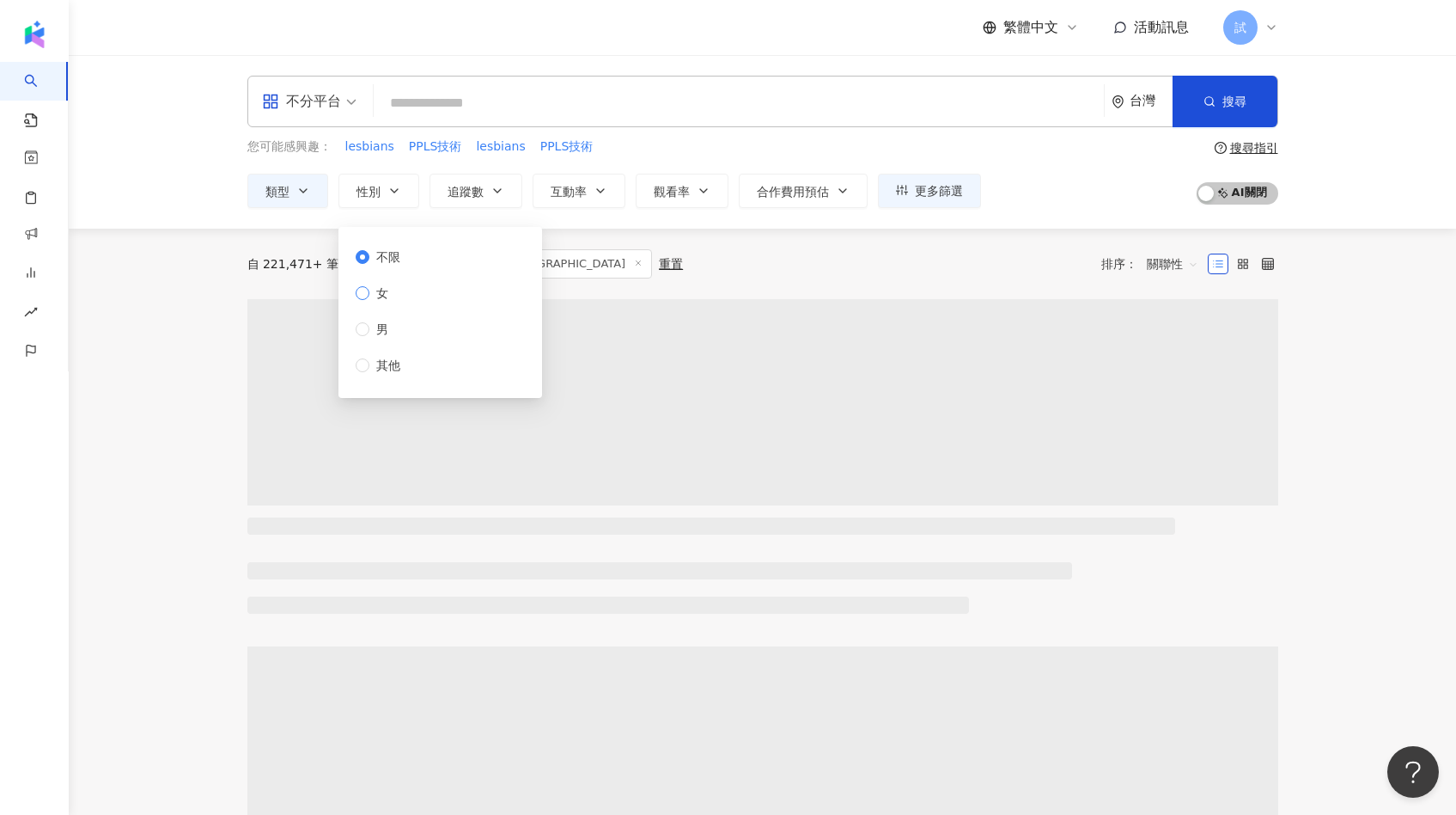
click at [385, 295] on span "女" at bounding box center [382, 293] width 26 height 19
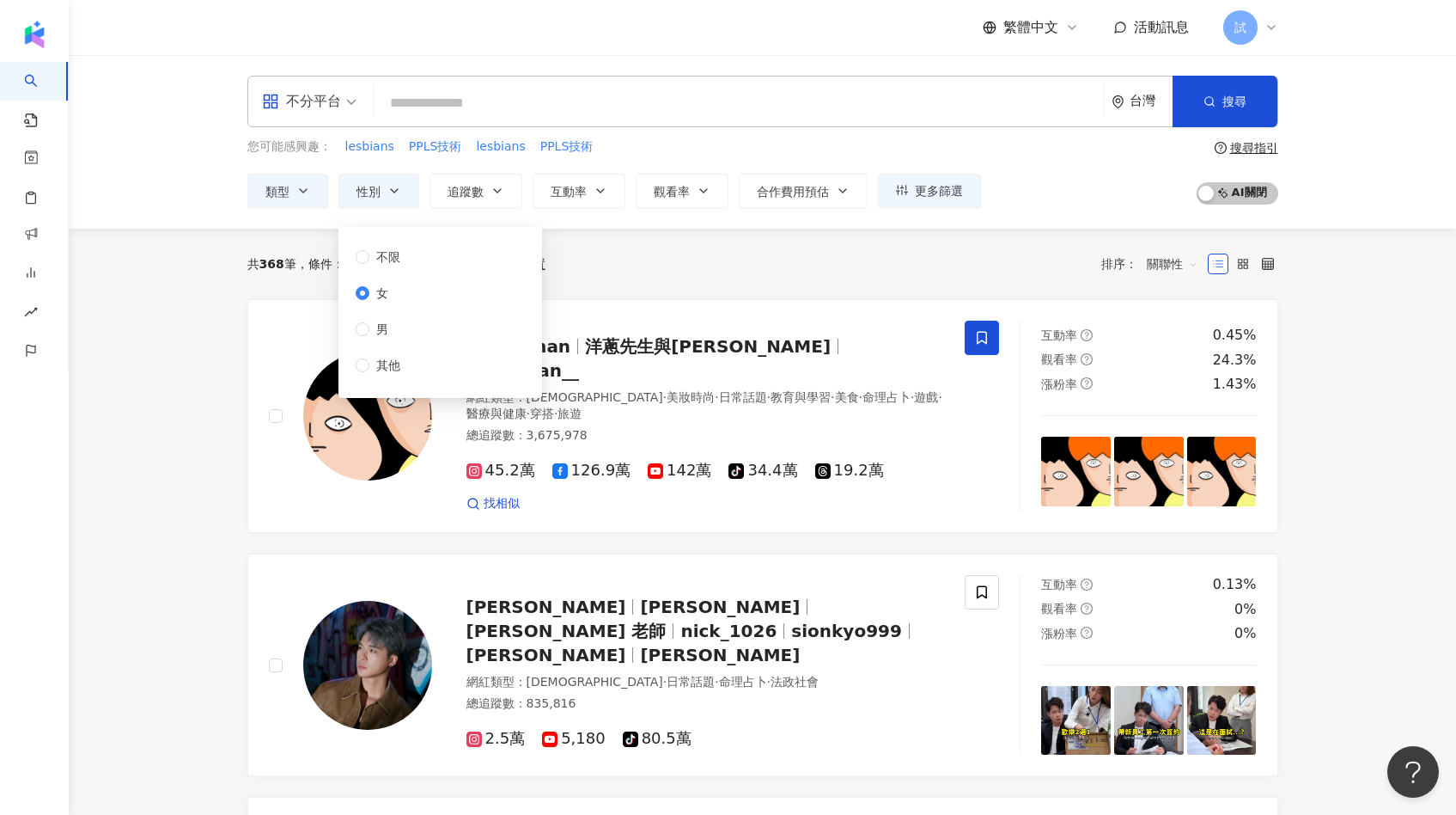
click at [584, 264] on div "共 368 筆 條件 ： [DEMOGRAPHIC_DATA] 重置 排序： 關聯性" at bounding box center [763, 264] width 1031 height 29
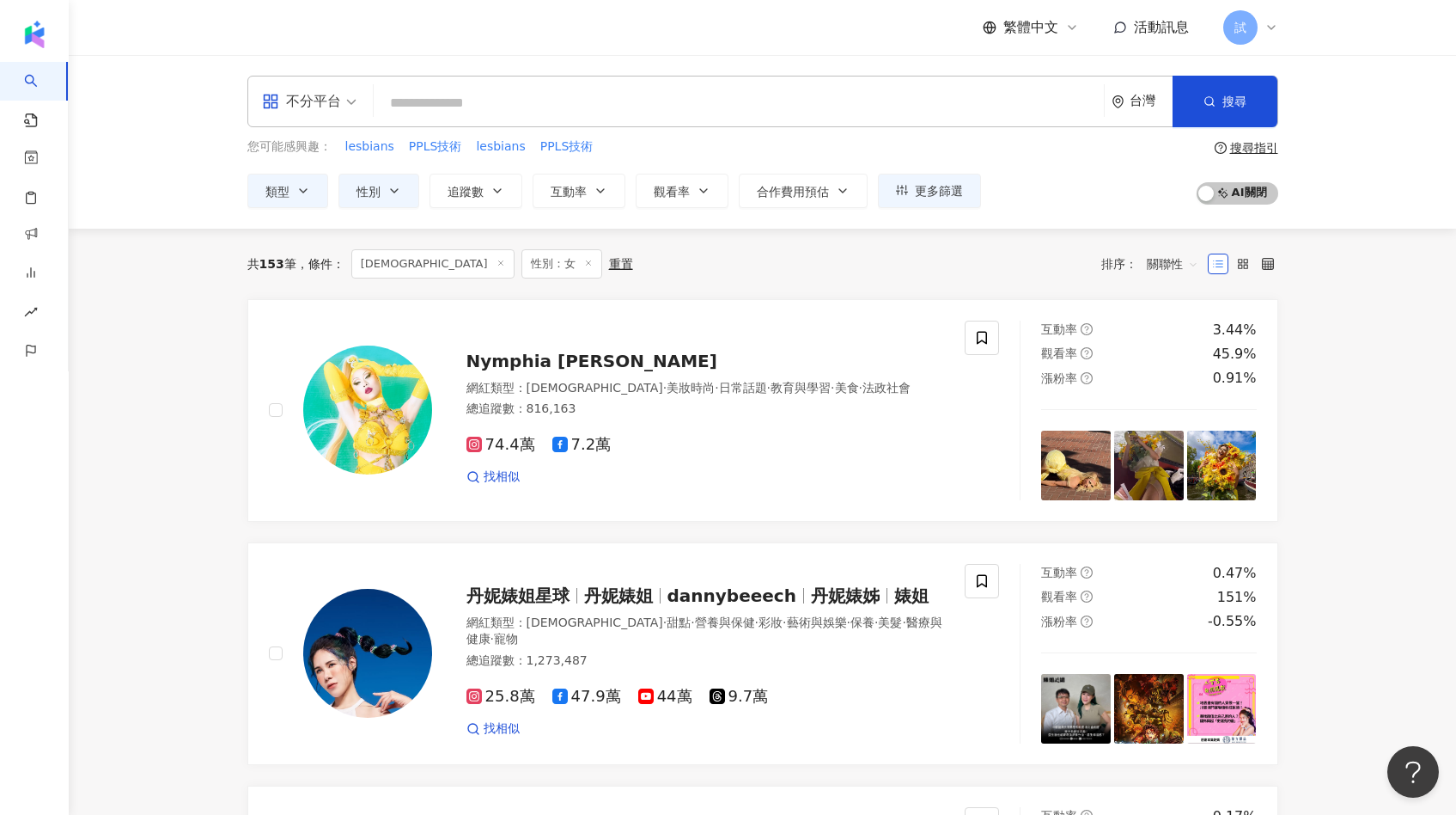
click at [411, 261] on span "[DEMOGRAPHIC_DATA]" at bounding box center [433, 264] width 163 height 29
click at [496, 261] on icon at bounding box center [501, 263] width 9 height 9
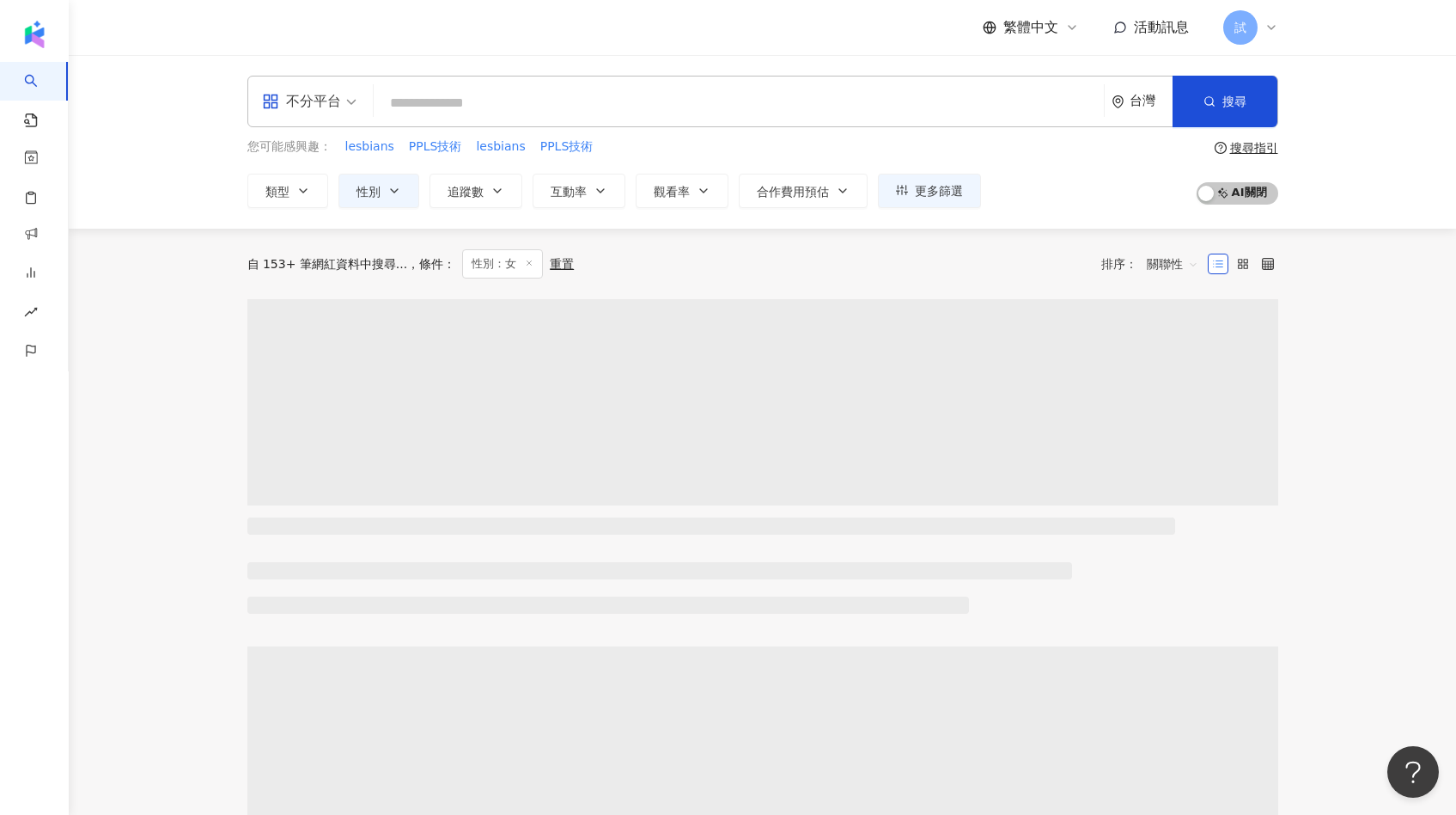
click at [475, 101] on input "search" at bounding box center [738, 102] width 716 height 32
paste input "*******"
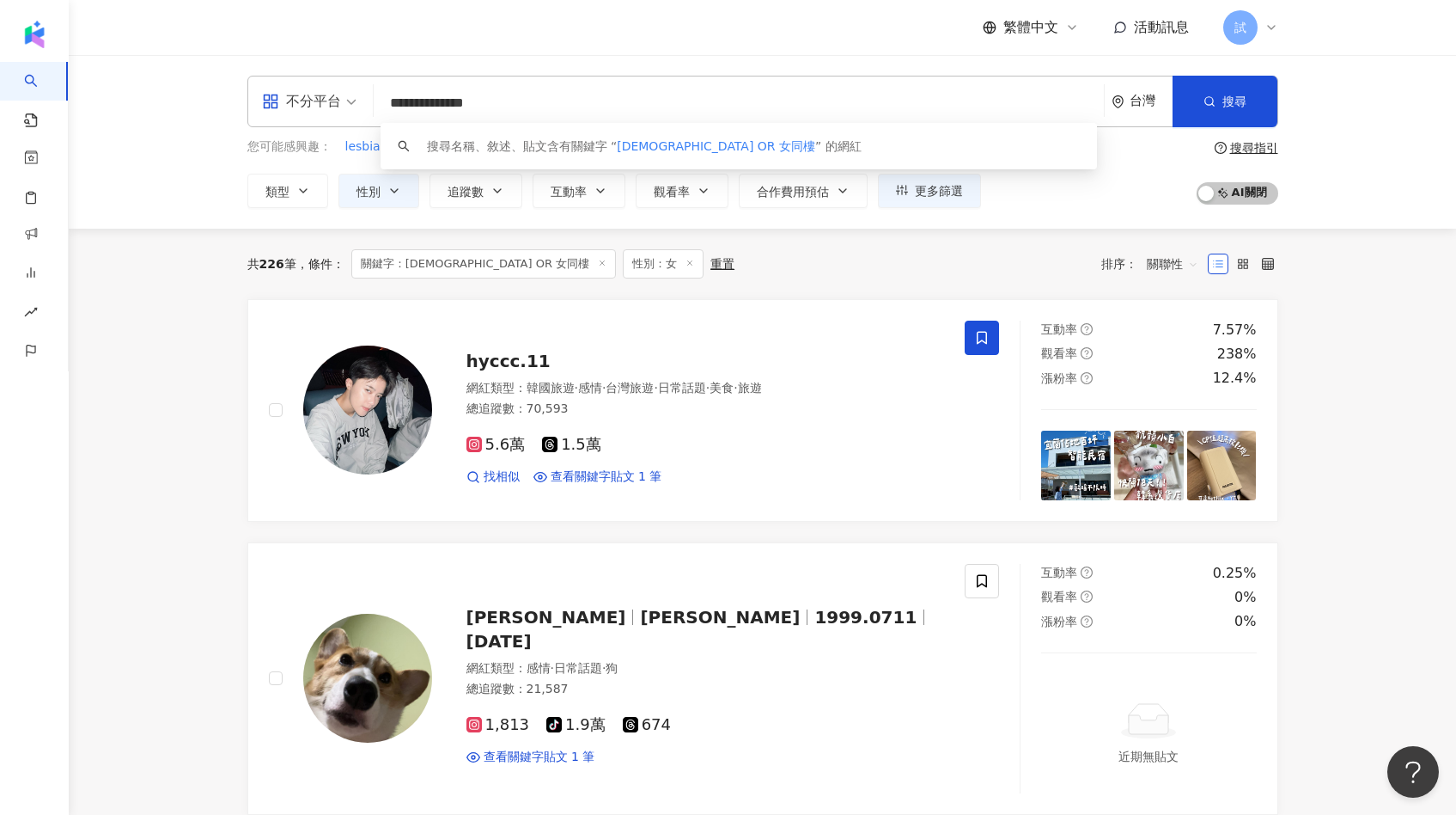
type input "**********"
click at [815, 269] on div "共 226 筆 條件 ： 關鍵字：[DEMOGRAPHIC_DATA] OR 女同樓 性別：女 重置 排序： 關聯性" at bounding box center [763, 264] width 1031 height 29
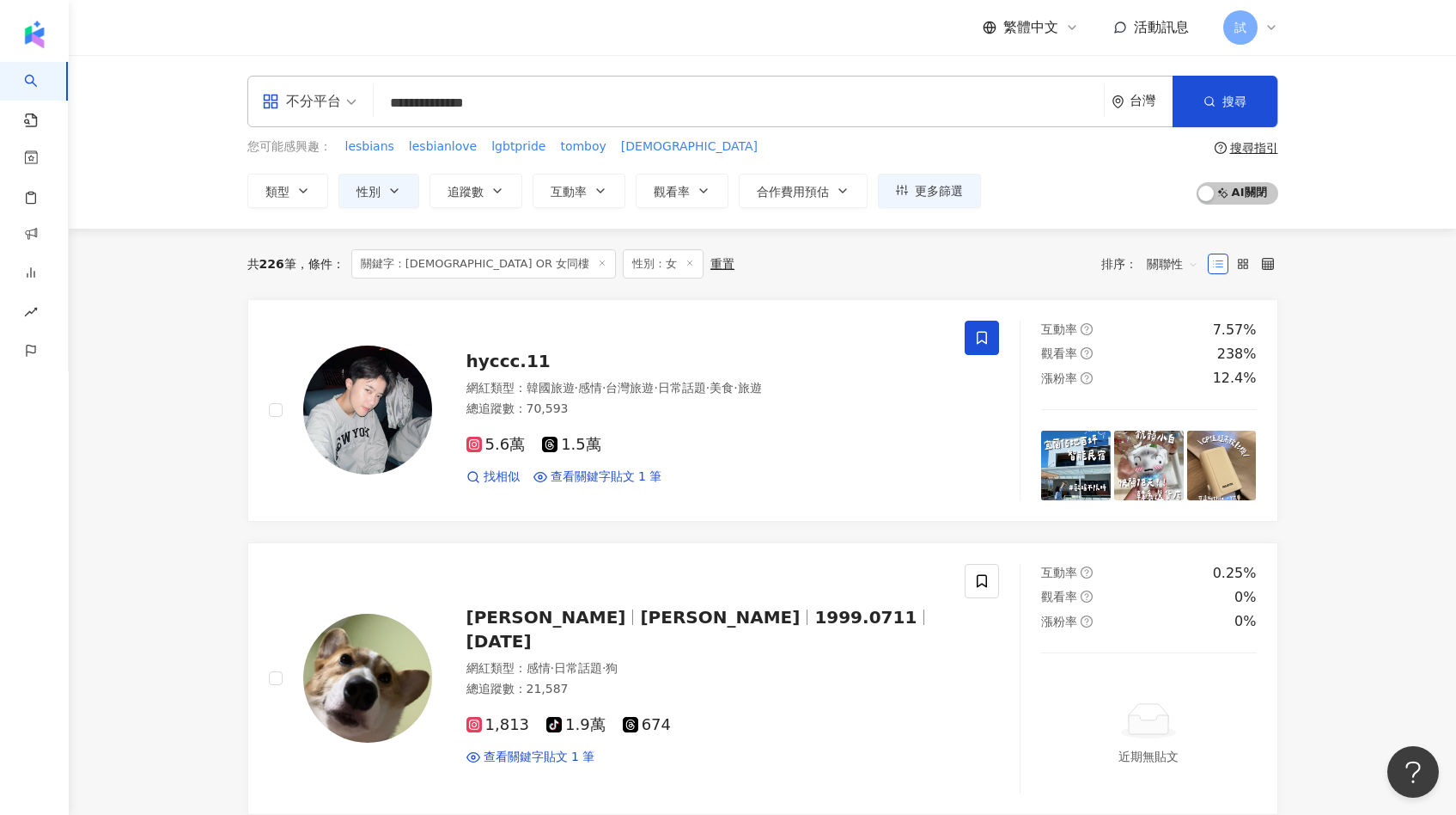
click at [630, 197] on div "類型 性別 追蹤數 互動率 觀看率 合作費用預估 更多篩選 不限 女 男 其他" at bounding box center [614, 190] width 734 height 34
click at [676, 197] on button "觀看率" at bounding box center [682, 190] width 92 height 34
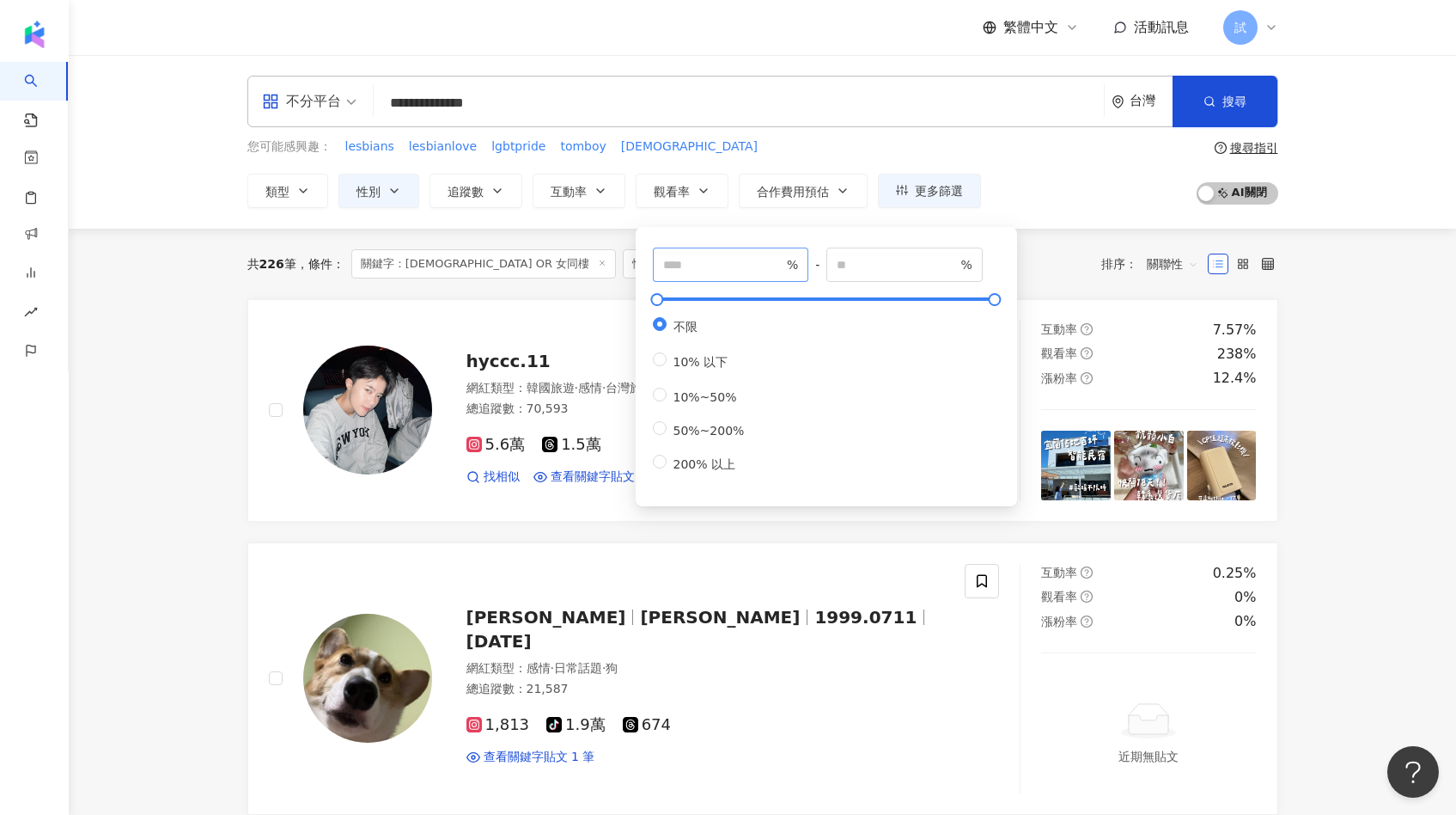
click at [680, 253] on span "%" at bounding box center [730, 264] width 156 height 34
type input "***"
click at [1059, 283] on div "共 226 筆 條件 ： 關鍵字：[DEMOGRAPHIC_DATA] OR 女同樓 性別：女 重置 排序： 關聯性" at bounding box center [763, 264] width 1031 height 71
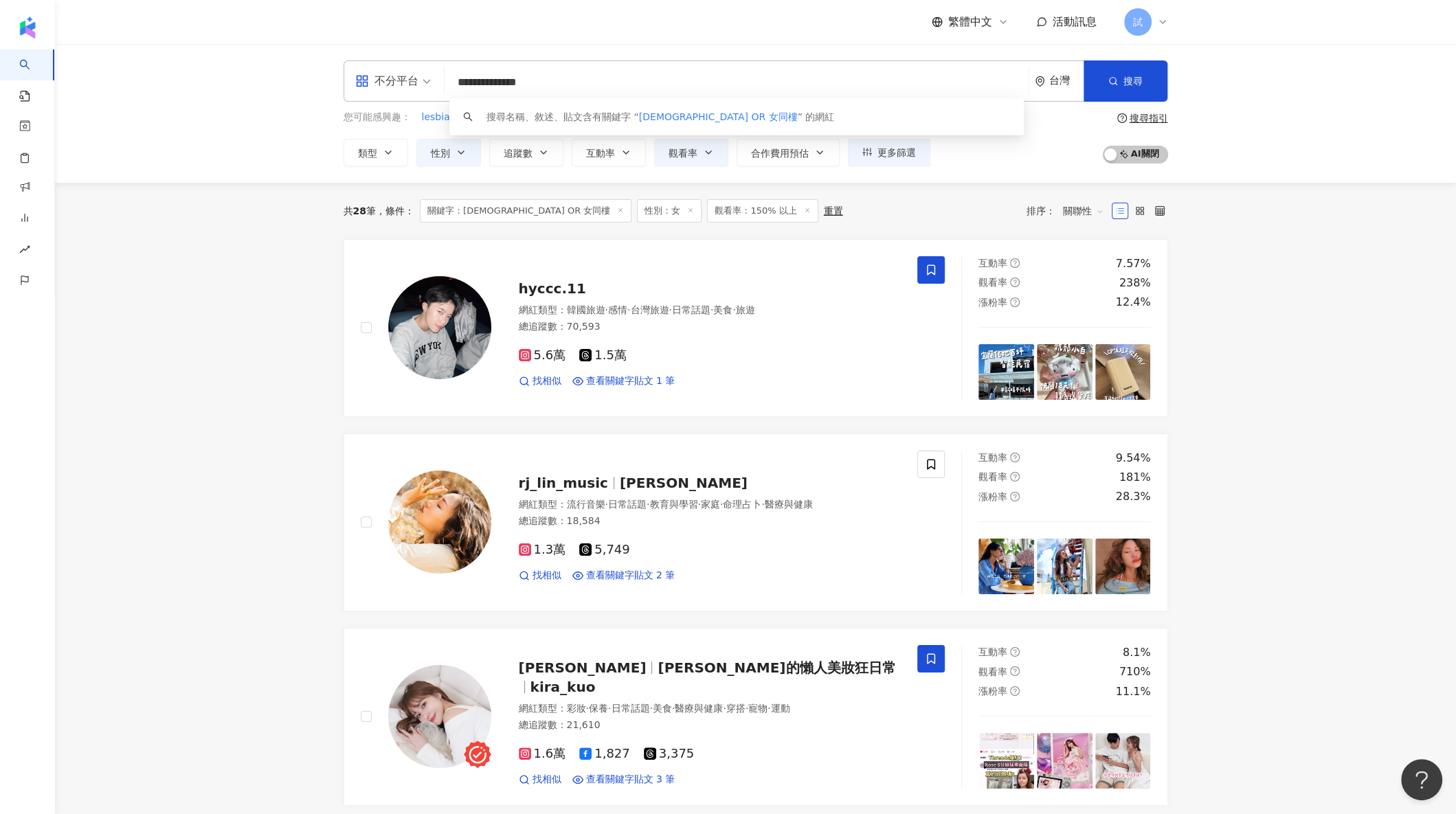
drag, startPoint x: 578, startPoint y: 77, endPoint x: 446, endPoint y: 75, distance: 132.0
click at [446, 75] on div "**********" at bounding box center [756, 81] width 825 height 41
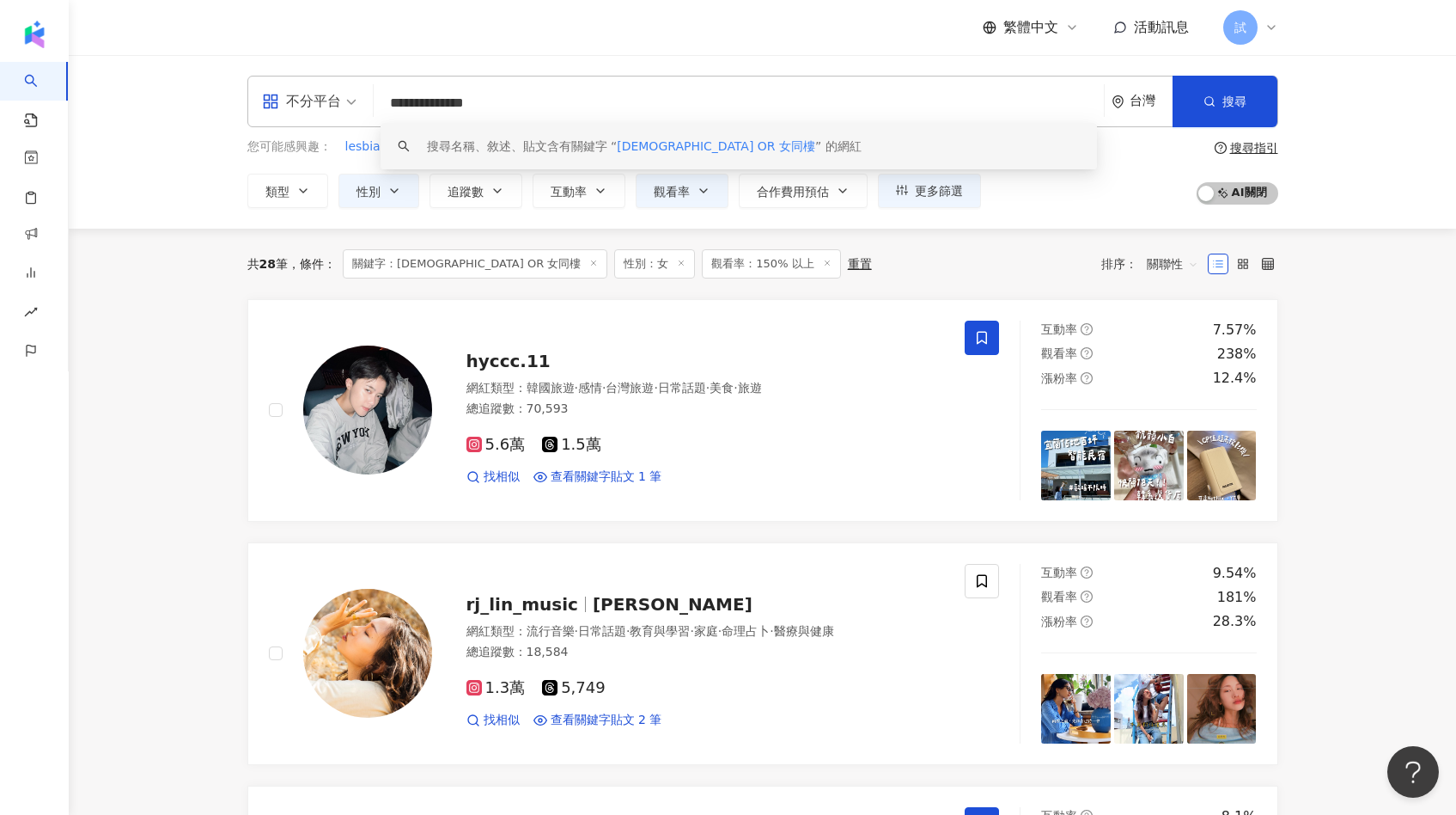
click at [563, 117] on input "**********" at bounding box center [738, 102] width 716 height 32
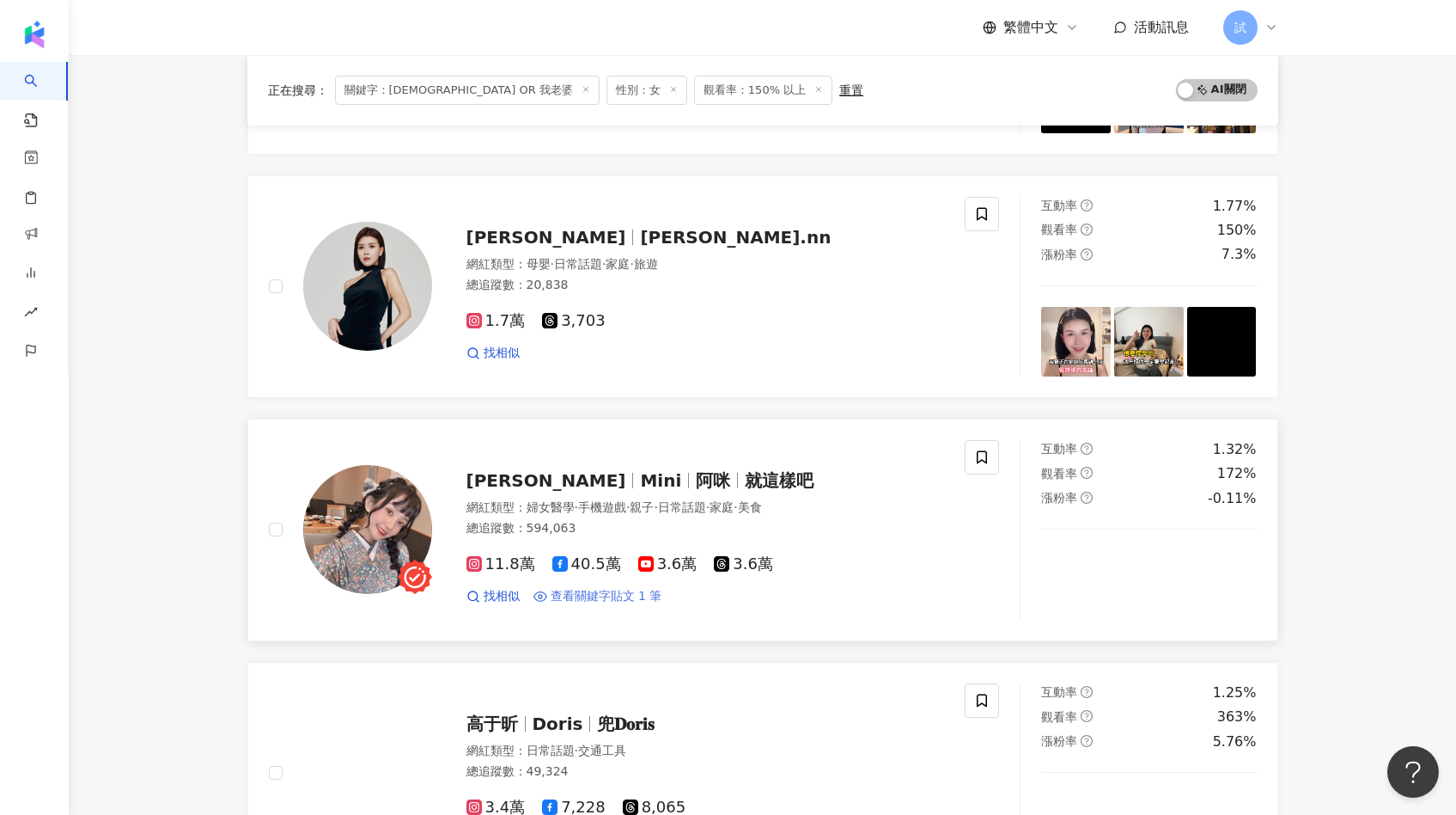
scroll to position [404, 0]
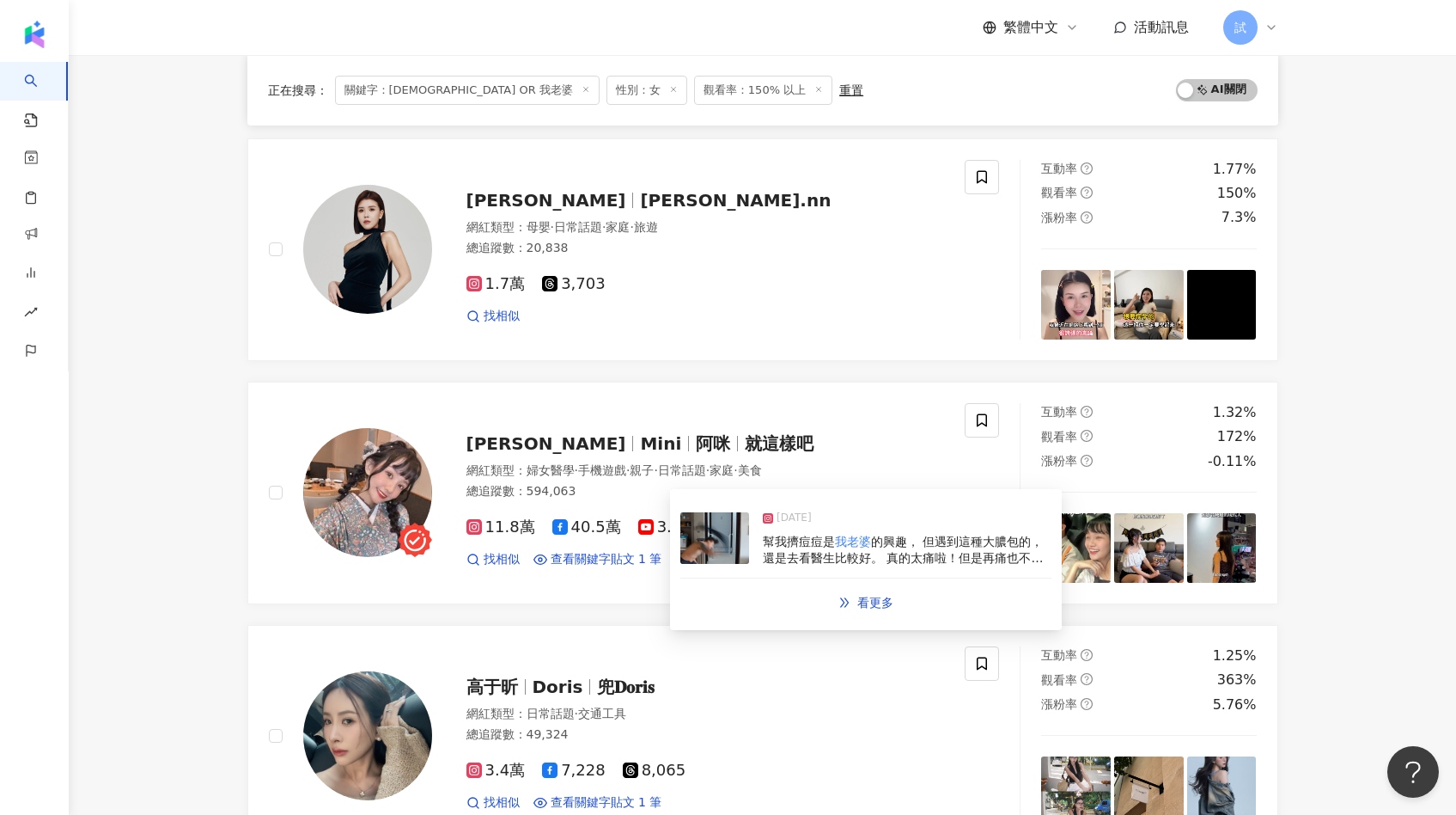
click at [701, 556] on img at bounding box center [714, 538] width 69 height 51
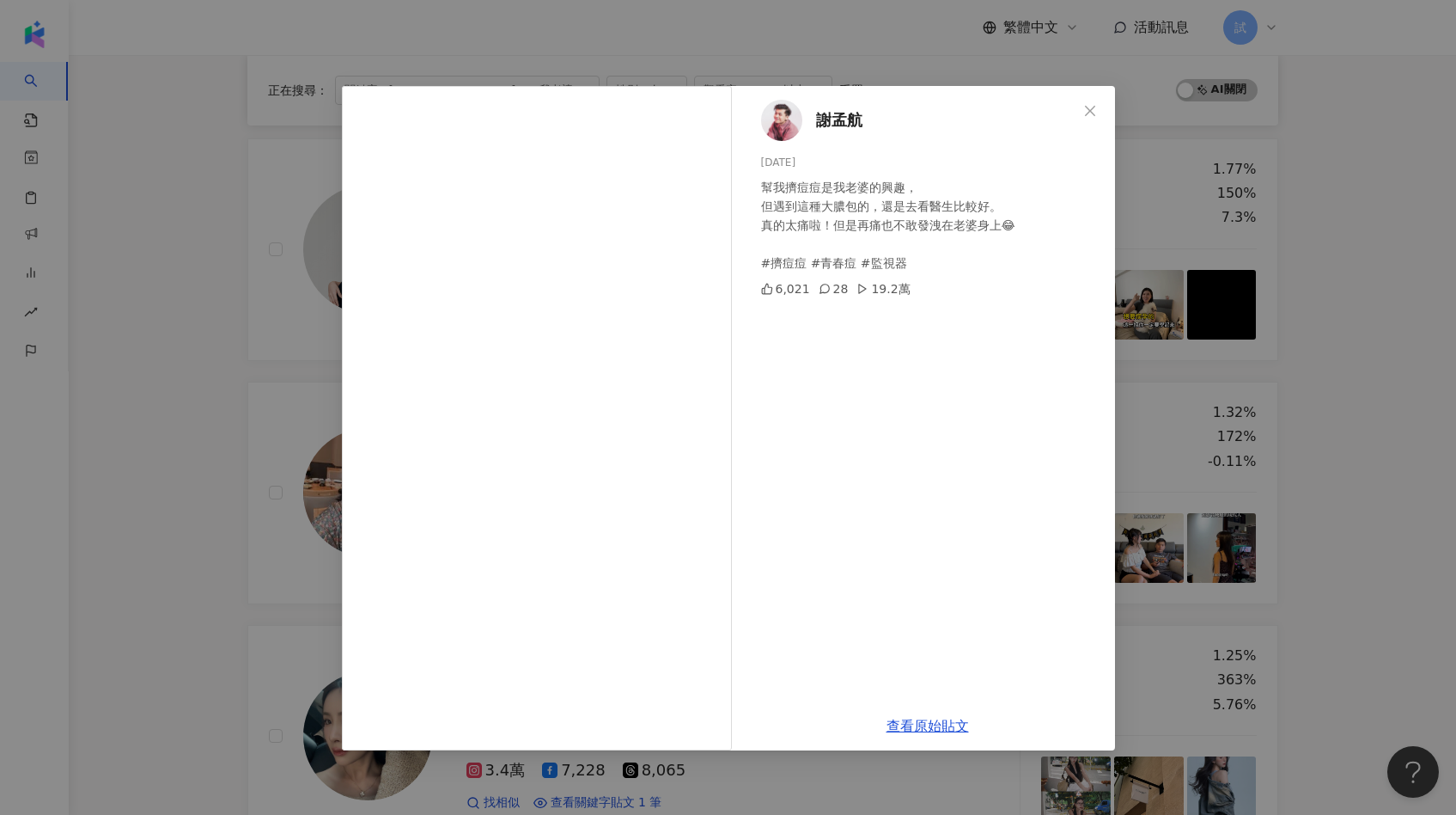
click at [260, 470] on div "[PERSON_NAME][DATE] 幫我擠痘痘是我老婆的興趣， 但遇到這種大膿包的，還是去看醫生比較好。 真的太痛啦！但是再痛也不敢發洩在老婆身上😂 #擠…" at bounding box center [728, 408] width 1456 height 815
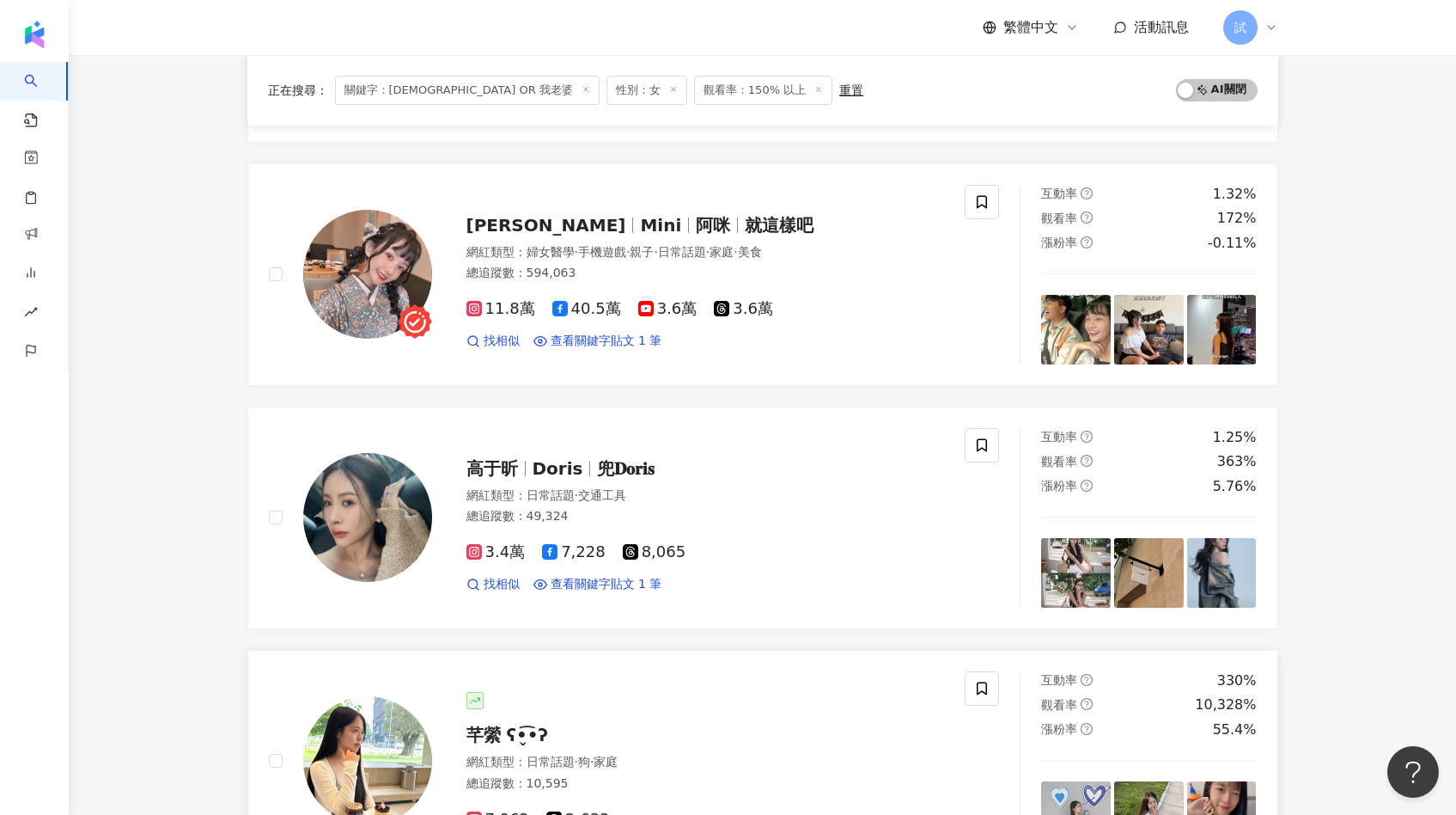
scroll to position [0, 0]
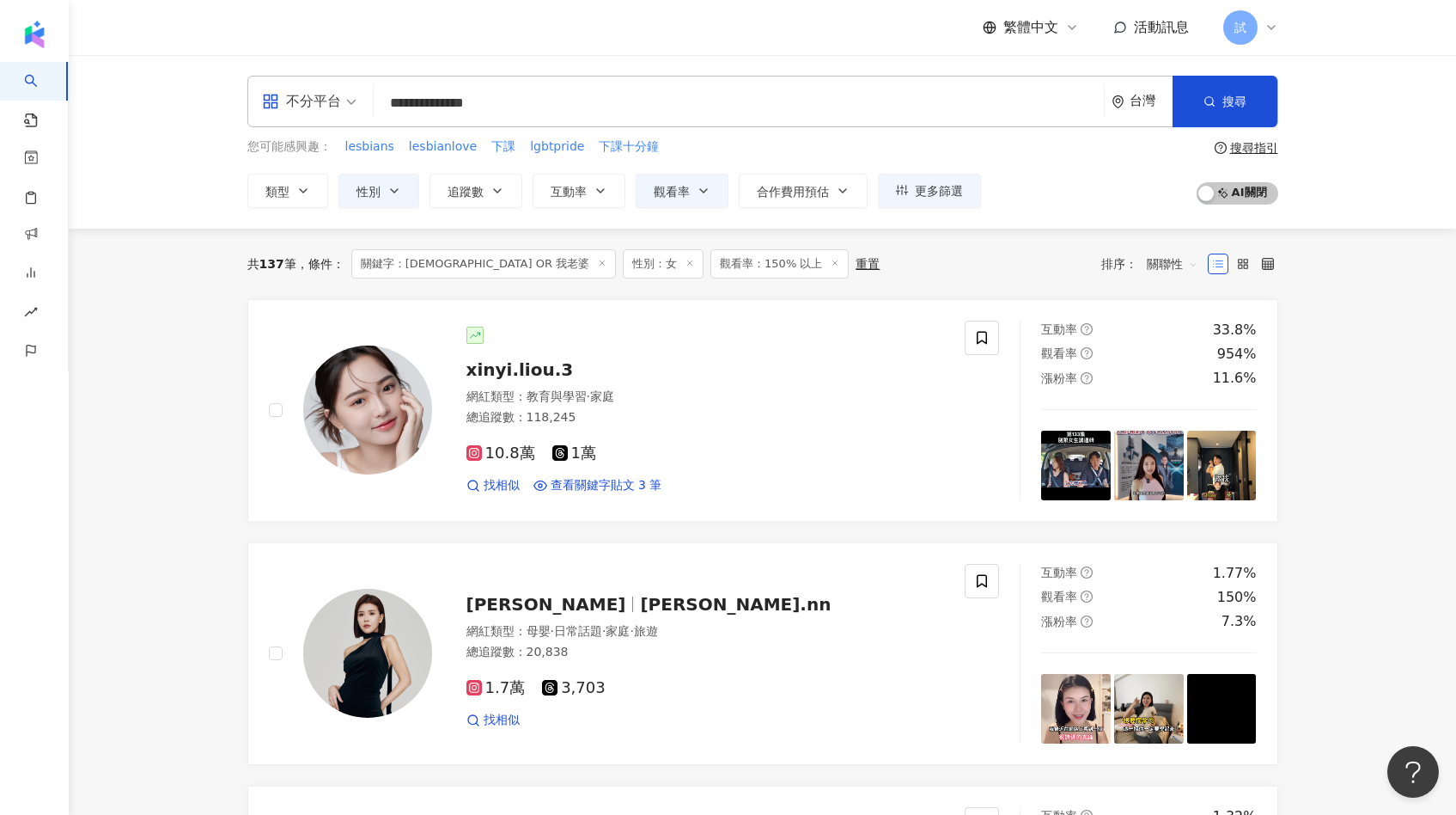
click at [1155, 264] on span "關聯性" at bounding box center [1172, 264] width 51 height 28
click at [888, 253] on div "共 137 筆 條件 ： 關鍵字：[DEMOGRAPHIC_DATA] OR 我老婆 性別：女 觀看率：150% 以上 重置 排序： 關聯性" at bounding box center [763, 264] width 1031 height 29
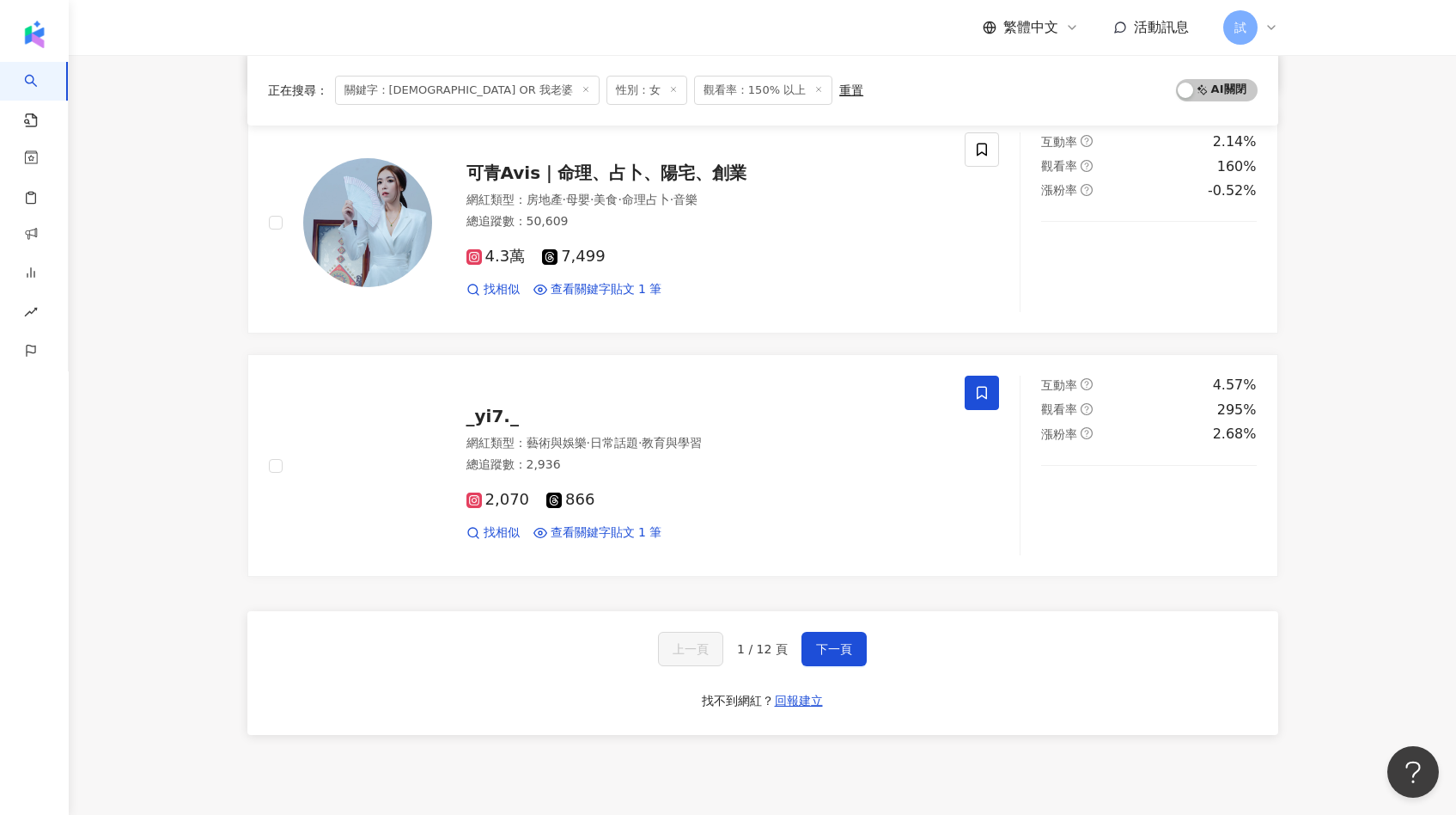
scroll to position [2640, 0]
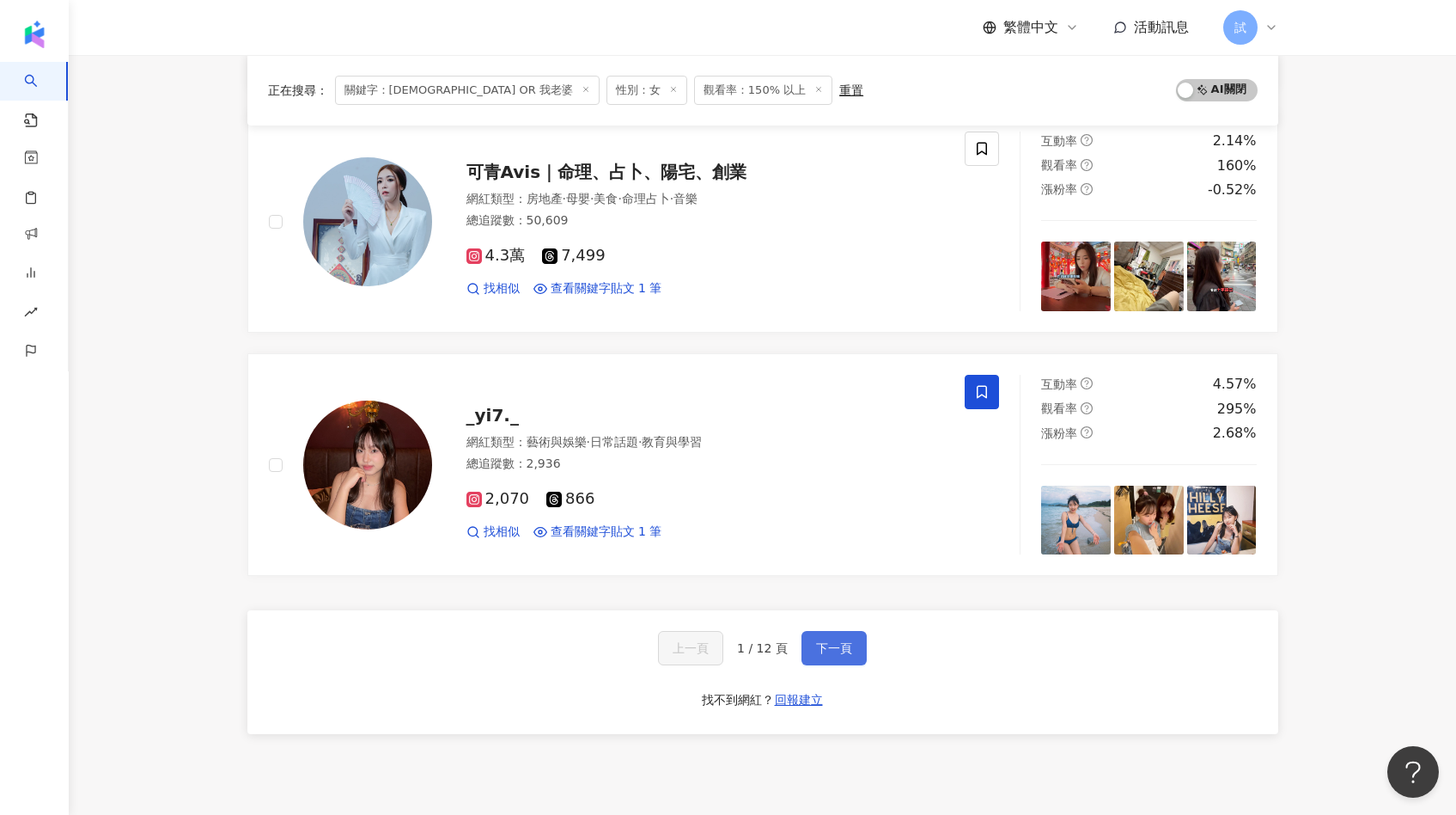
click at [816, 641] on span "下一頁" at bounding box center [833, 648] width 36 height 14
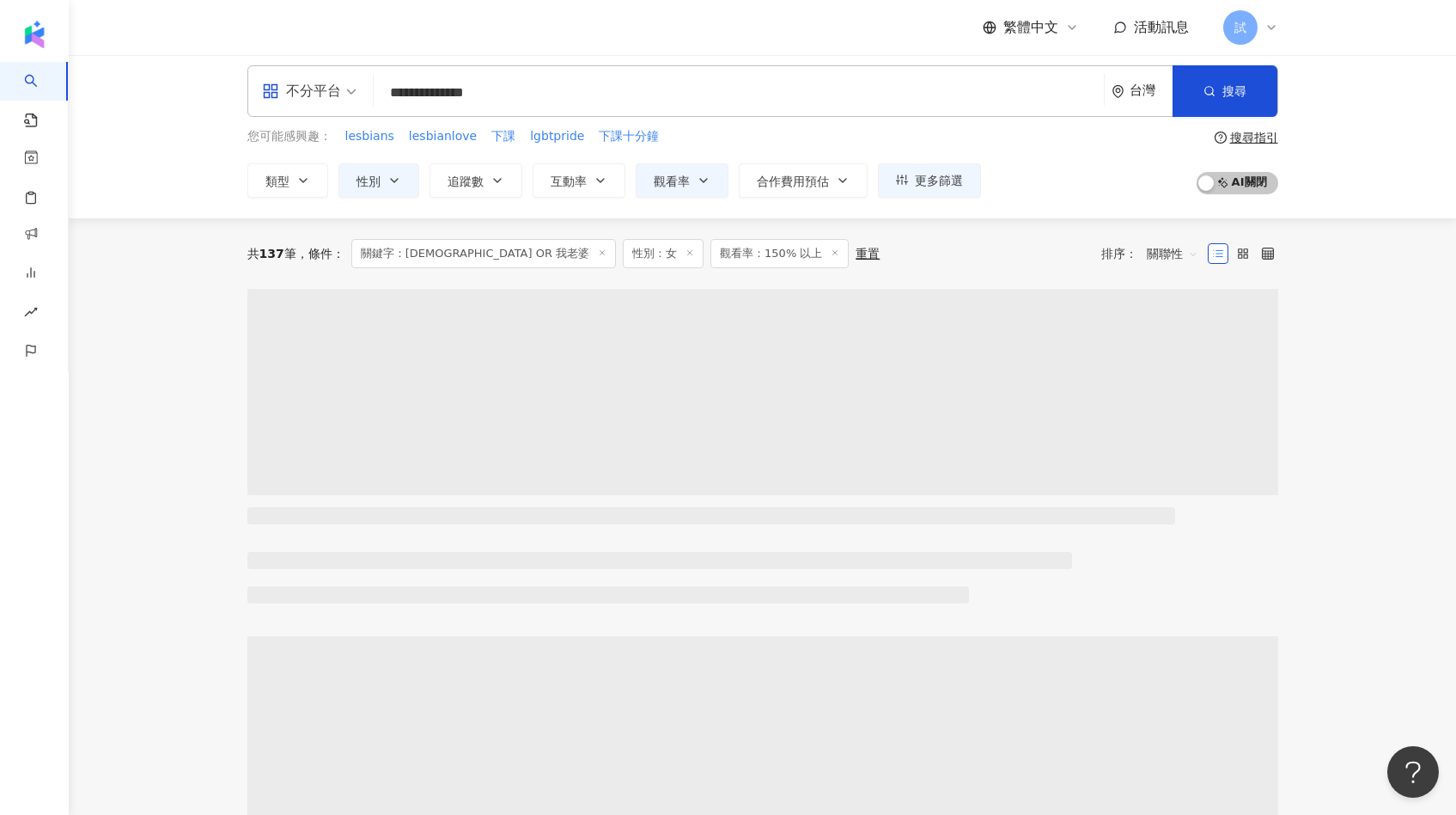
scroll to position [0, 0]
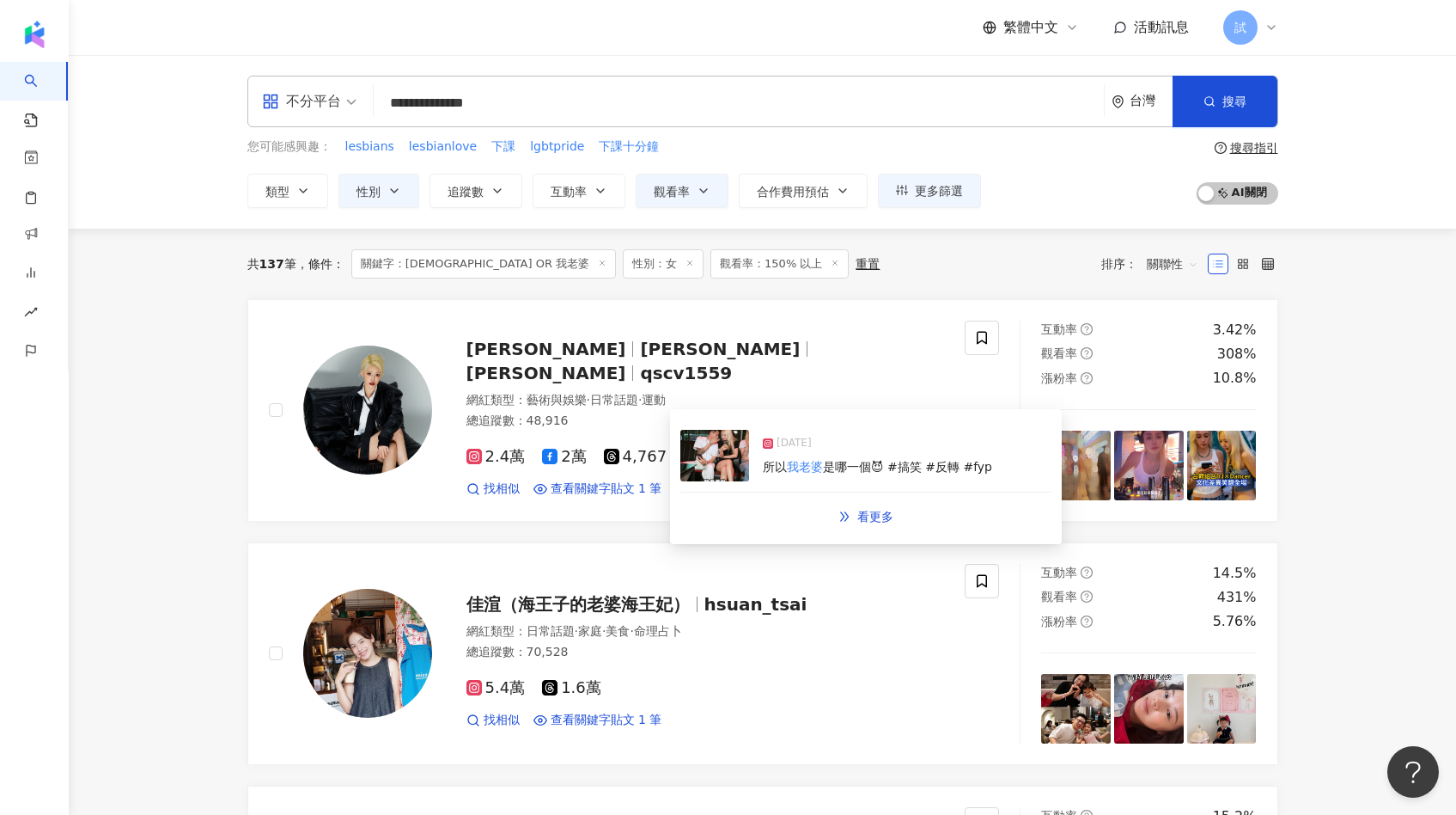
click at [710, 457] on img at bounding box center [714, 455] width 69 height 51
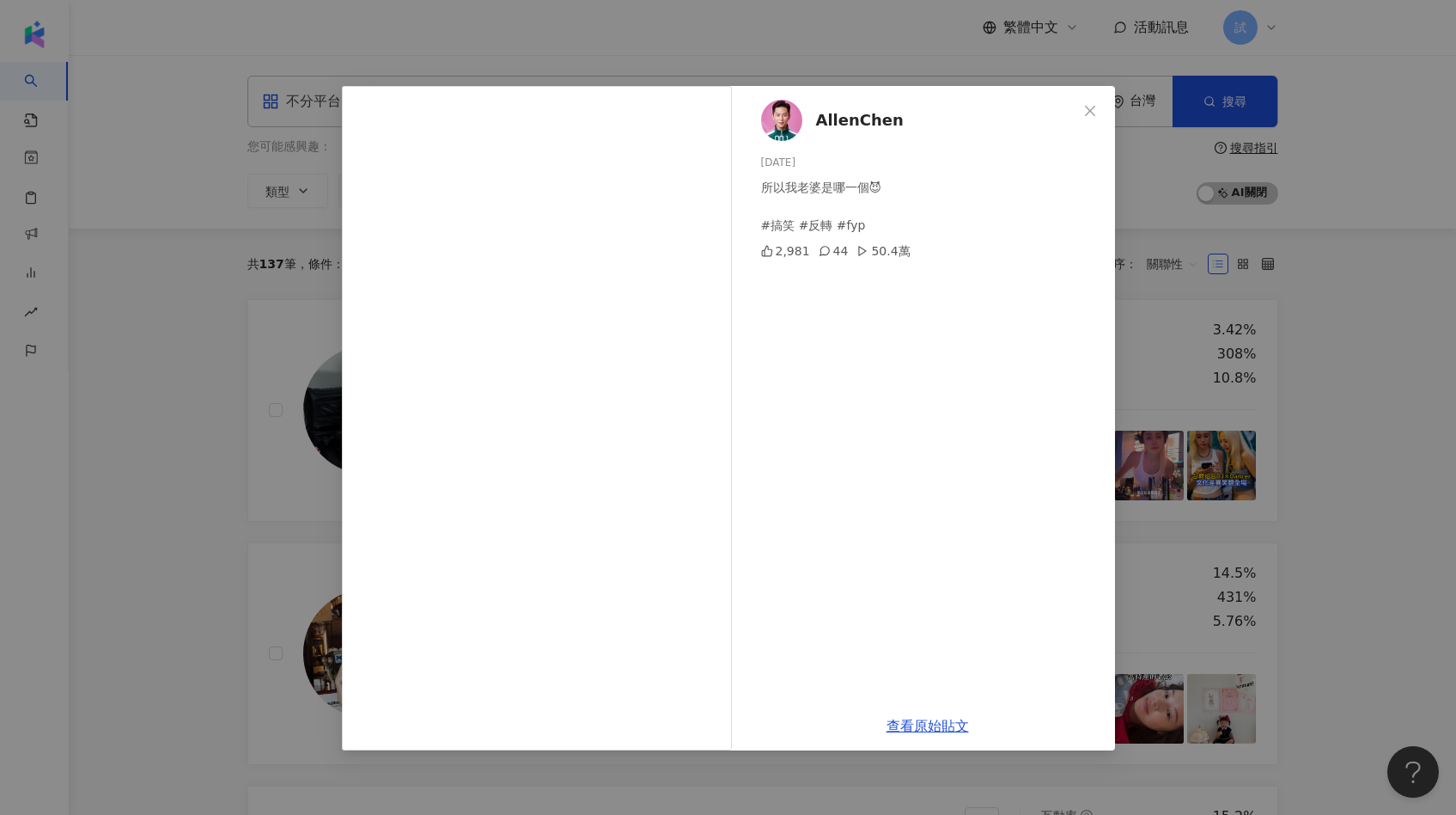
click at [268, 513] on div "AllenChen [DATE] 所以我老婆是哪一個😈 #搞笑 #反轉 #fyp 2,981 44 50.4萬 查看原始貼文" at bounding box center [728, 408] width 1456 height 815
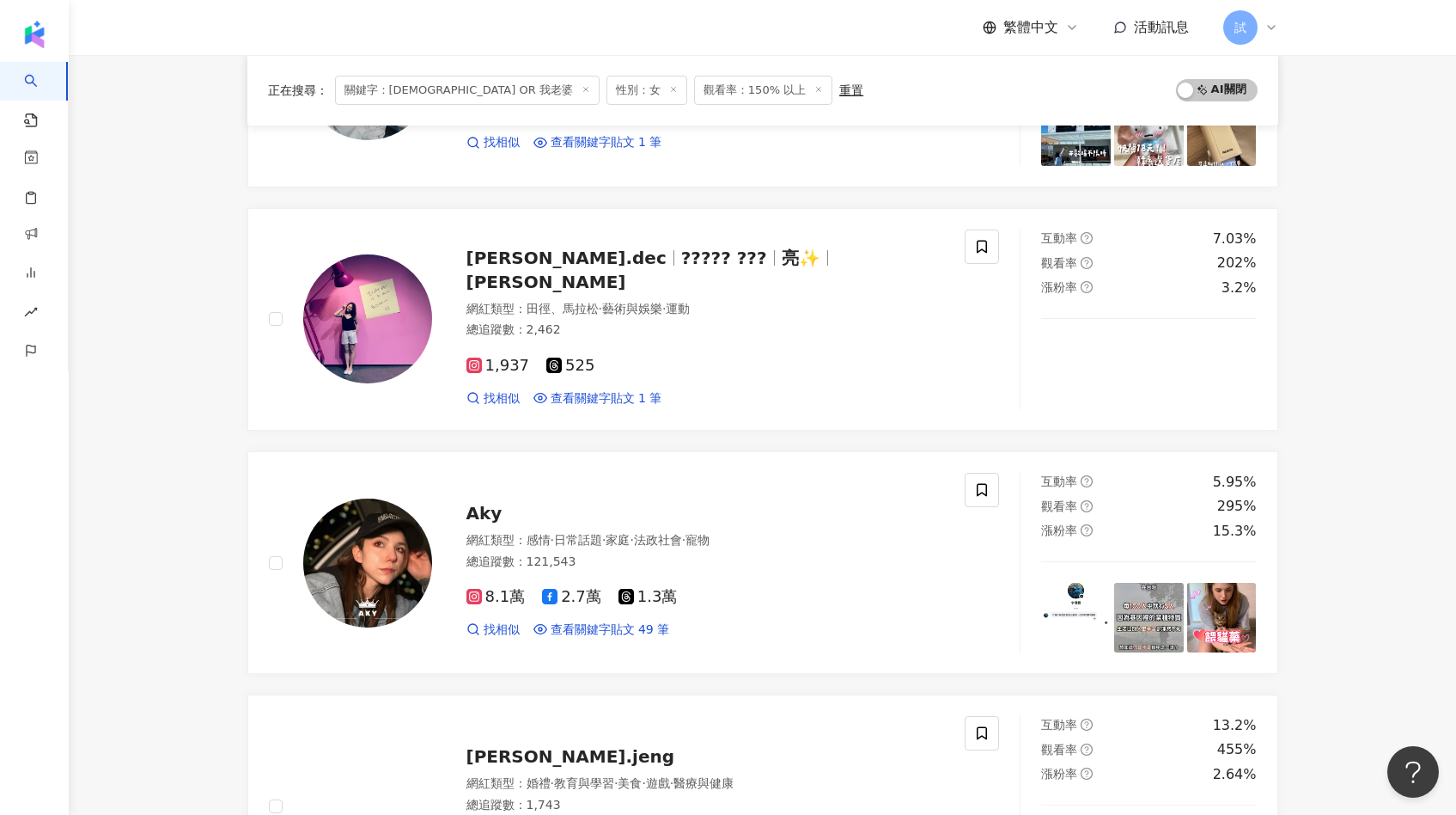
scroll to position [2102, 0]
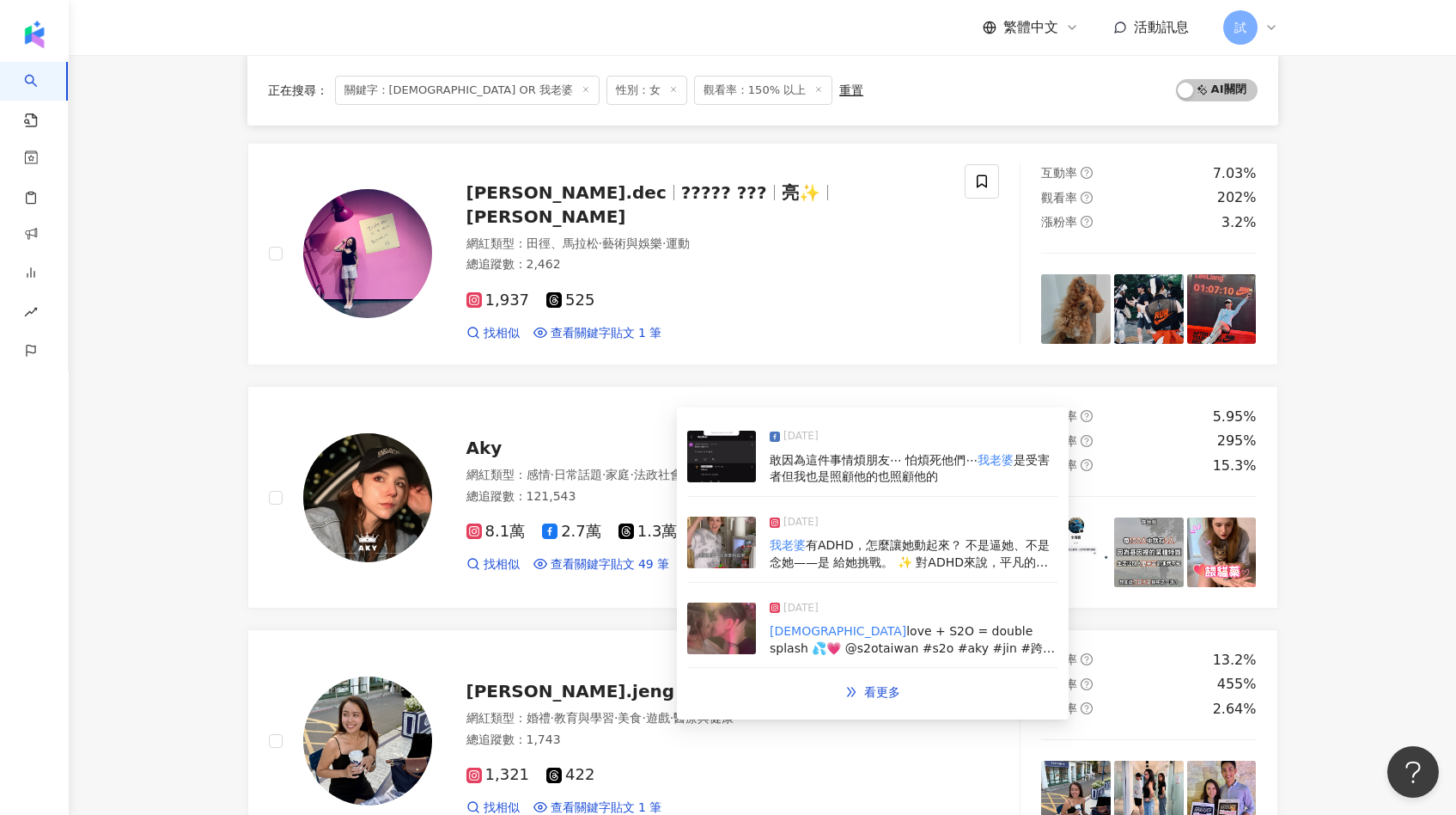
click at [735, 620] on img at bounding box center [721, 627] width 69 height 51
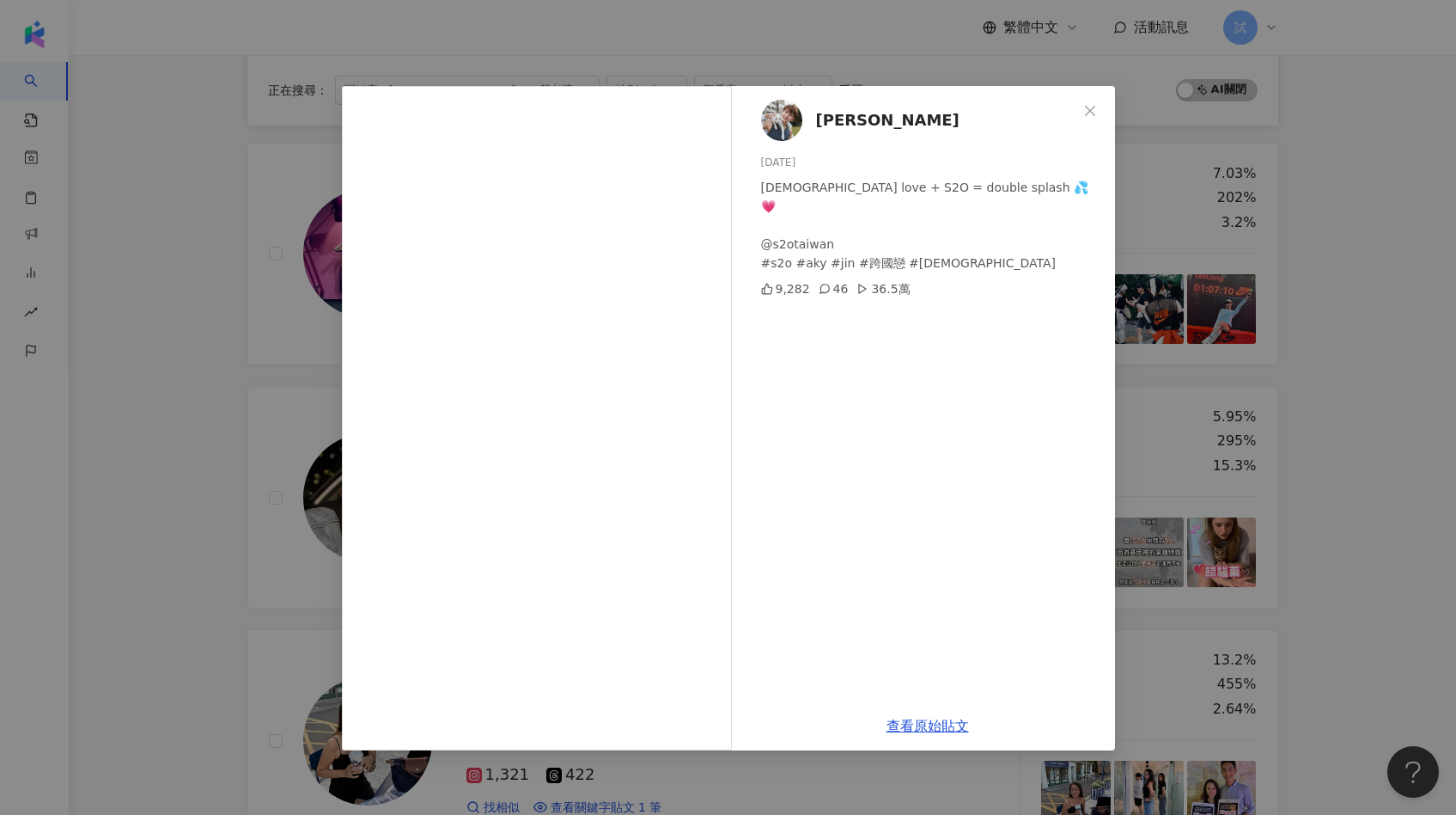
click at [325, 420] on div "[PERSON_NAME] [DATE] [DEMOGRAPHIC_DATA] love + S2O = double splash 💦💗 @s2otaiwa…" at bounding box center [728, 408] width 1456 height 815
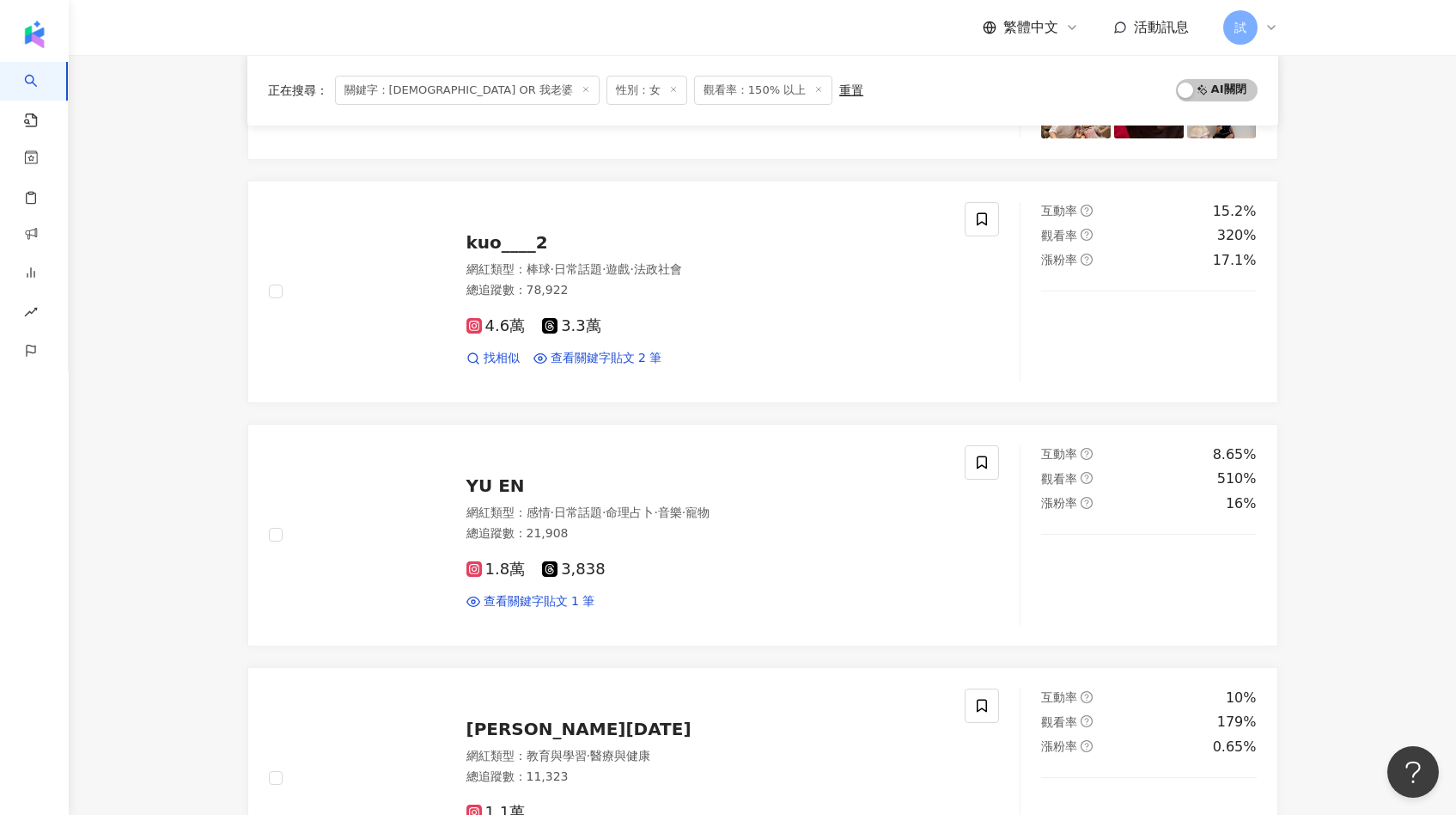
scroll to position [0, 0]
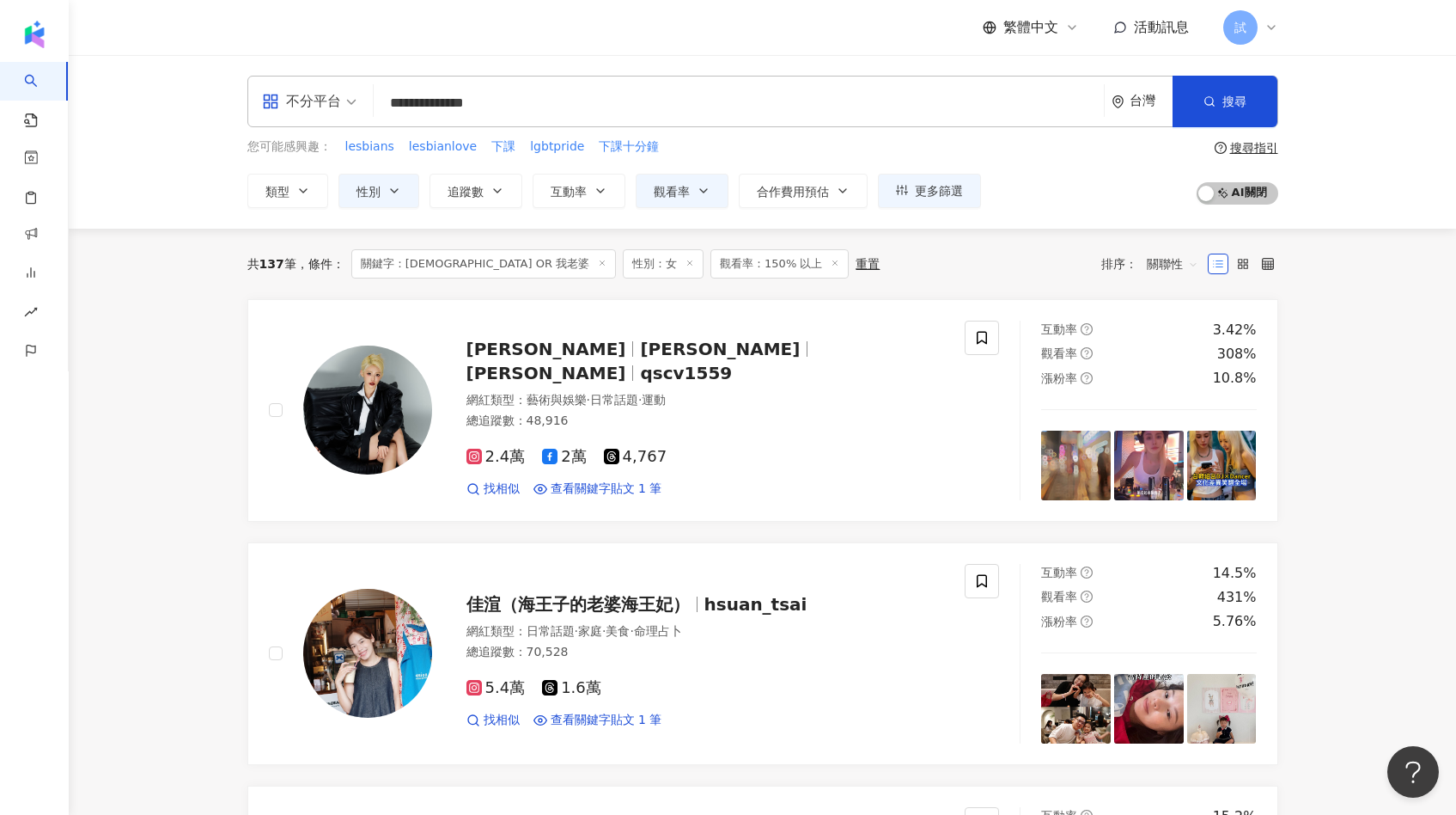
click at [540, 110] on input "**********" at bounding box center [738, 102] width 716 height 32
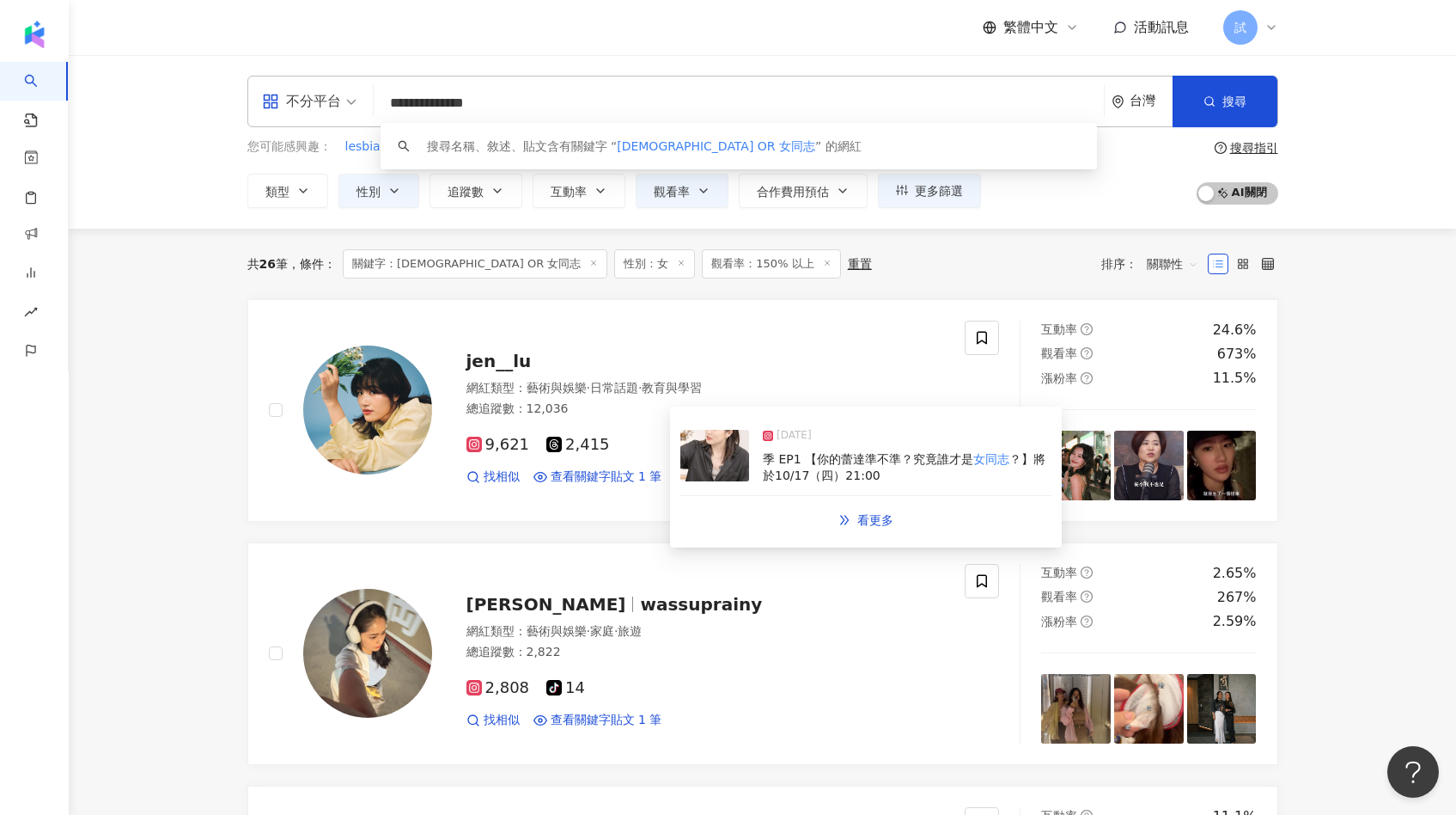
type input "**********"
click at [693, 451] on img at bounding box center [714, 455] width 69 height 51
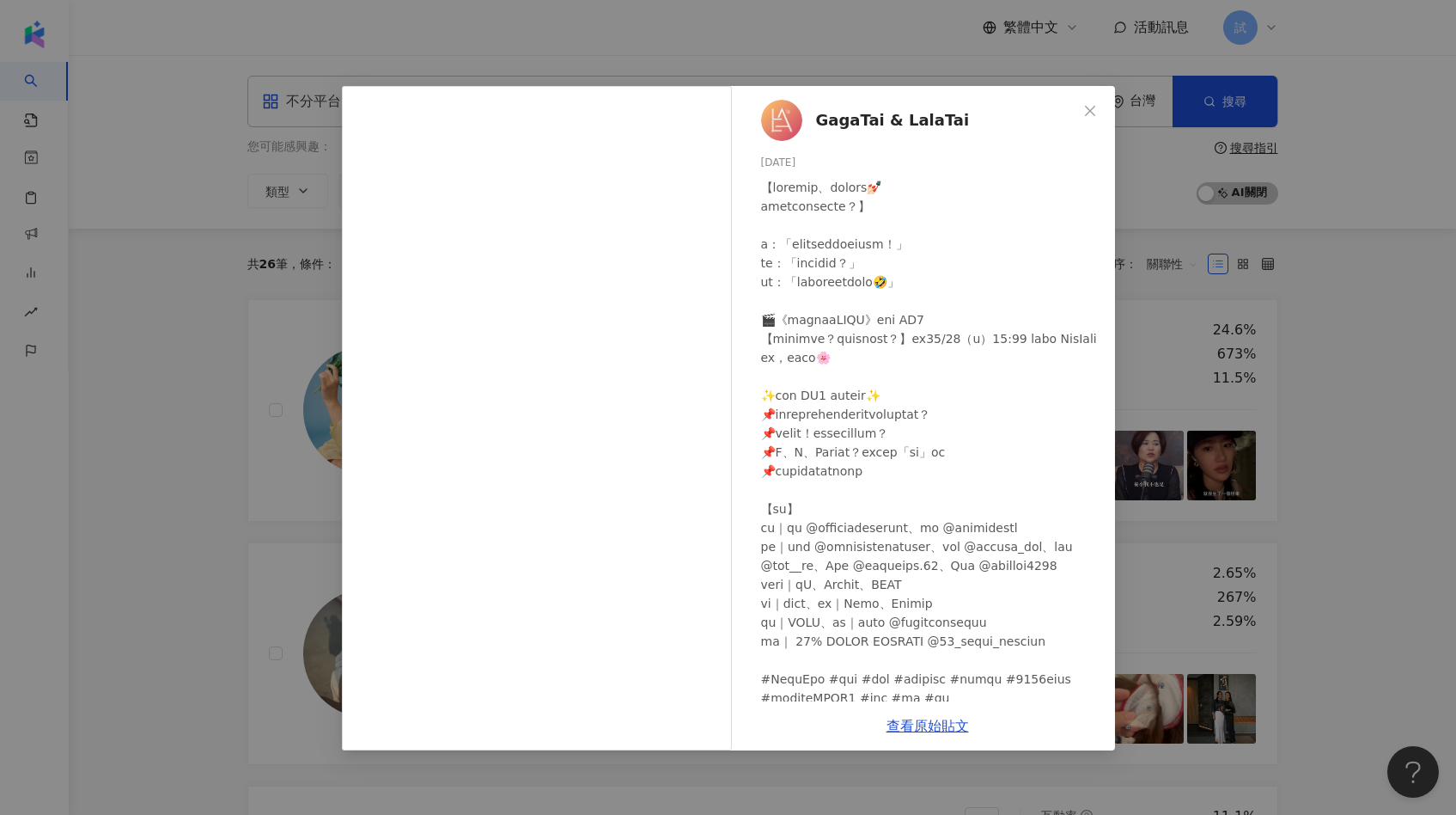
click at [300, 518] on div "GagaTai & LalaTai [DATE] 1,972 22 12.4萬 查看原始貼文" at bounding box center [728, 408] width 1456 height 815
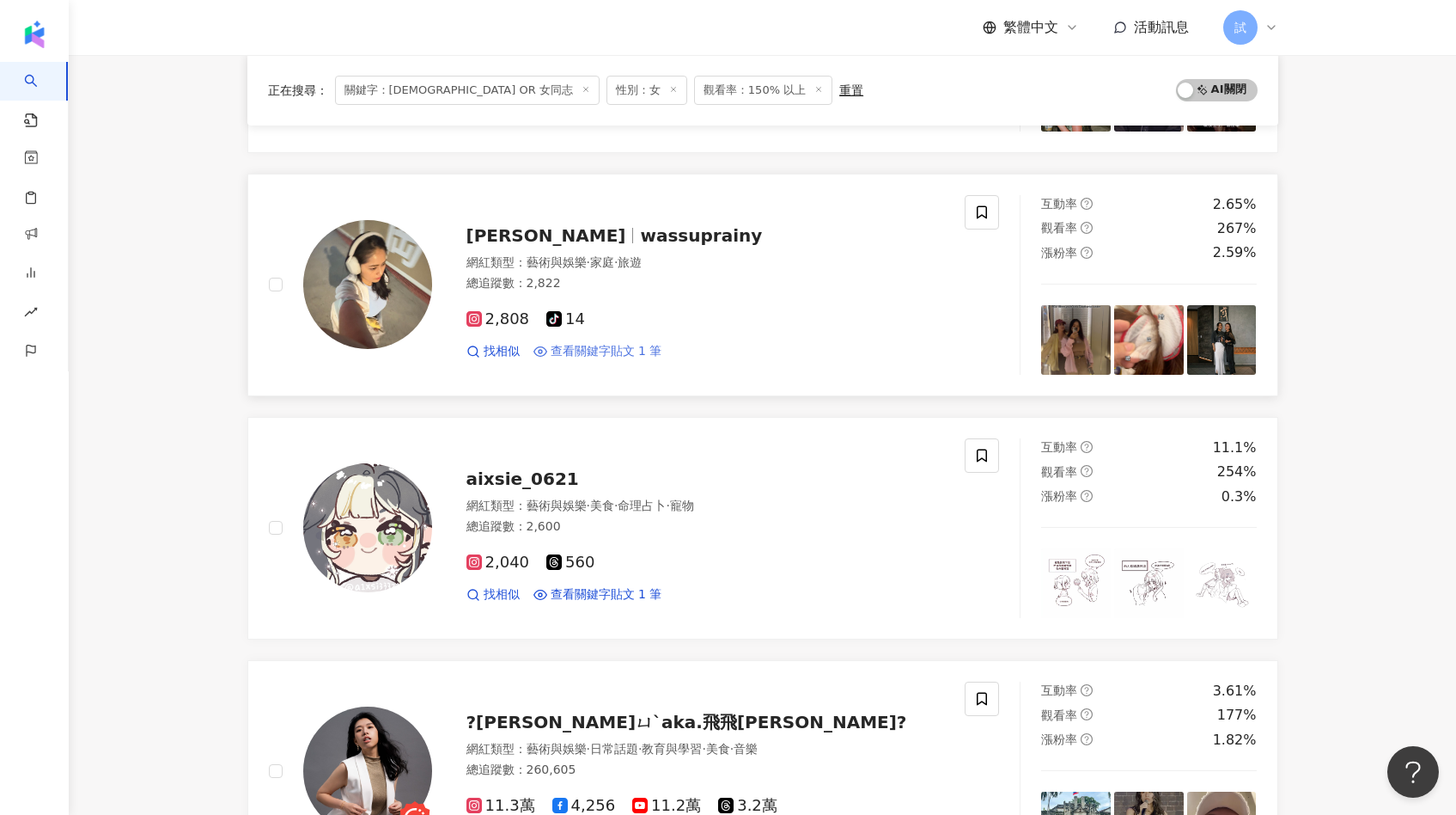
scroll to position [394, 0]
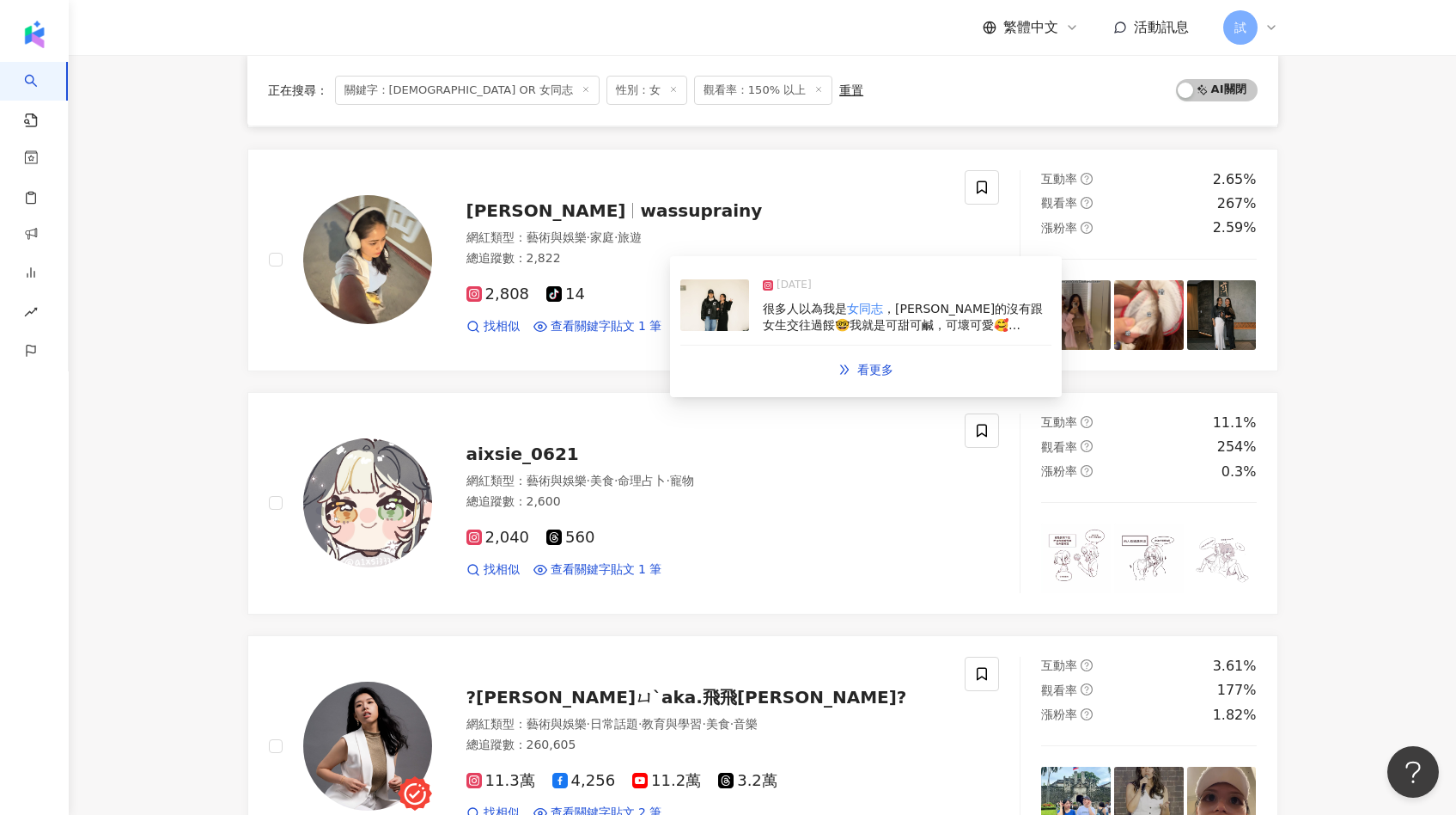
click at [735, 315] on img at bounding box center [714, 305] width 69 height 51
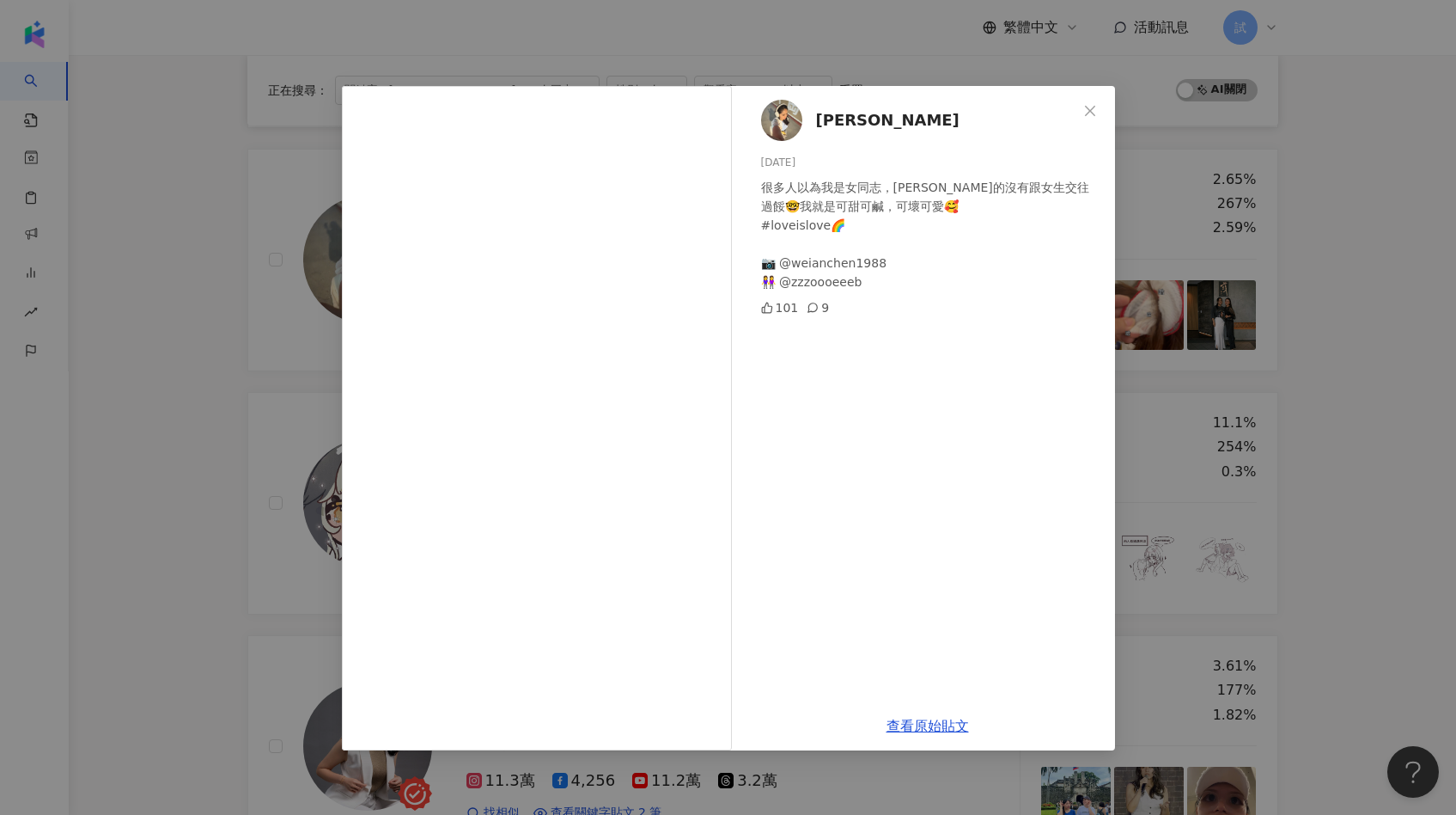
click at [329, 405] on div "[PERSON_NAME][DATE] 很多人以為我是女同志，[PERSON_NAME]的沒有跟女生交往過餒🤓我就是可甜可鹹，可壞可愛🥰 #loveislov…" at bounding box center [728, 408] width 1456 height 815
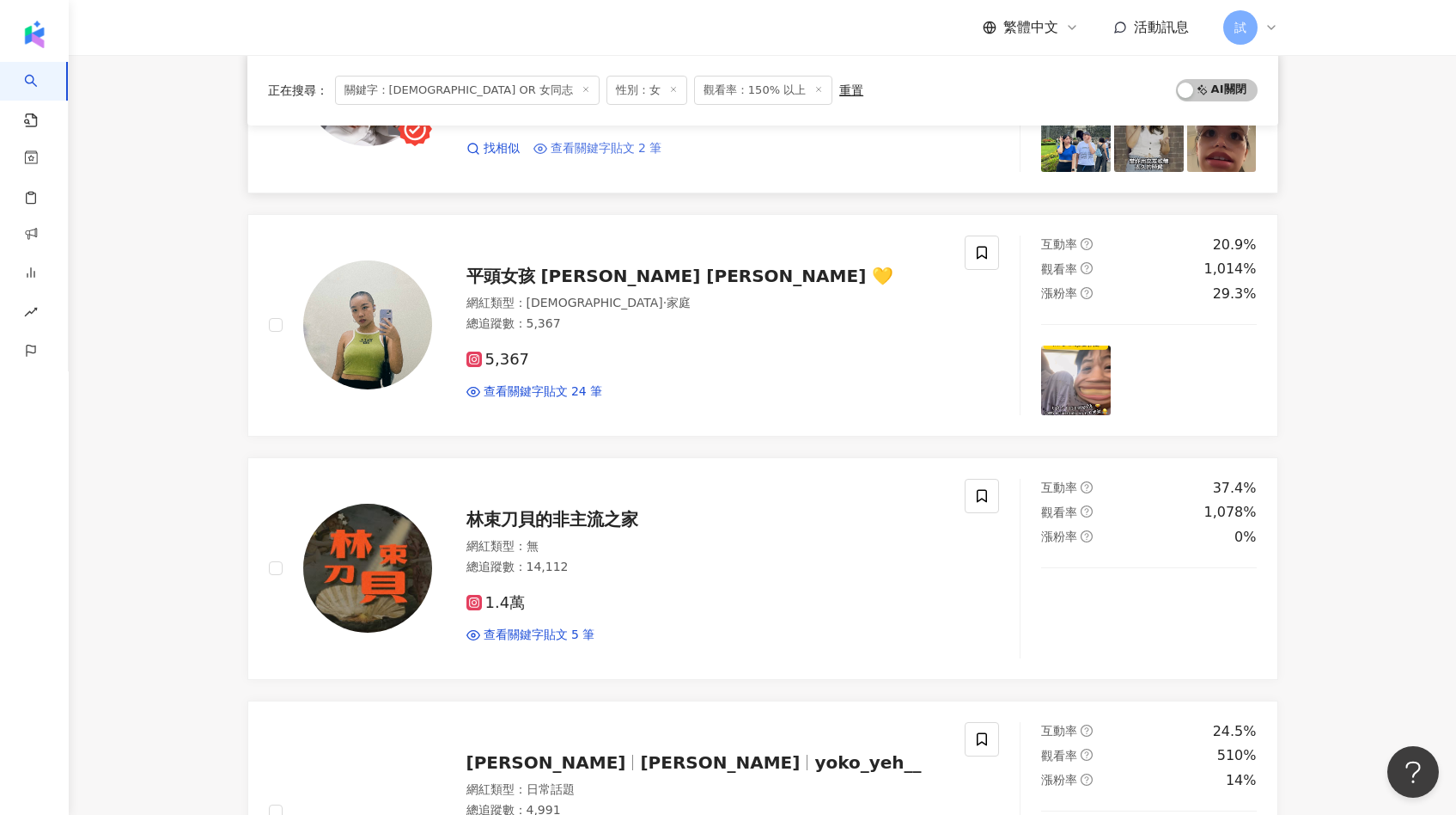
scroll to position [1084, 0]
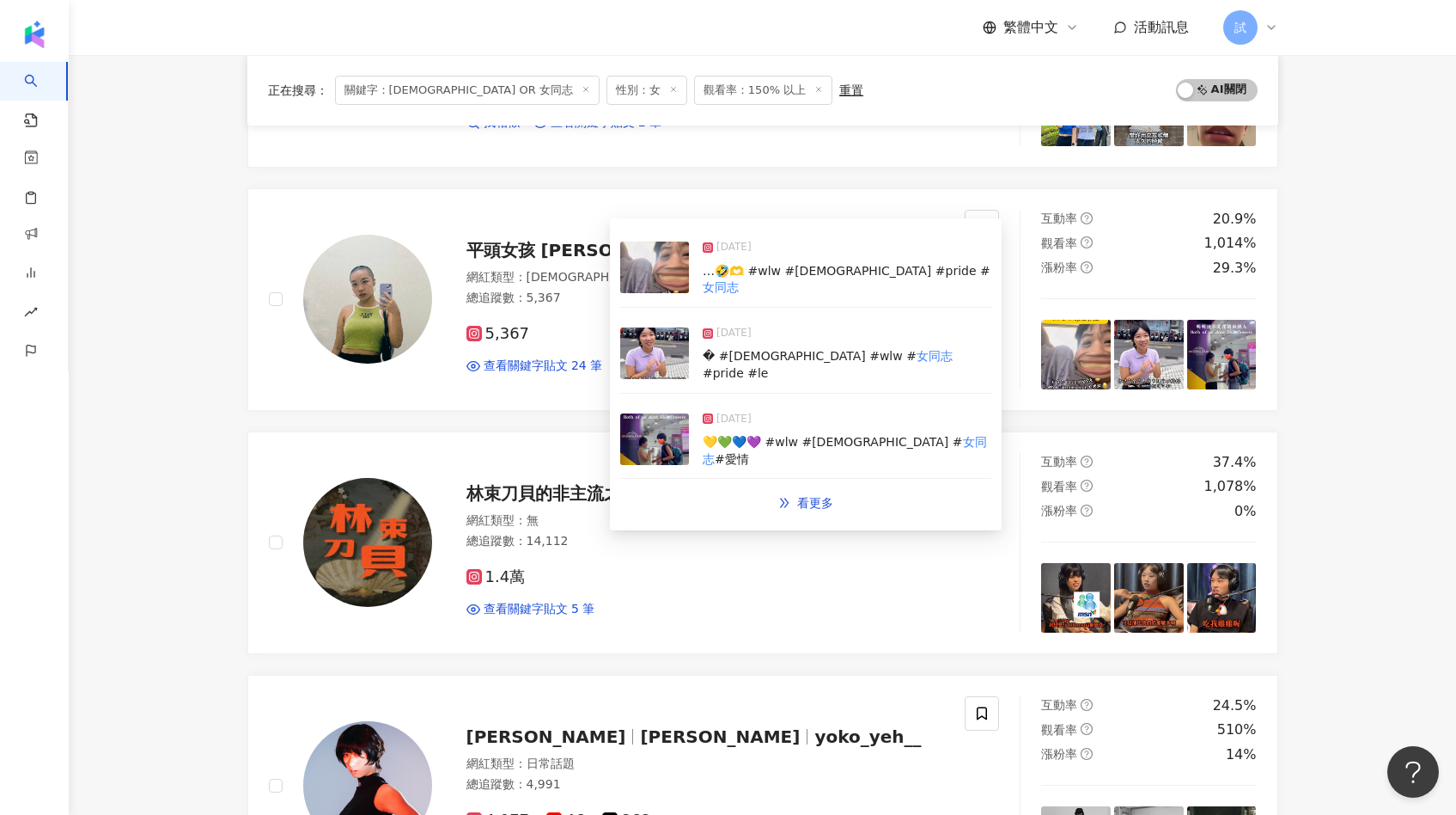
click at [671, 347] on img at bounding box center [654, 353] width 69 height 51
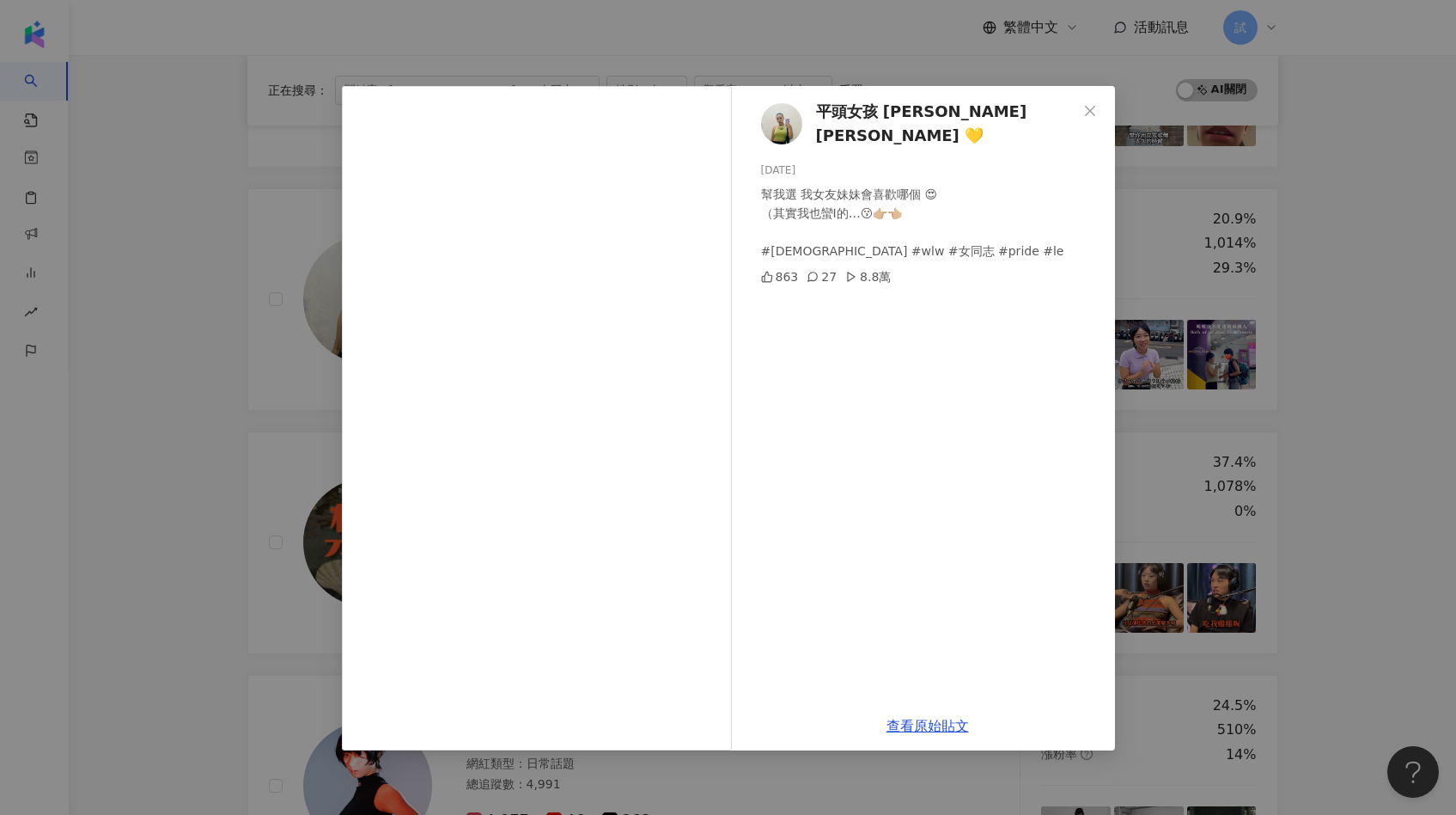
click at [312, 475] on div "平頭女孩 [PERSON_NAME] [PERSON_NAME] 💛 [DATE] 幫我選 我女友妹妹會喜歡哪個 😍 （其實我也蠻I的…😗👉🏼👈🏼 #[DEM…" at bounding box center [728, 408] width 1456 height 815
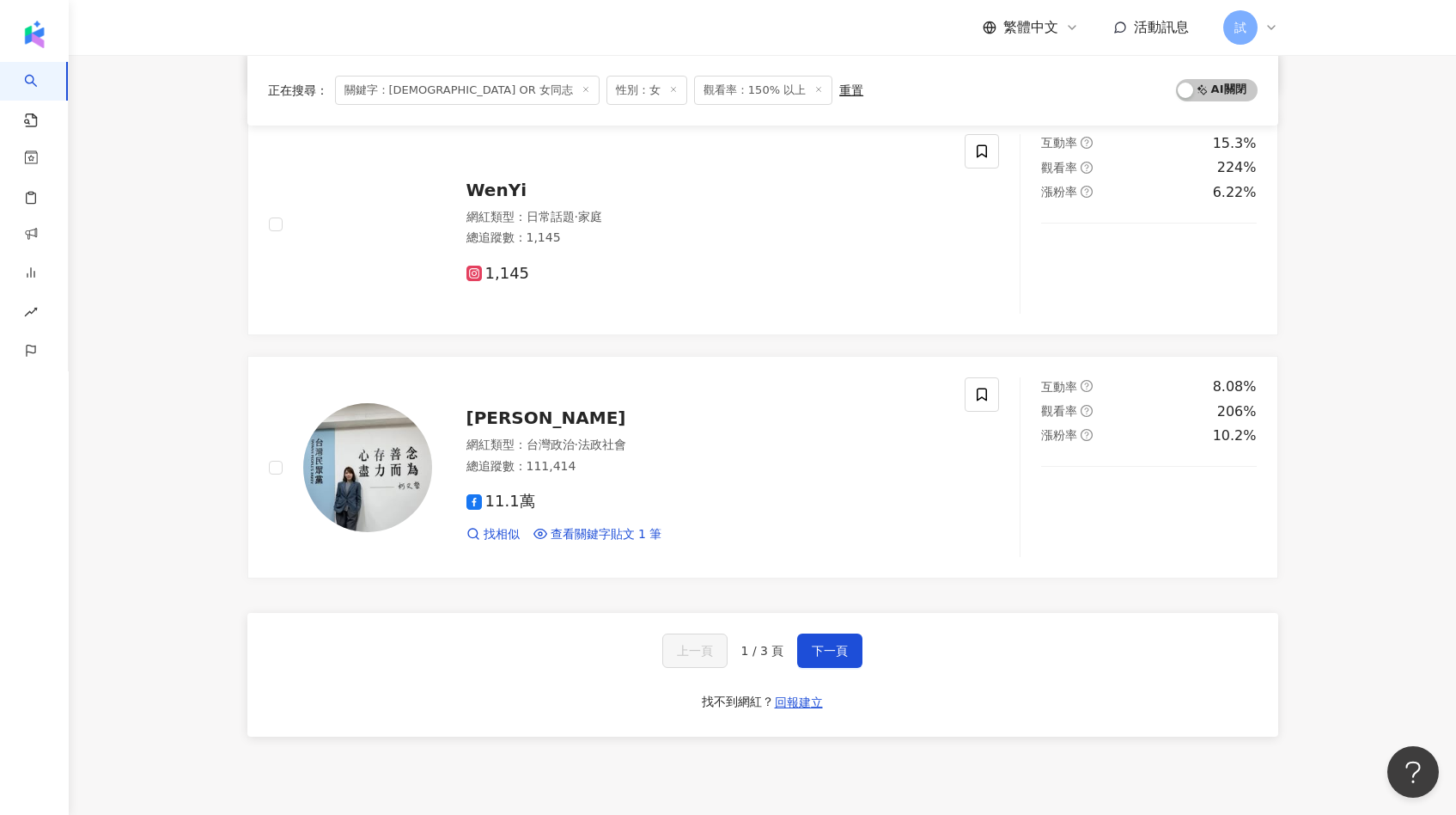
scroll to position [2774, 0]
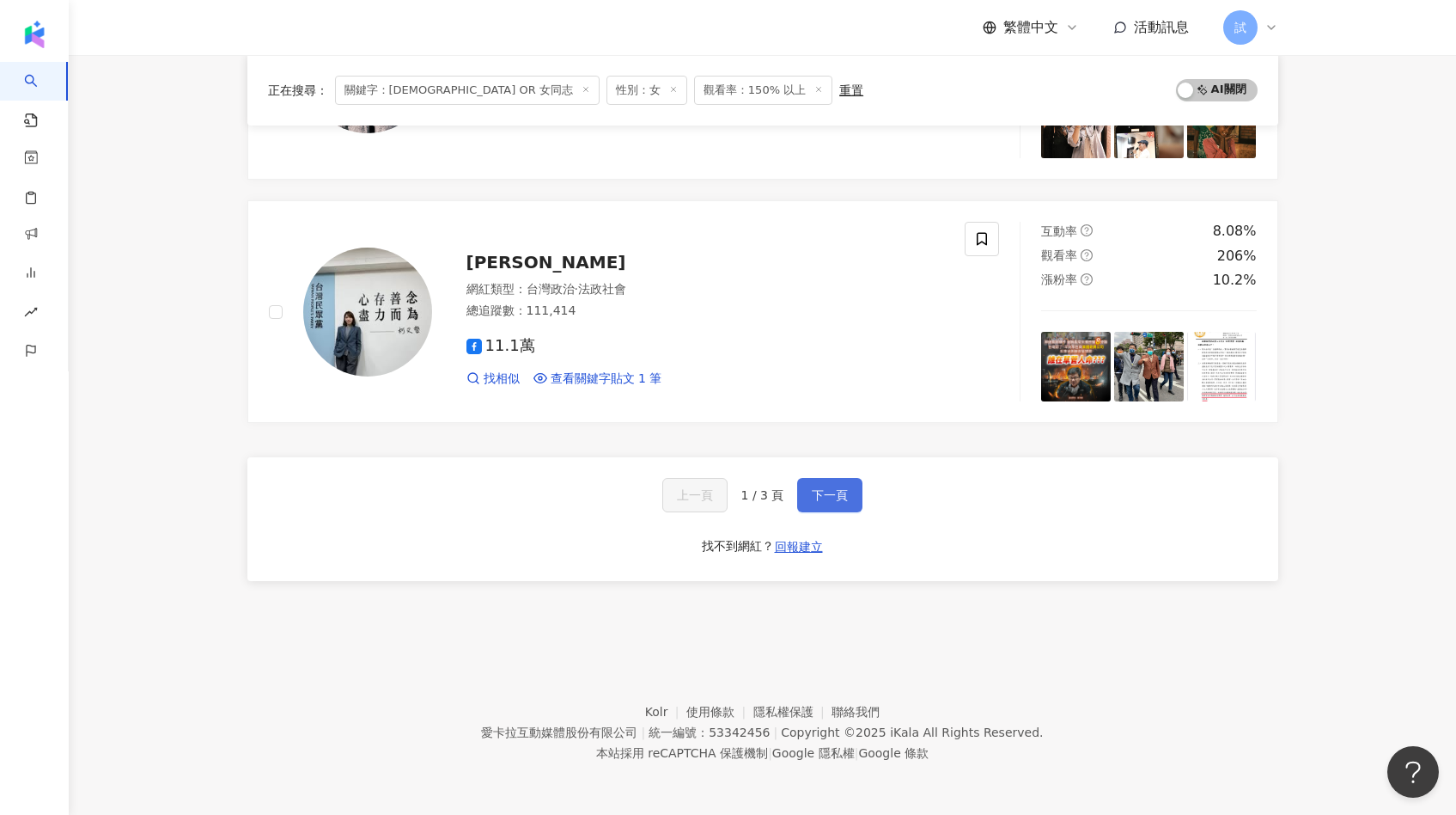
click at [834, 484] on button "下一頁" at bounding box center [830, 495] width 65 height 34
